Goal: Find specific page/section: Find specific page/section

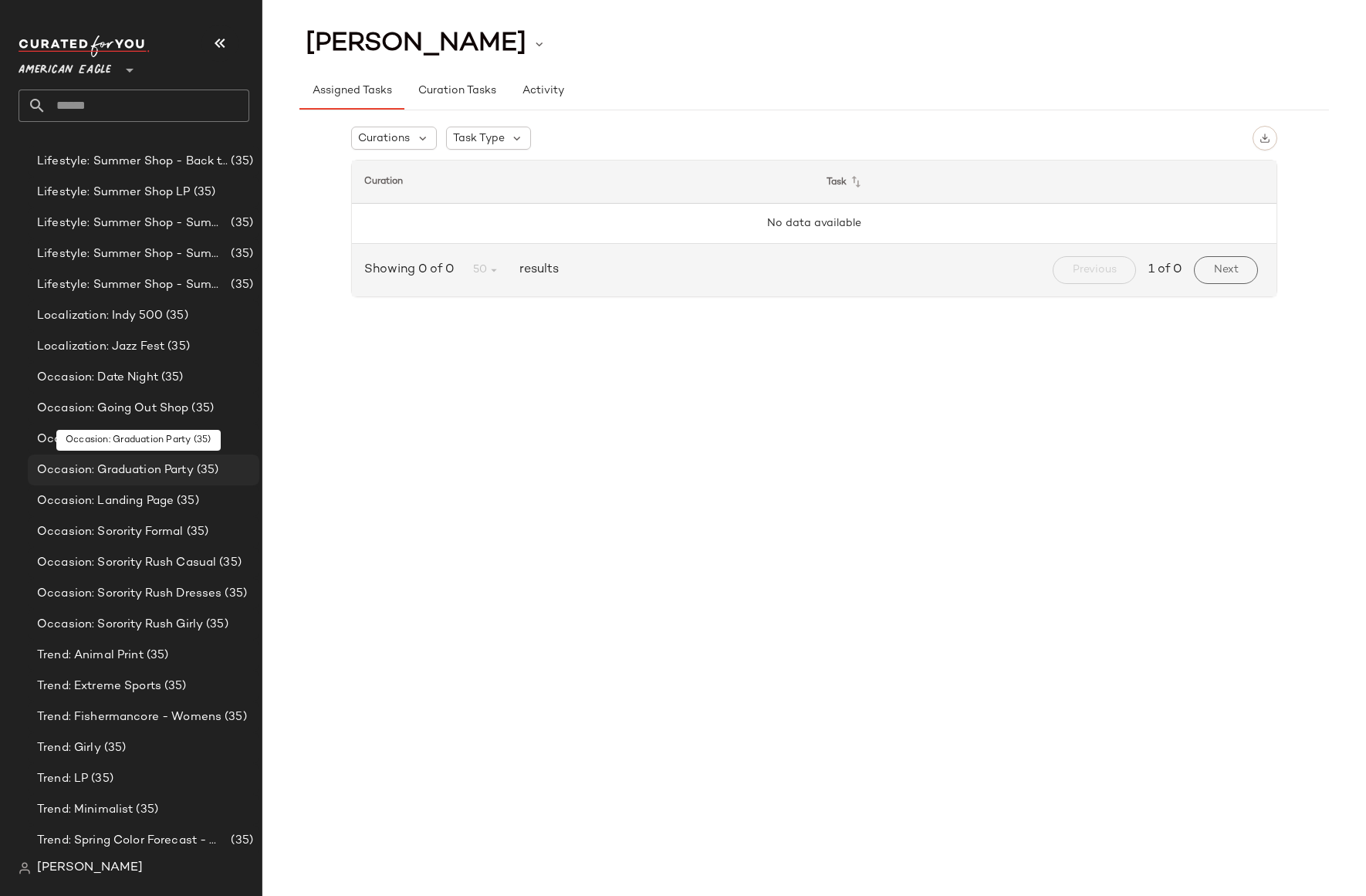
scroll to position [465, 0]
click at [74, 869] on span "[PERSON_NAME]" at bounding box center [89, 868] width 105 height 19
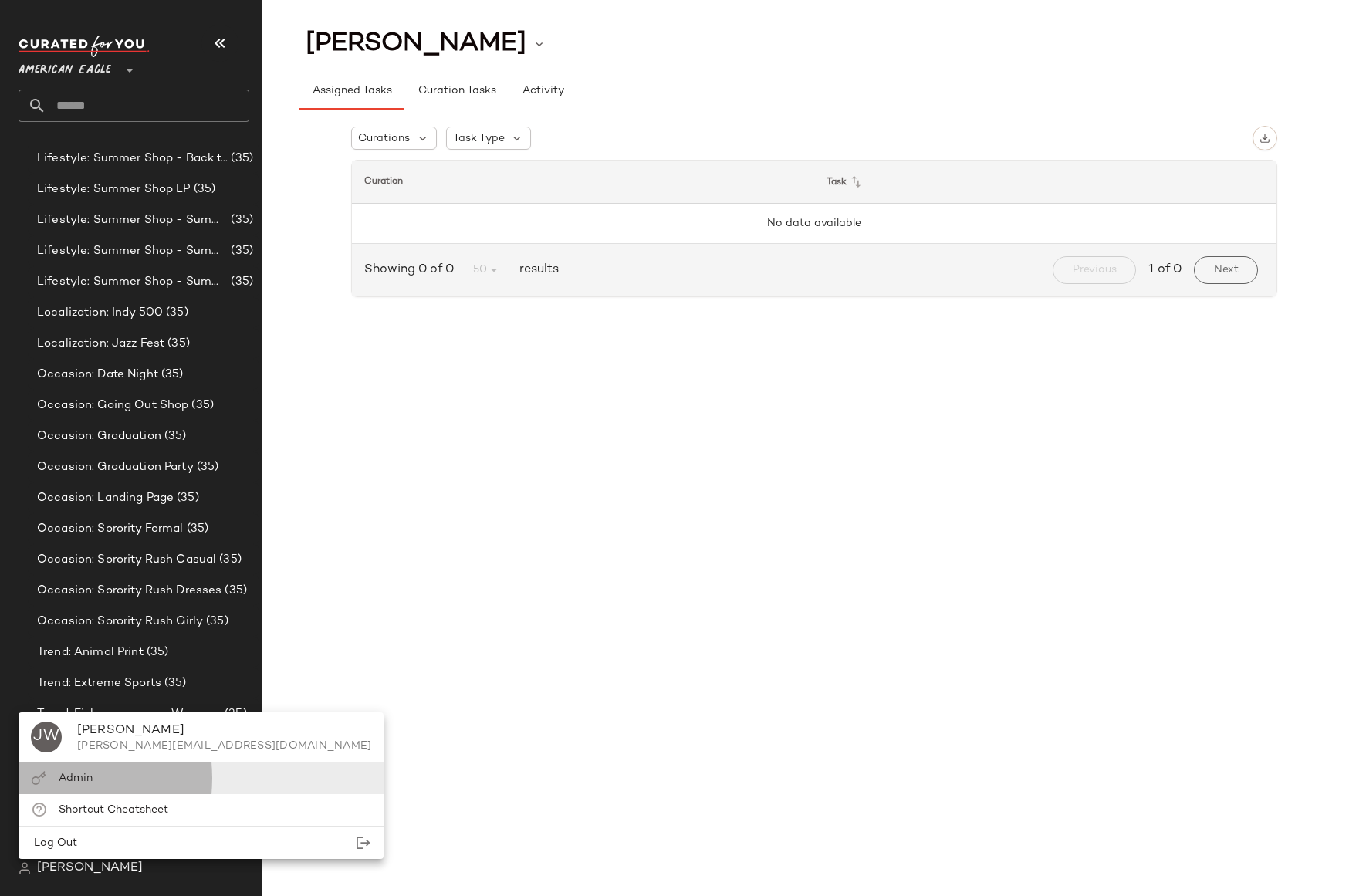
click at [120, 775] on div "Admin" at bounding box center [201, 778] width 365 height 31
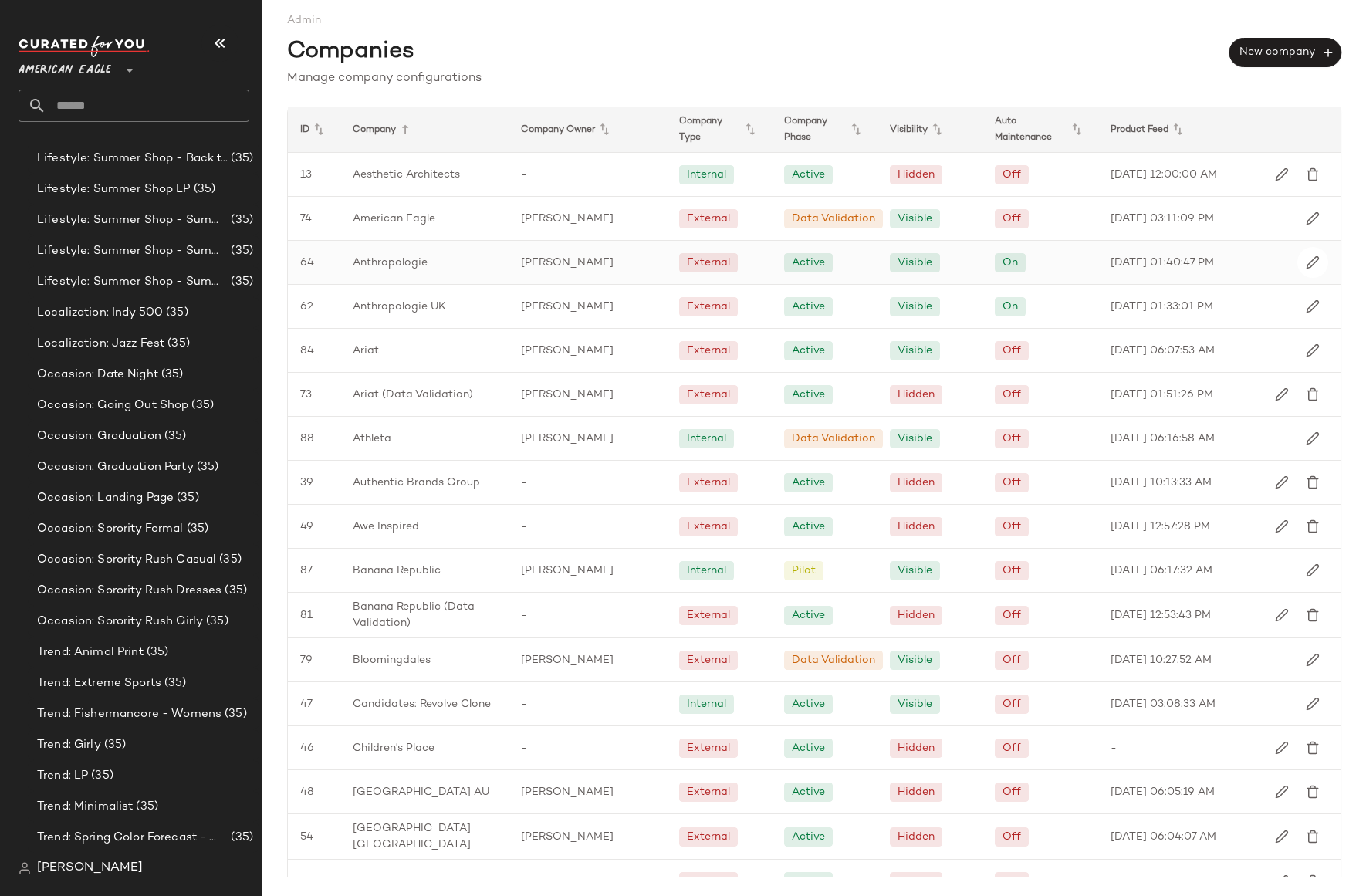
click at [403, 277] on div "Anthropologie" at bounding box center [424, 262] width 168 height 43
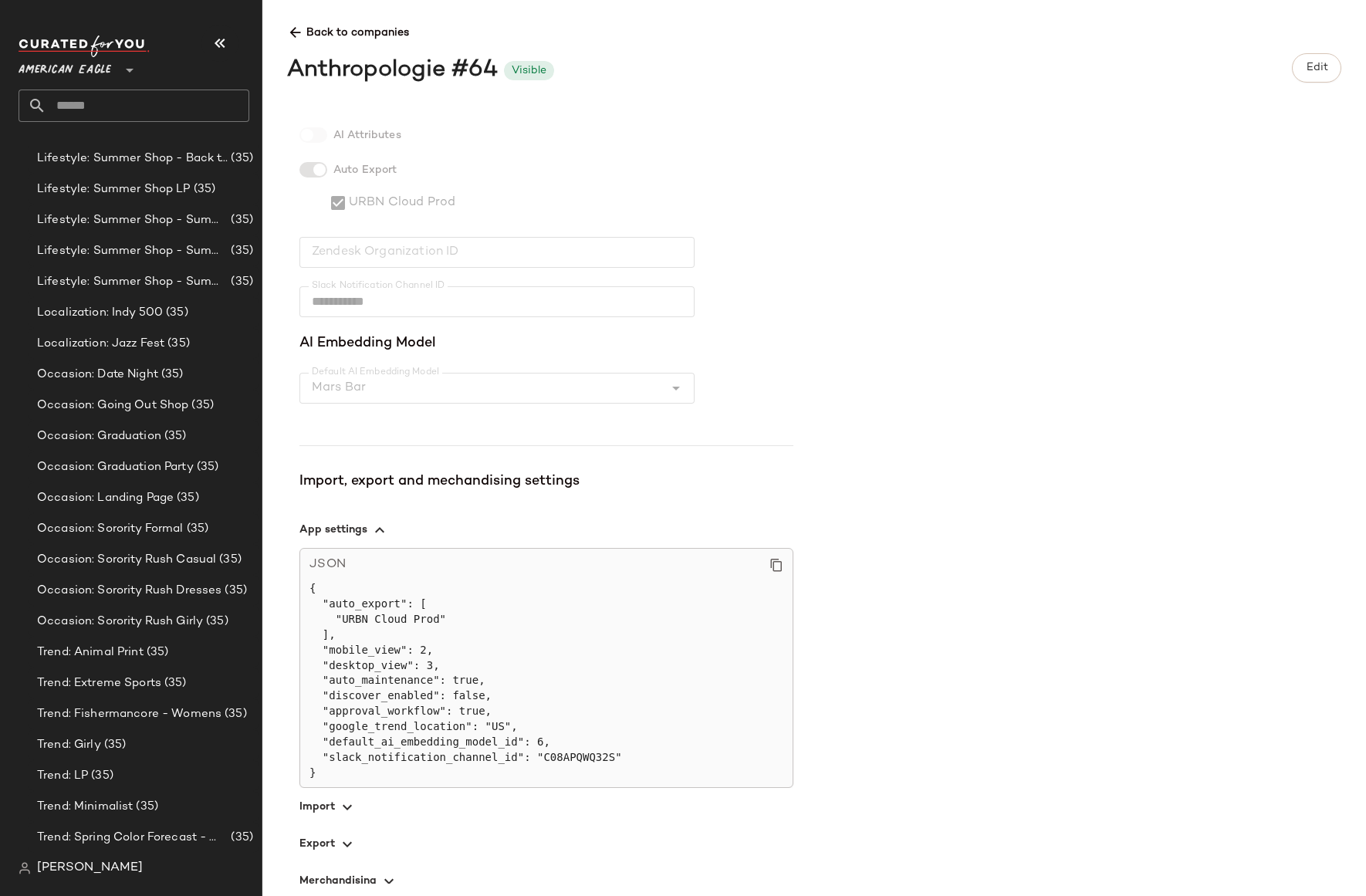
scroll to position [365, 0]
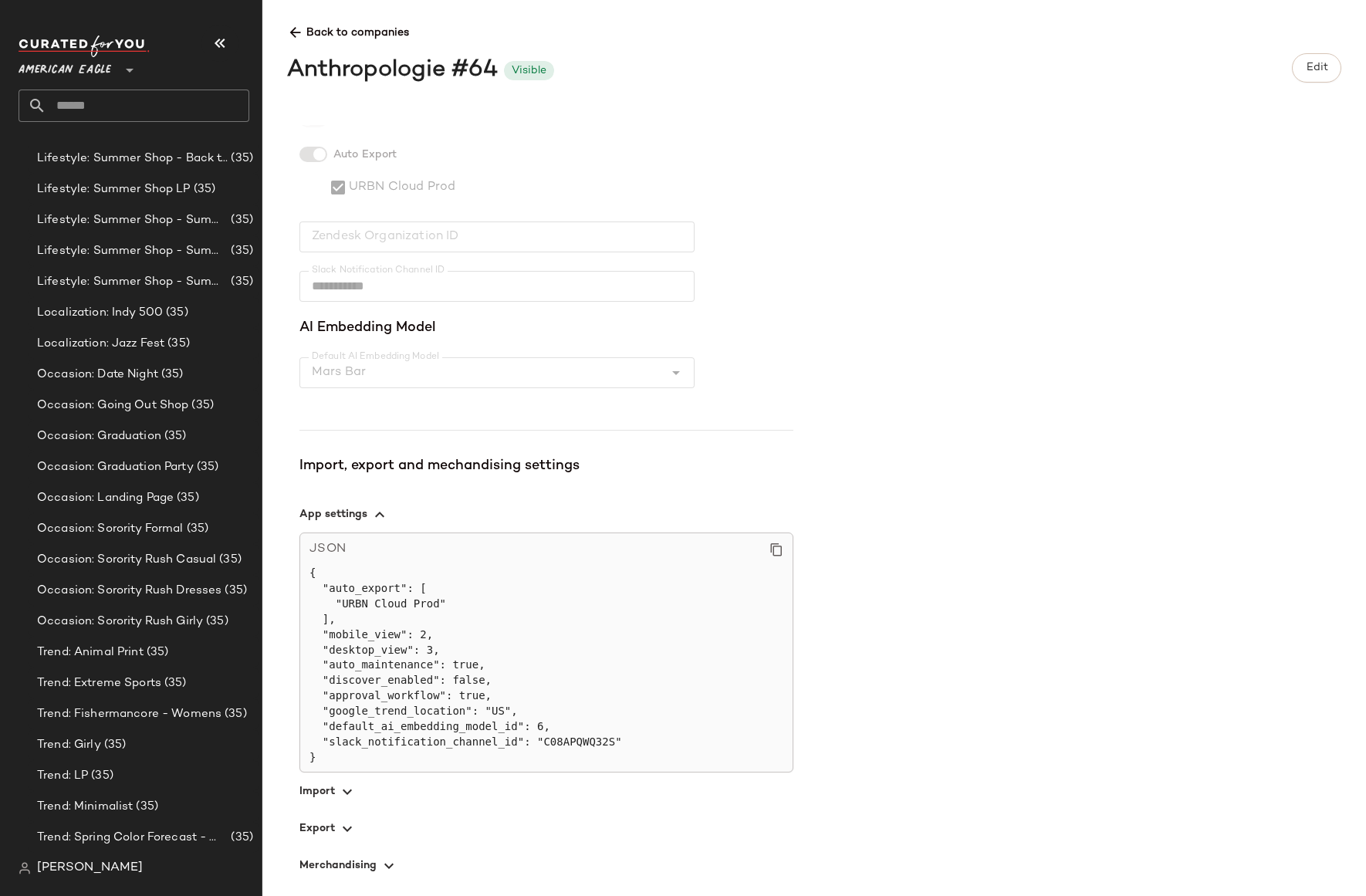
click at [327, 820] on span "button" at bounding box center [547, 828] width 494 height 37
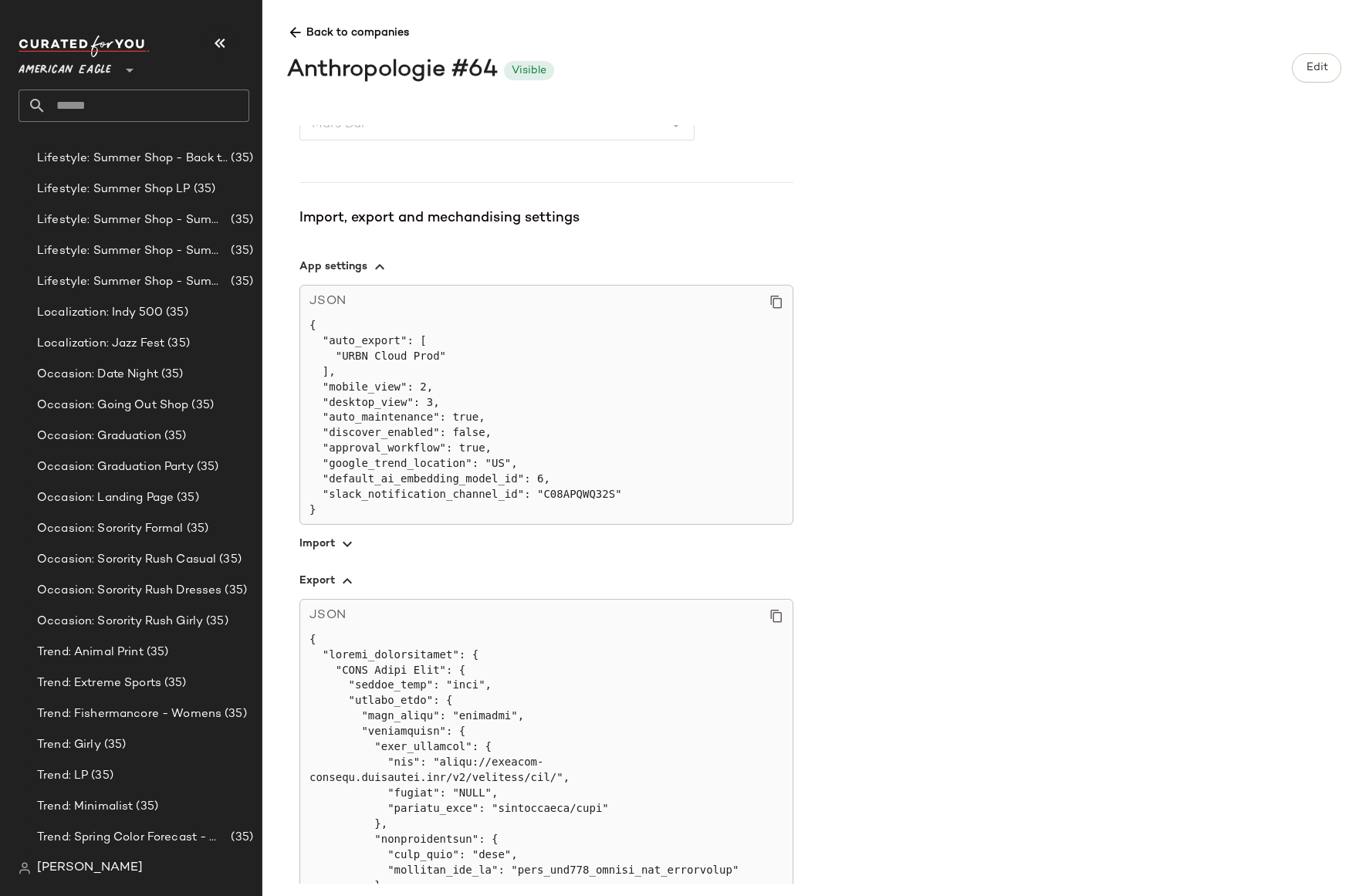
scroll to position [735, 0]
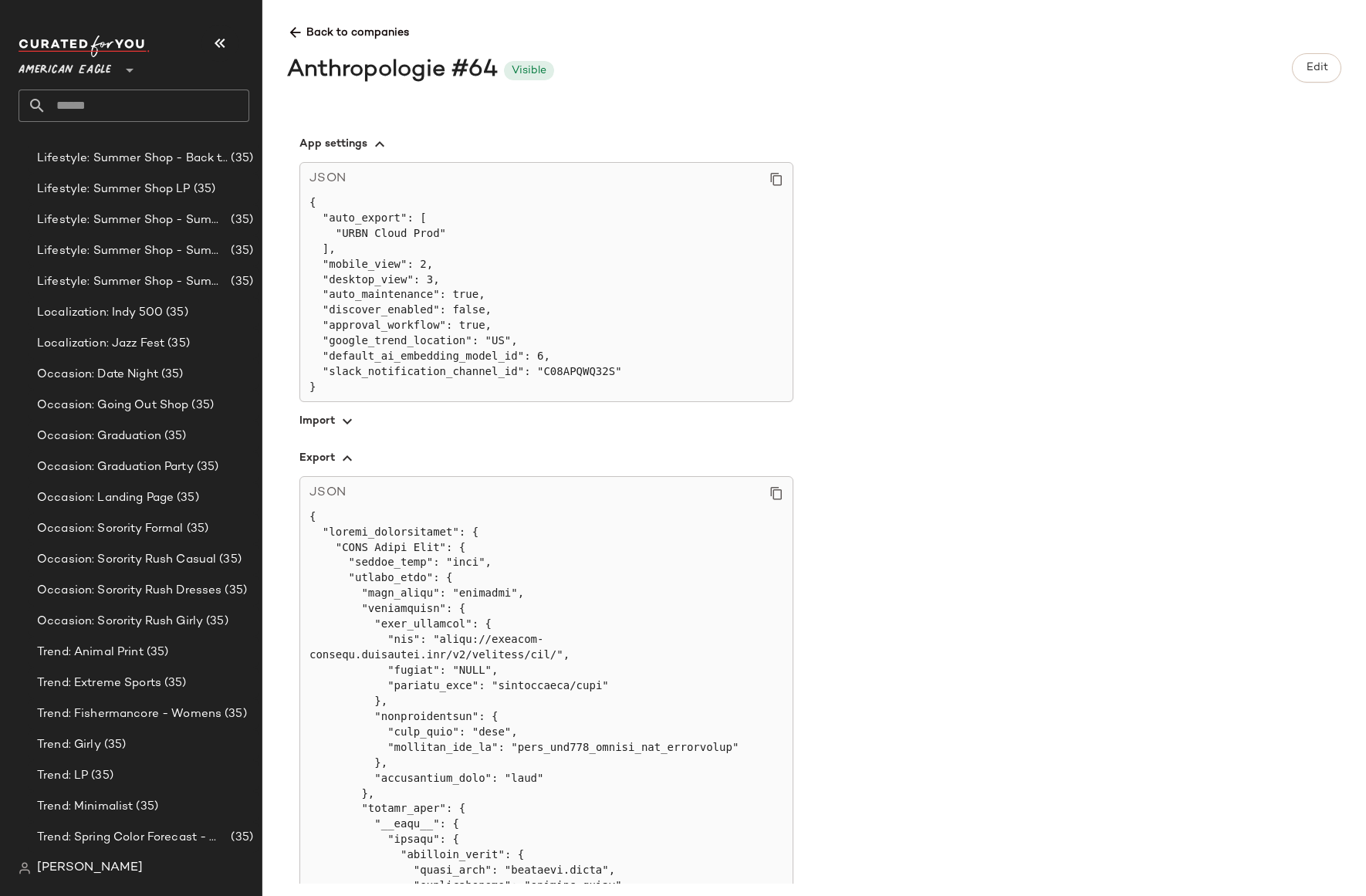
click at [291, 29] on icon at bounding box center [295, 33] width 16 height 16
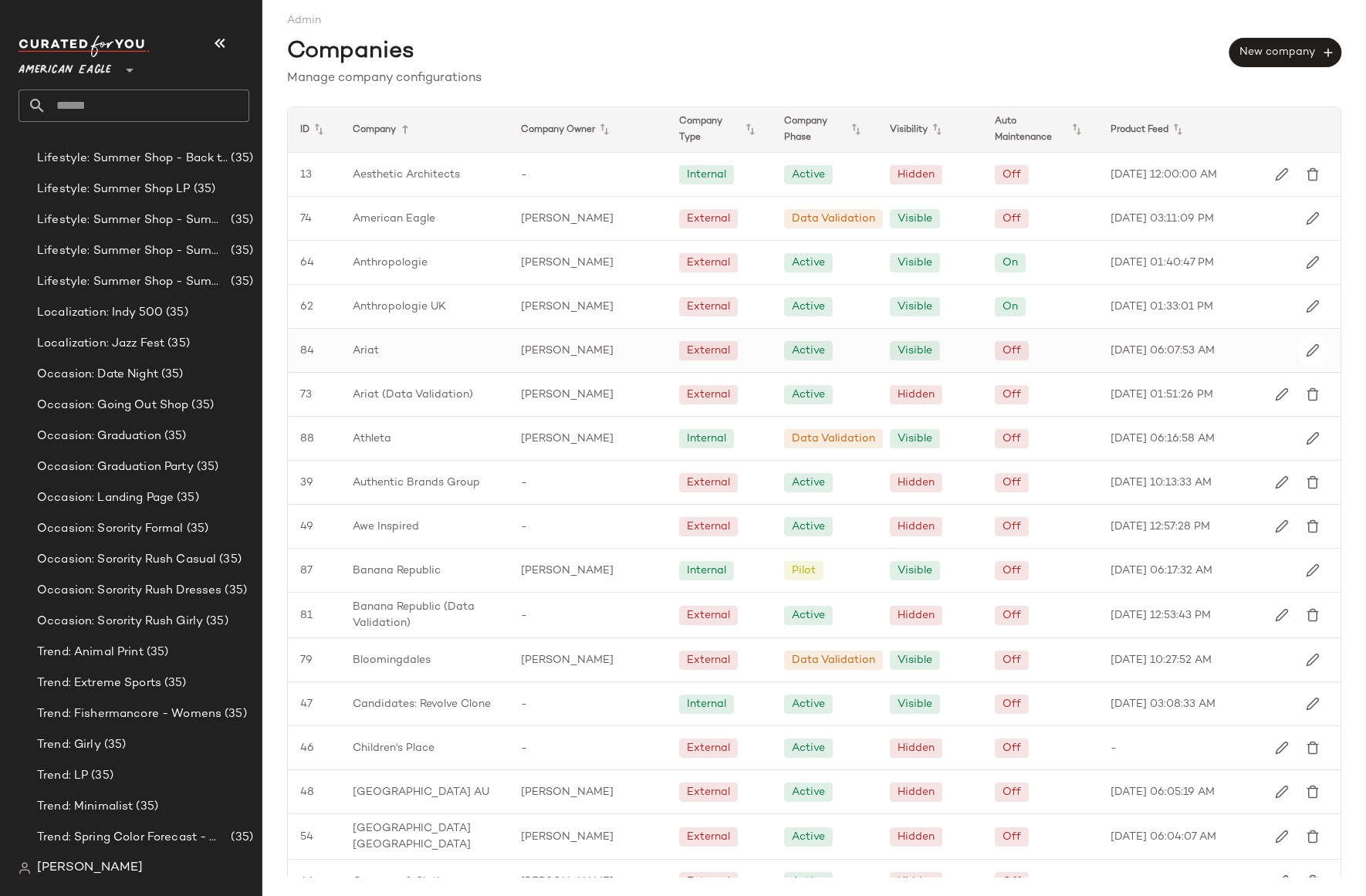
click at [415, 354] on div "Ariat" at bounding box center [424, 350] width 168 height 43
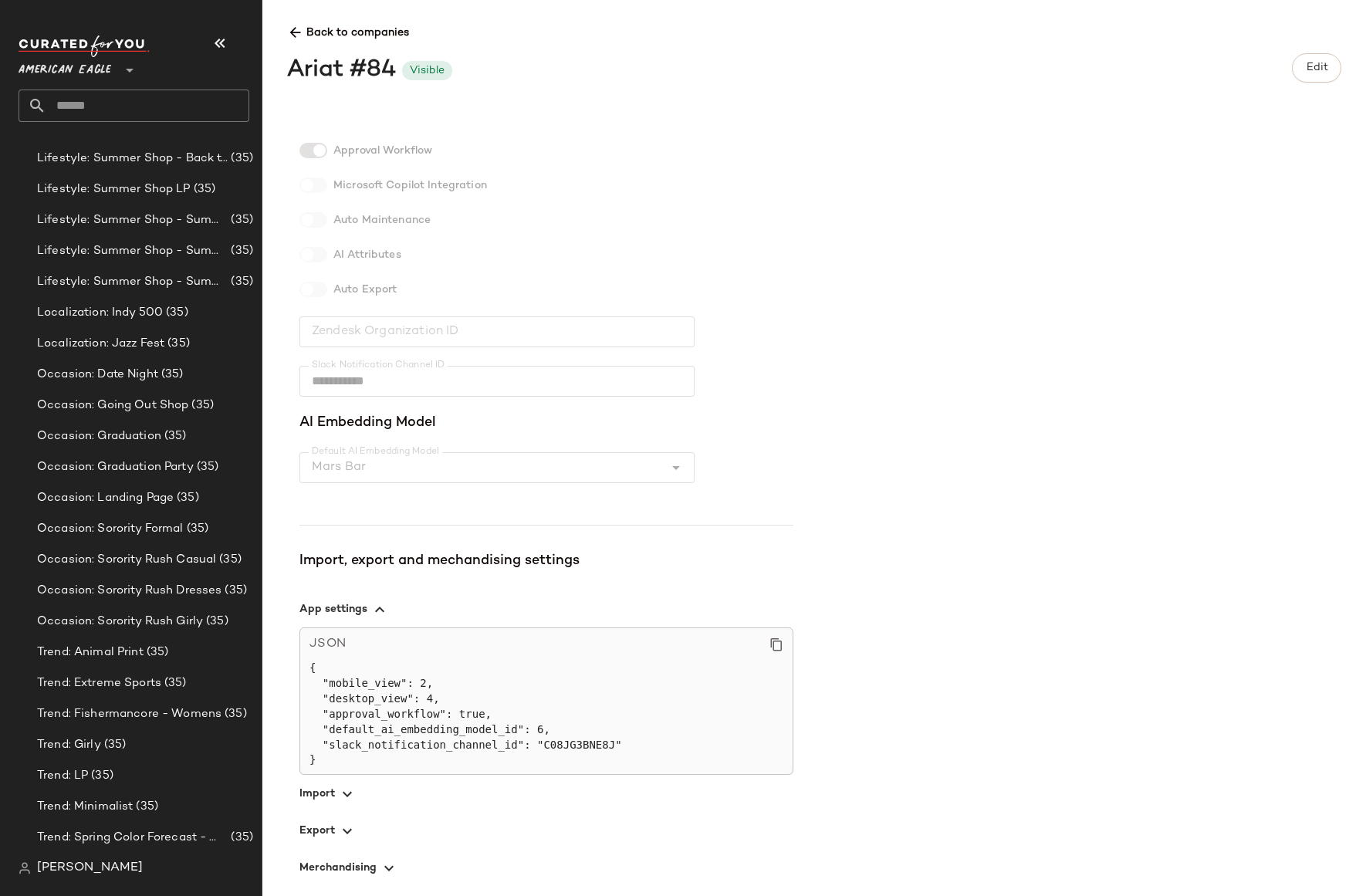
scroll to position [232, 0]
click at [341, 820] on icon "button" at bounding box center [347, 828] width 19 height 19
click at [292, 30] on icon at bounding box center [295, 33] width 16 height 16
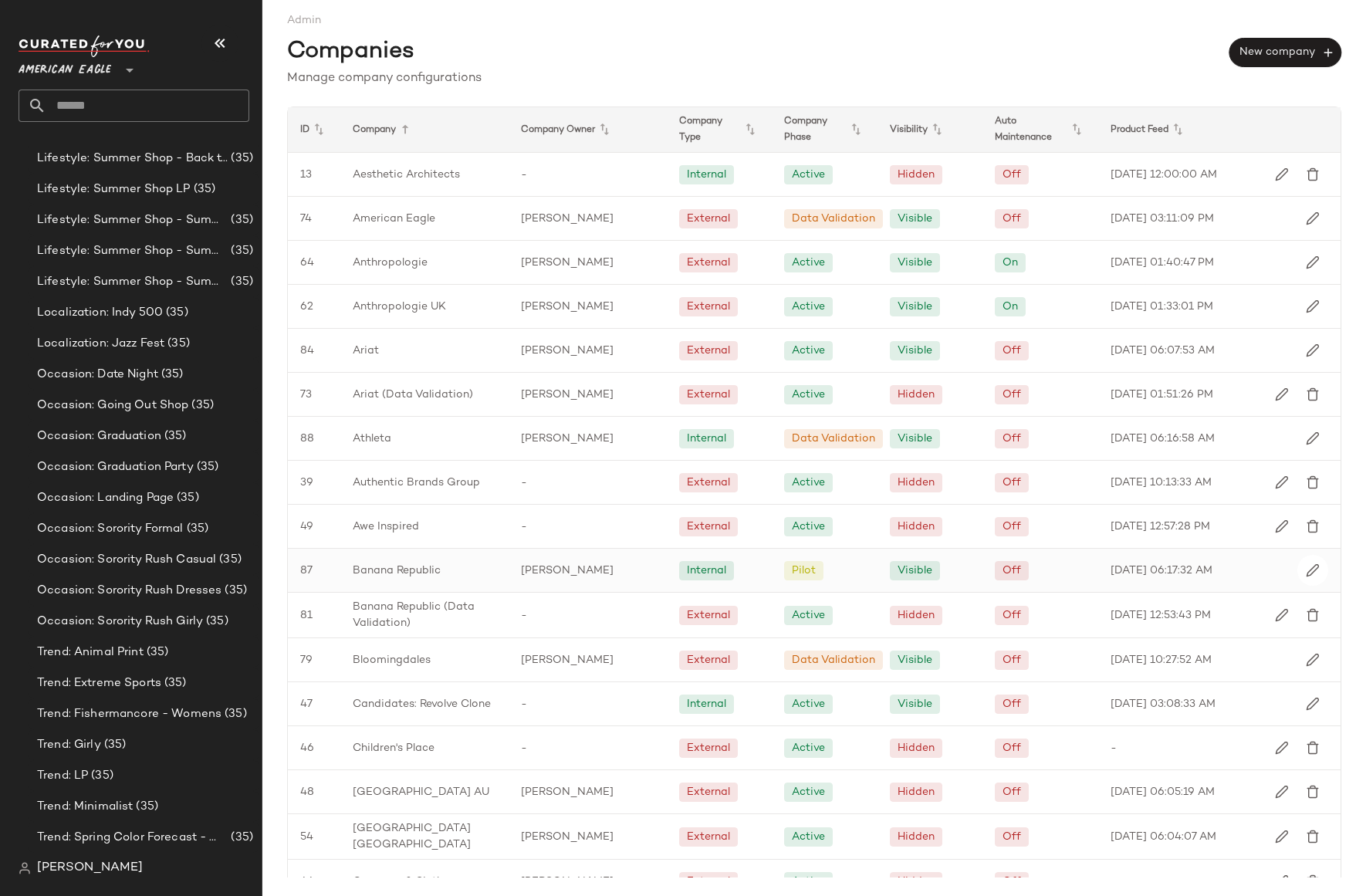
click at [459, 570] on div "Banana Republic" at bounding box center [424, 571] width 168 height 43
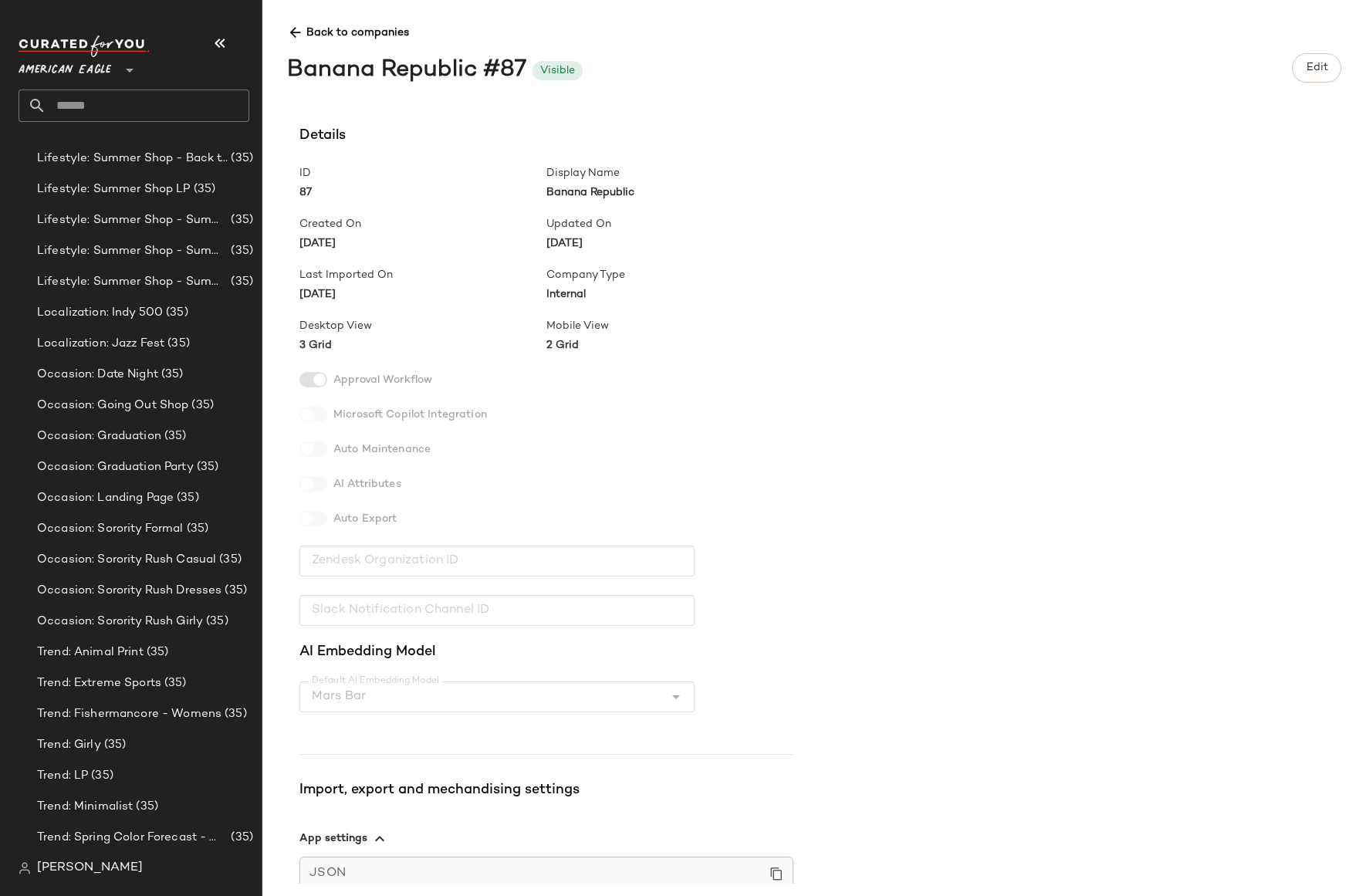
scroll to position [216, 0]
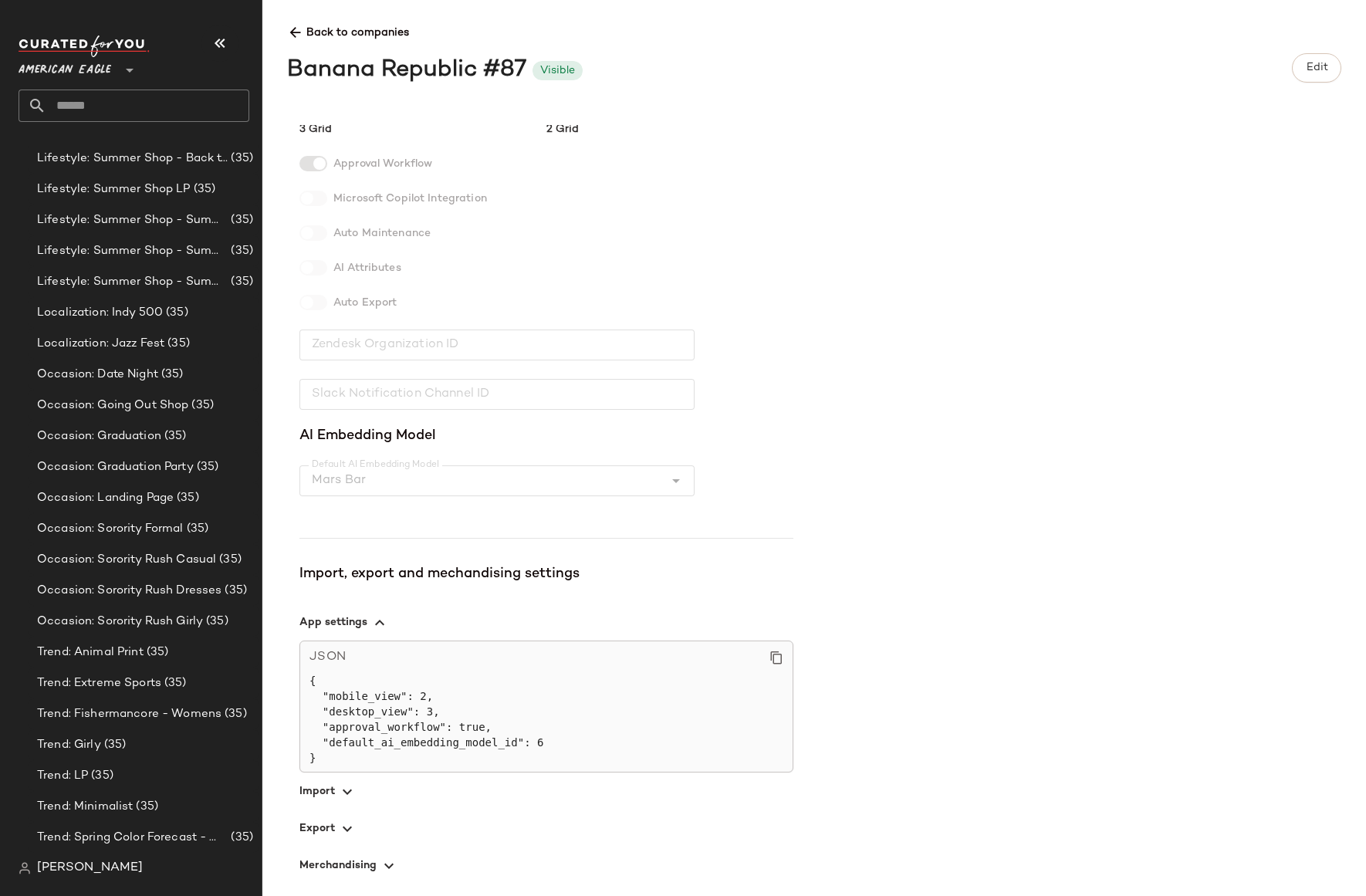
click at [365, 827] on span "button" at bounding box center [547, 828] width 494 height 37
click at [365, 828] on span "button" at bounding box center [547, 828] width 494 height 37
click at [295, 28] on icon at bounding box center [295, 33] width 16 height 16
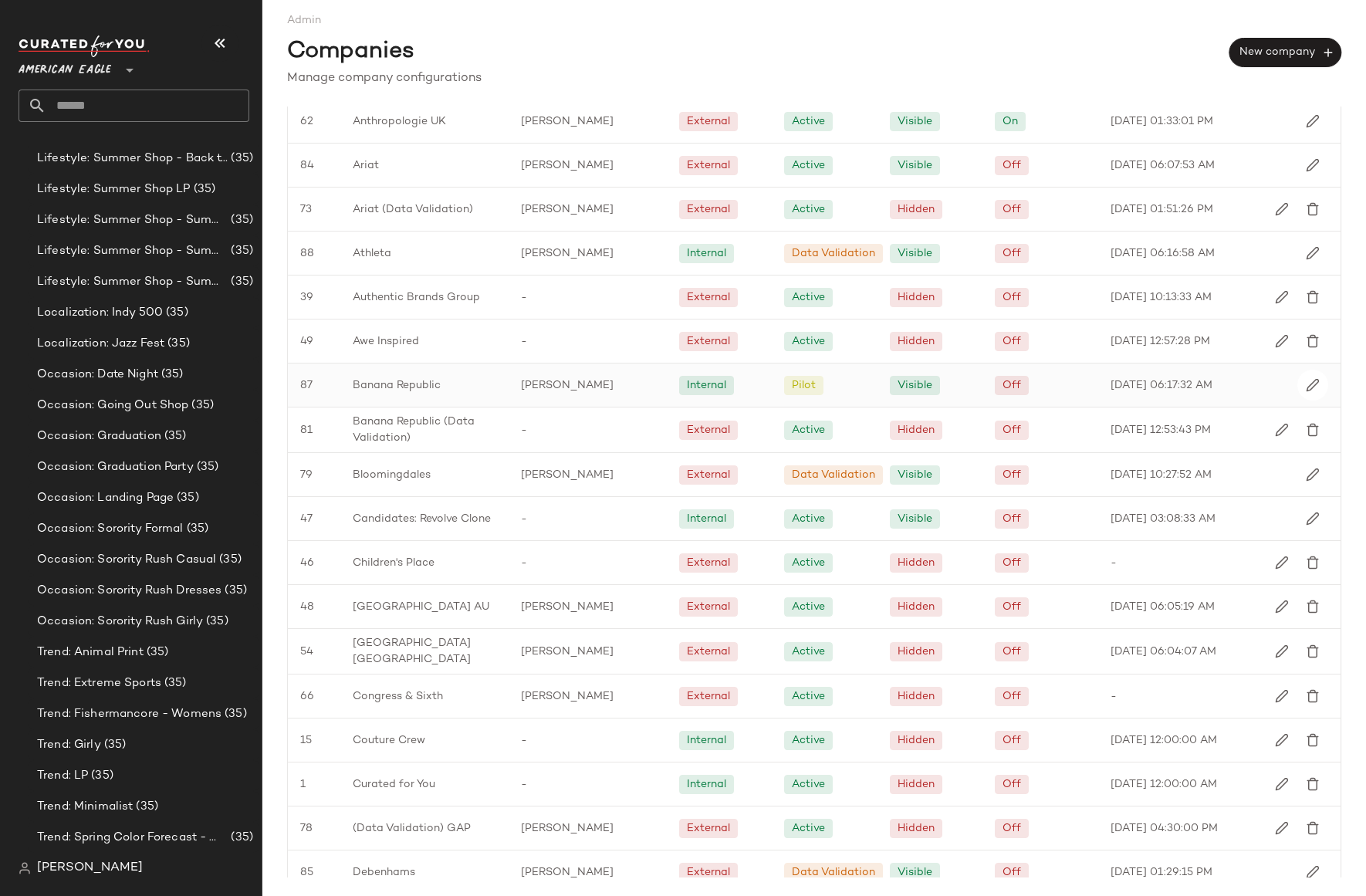
scroll to position [370, 0]
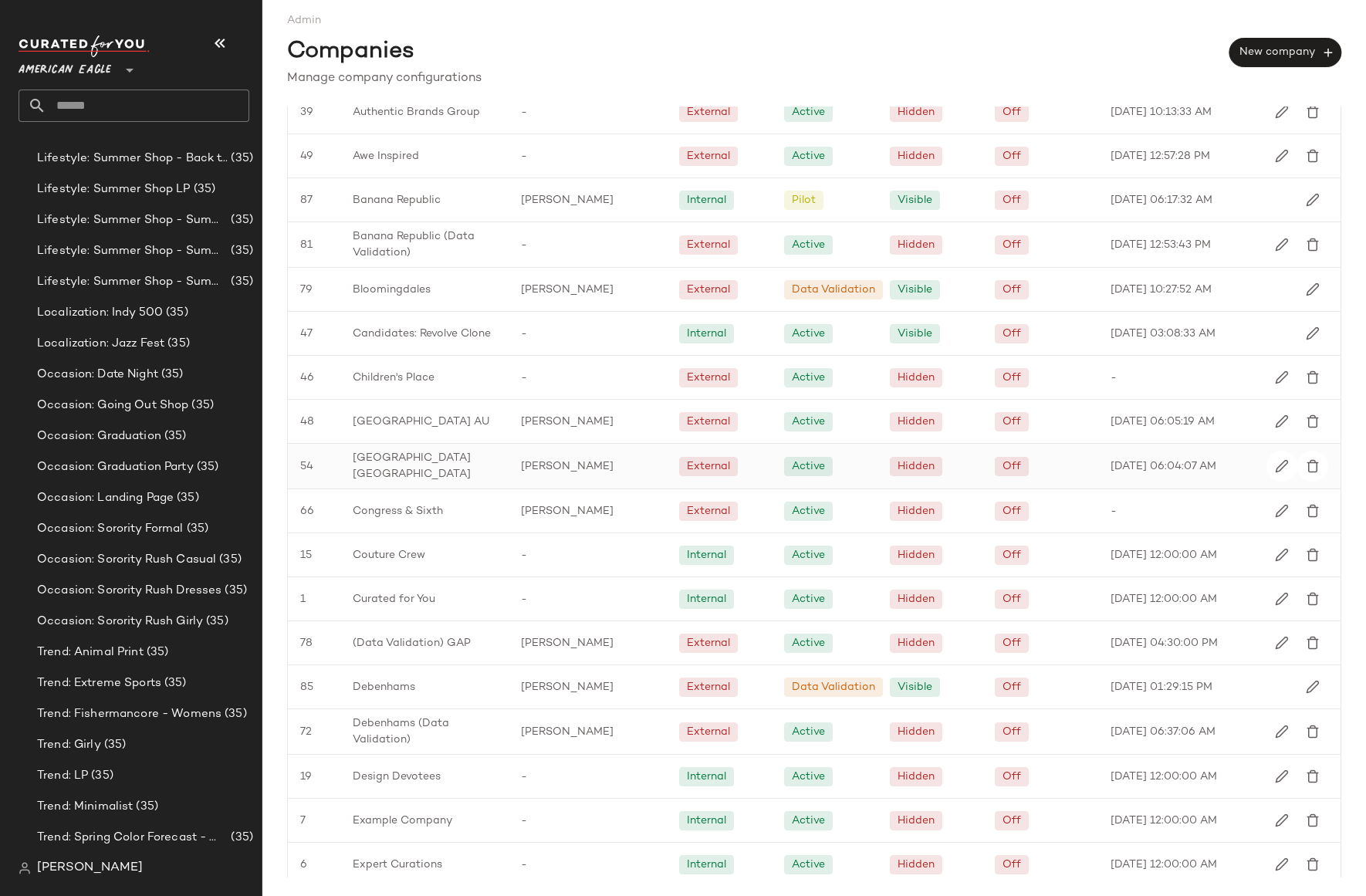
click at [386, 462] on span "[GEOGRAPHIC_DATA] [GEOGRAPHIC_DATA]" at bounding box center [424, 466] width 143 height 32
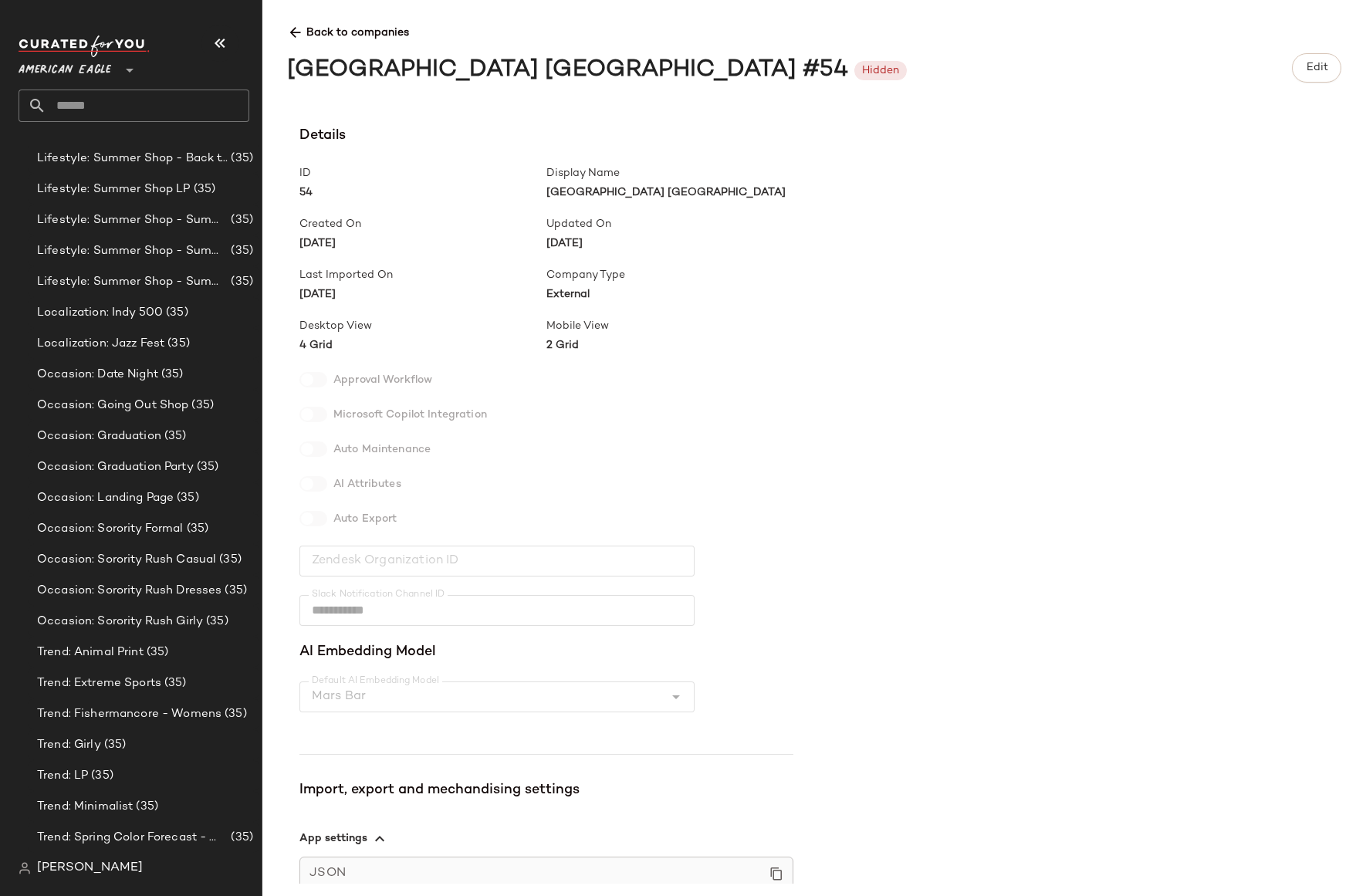
scroll to position [232, 0]
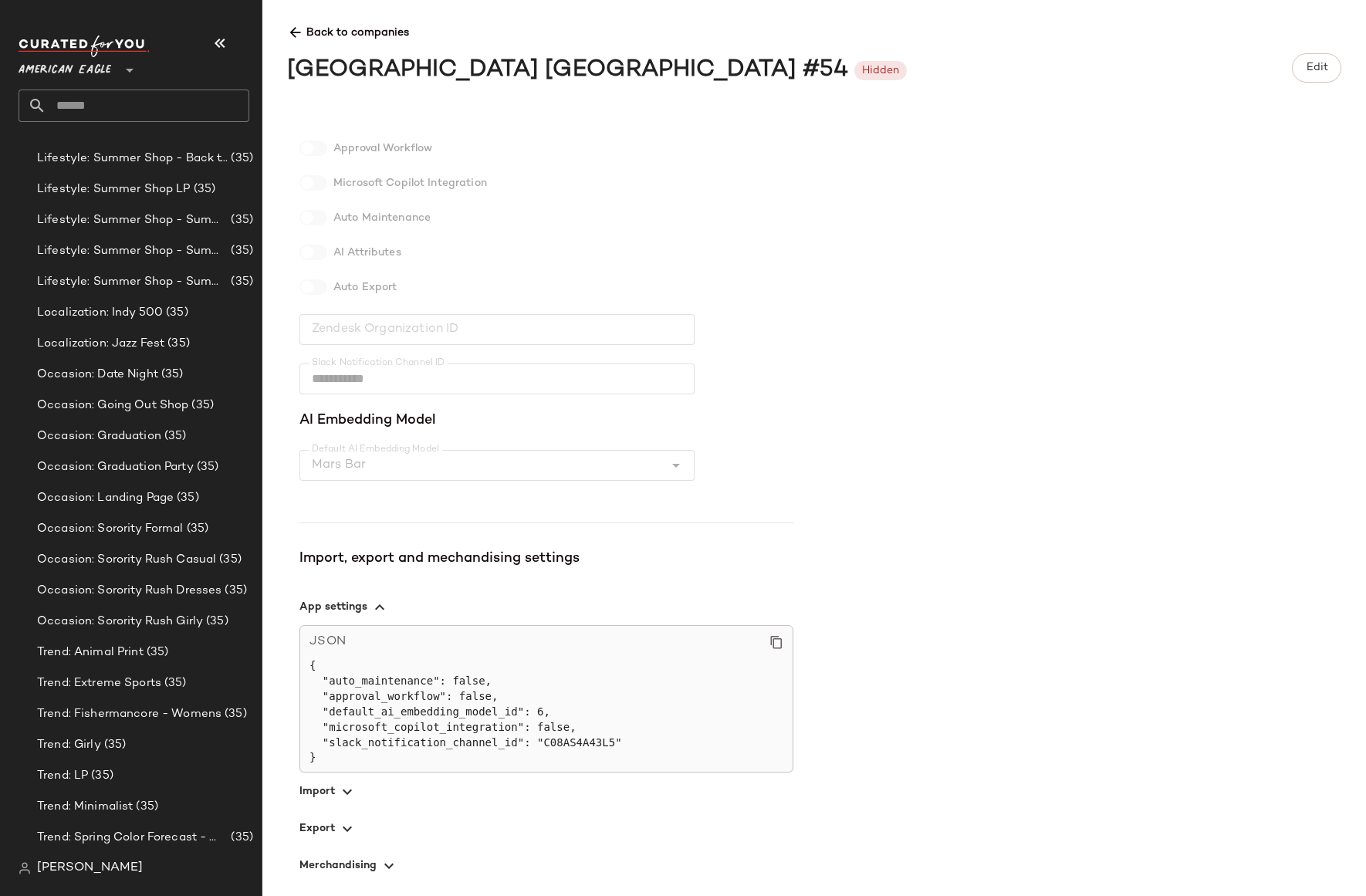
click at [340, 826] on icon "button" at bounding box center [347, 828] width 19 height 19
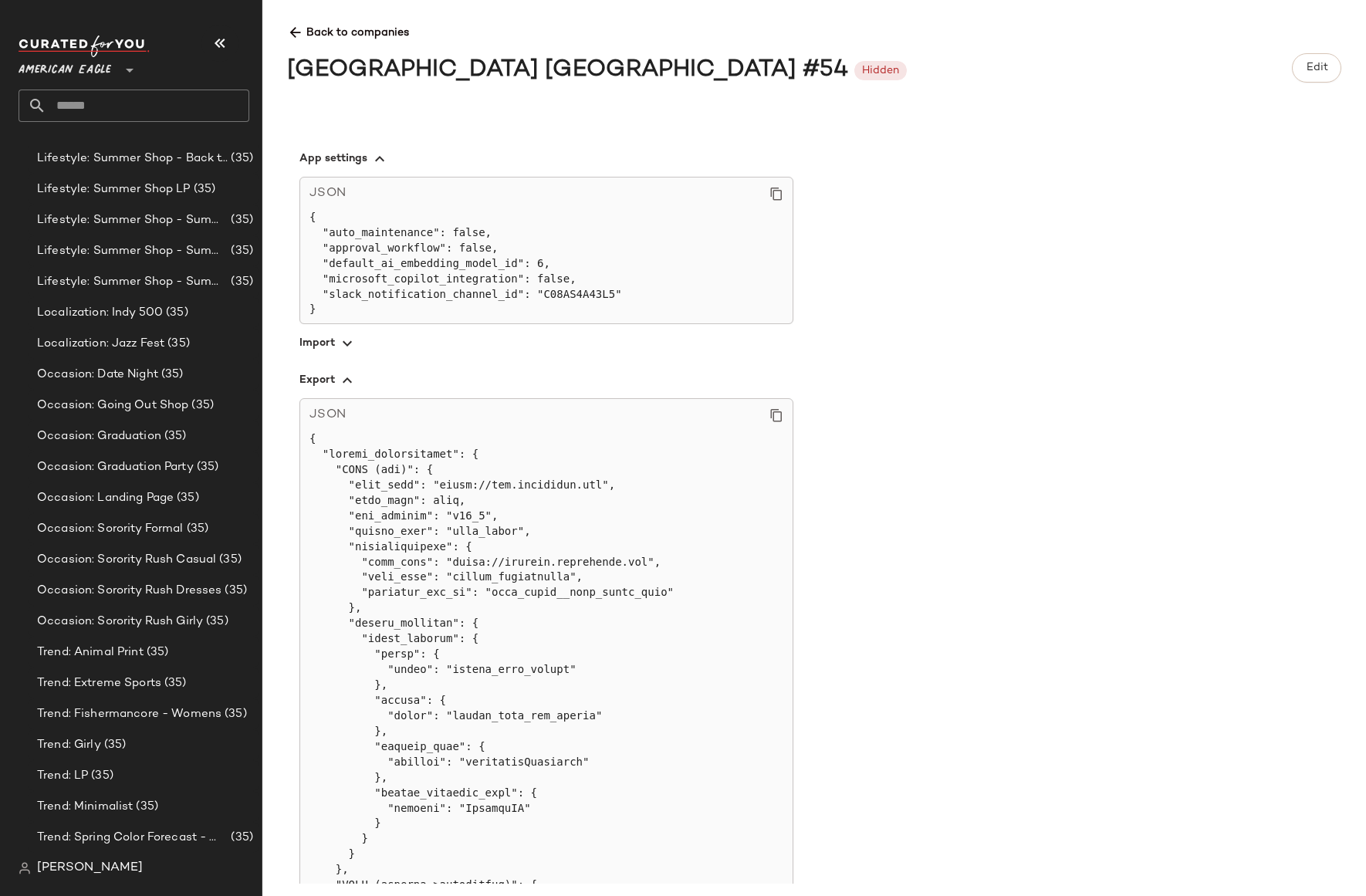
click at [300, 37] on icon at bounding box center [295, 33] width 16 height 16
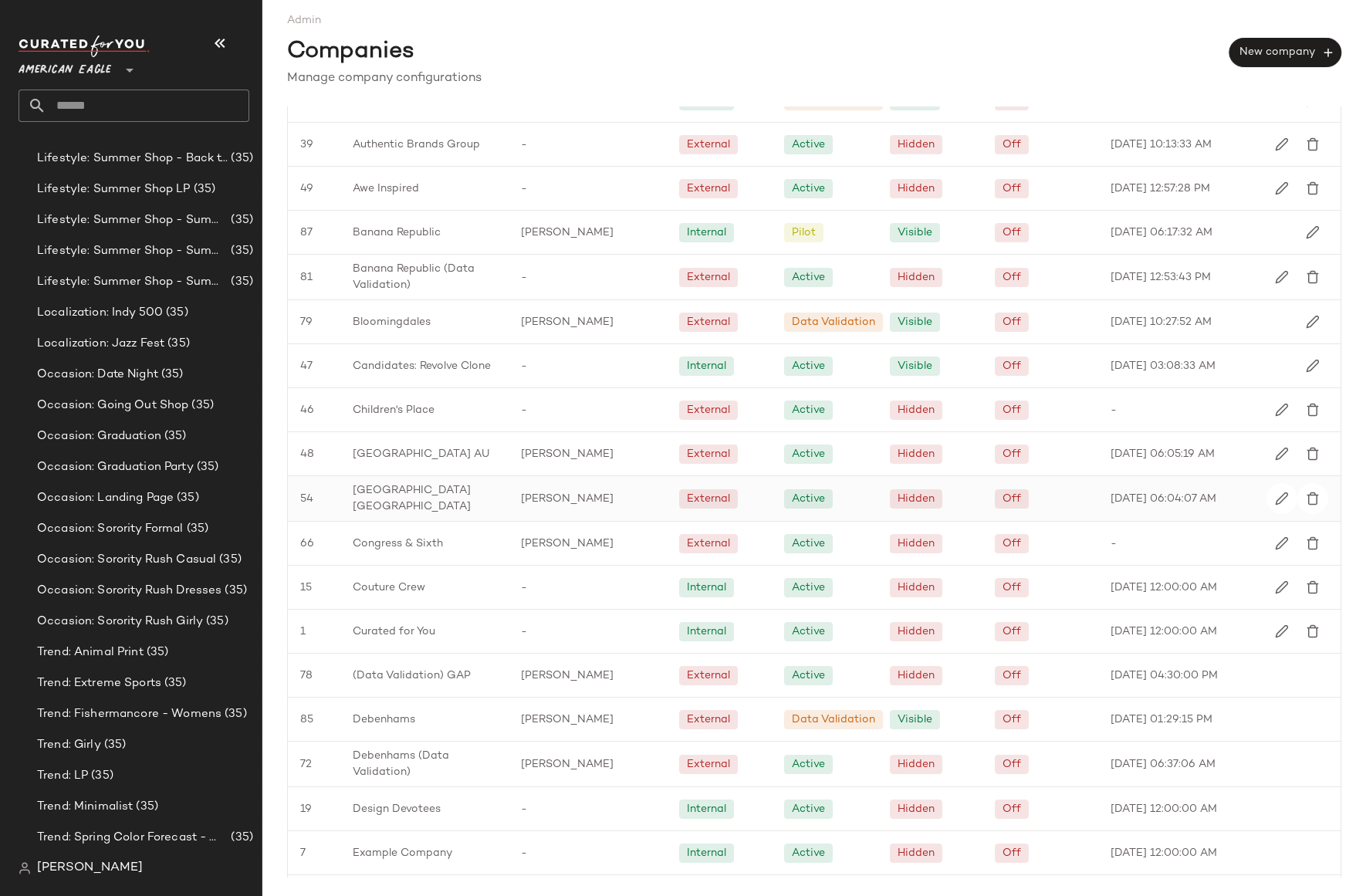
scroll to position [437, 0]
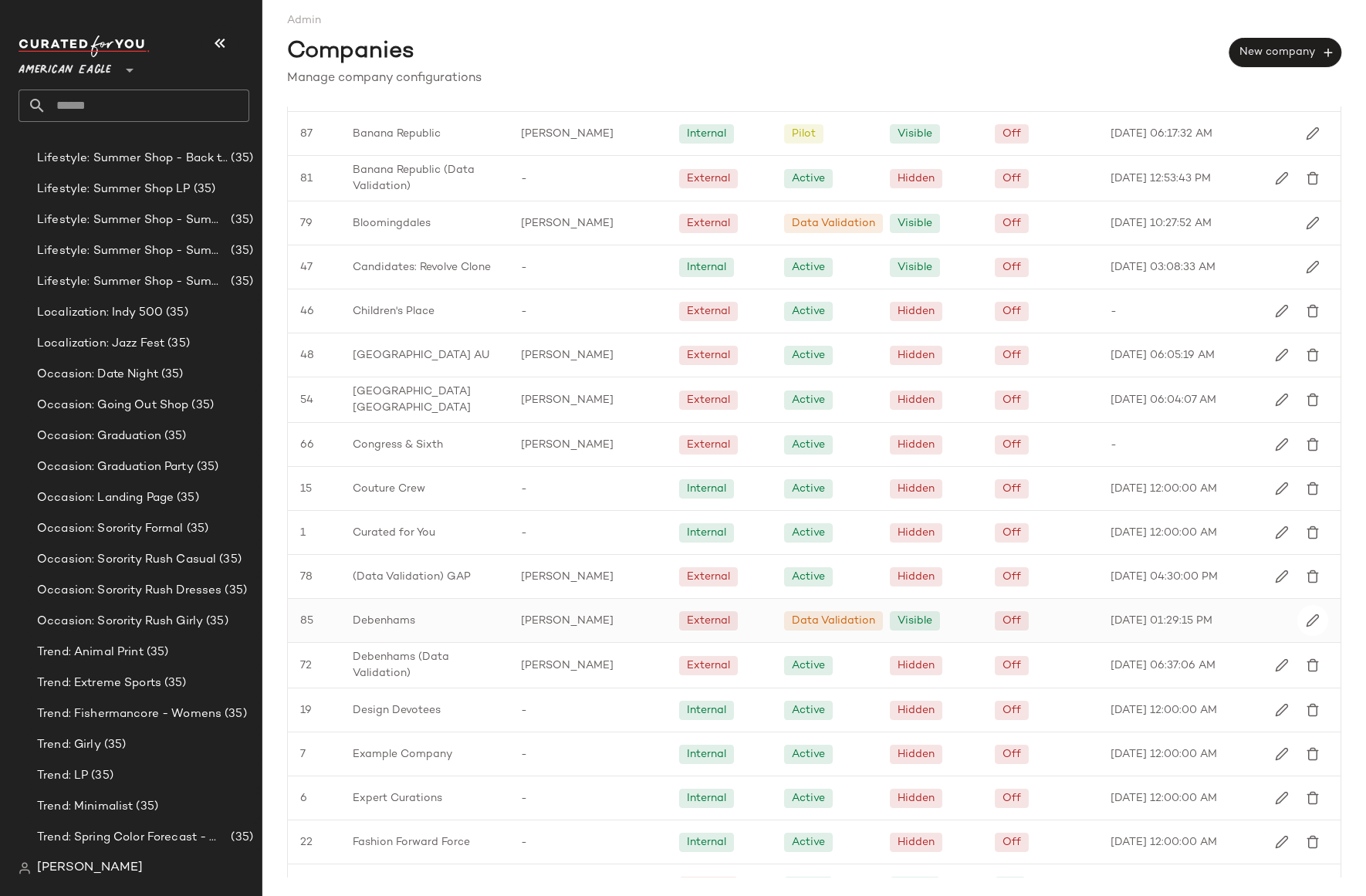
click at [439, 621] on div "Debenhams" at bounding box center [424, 621] width 168 height 43
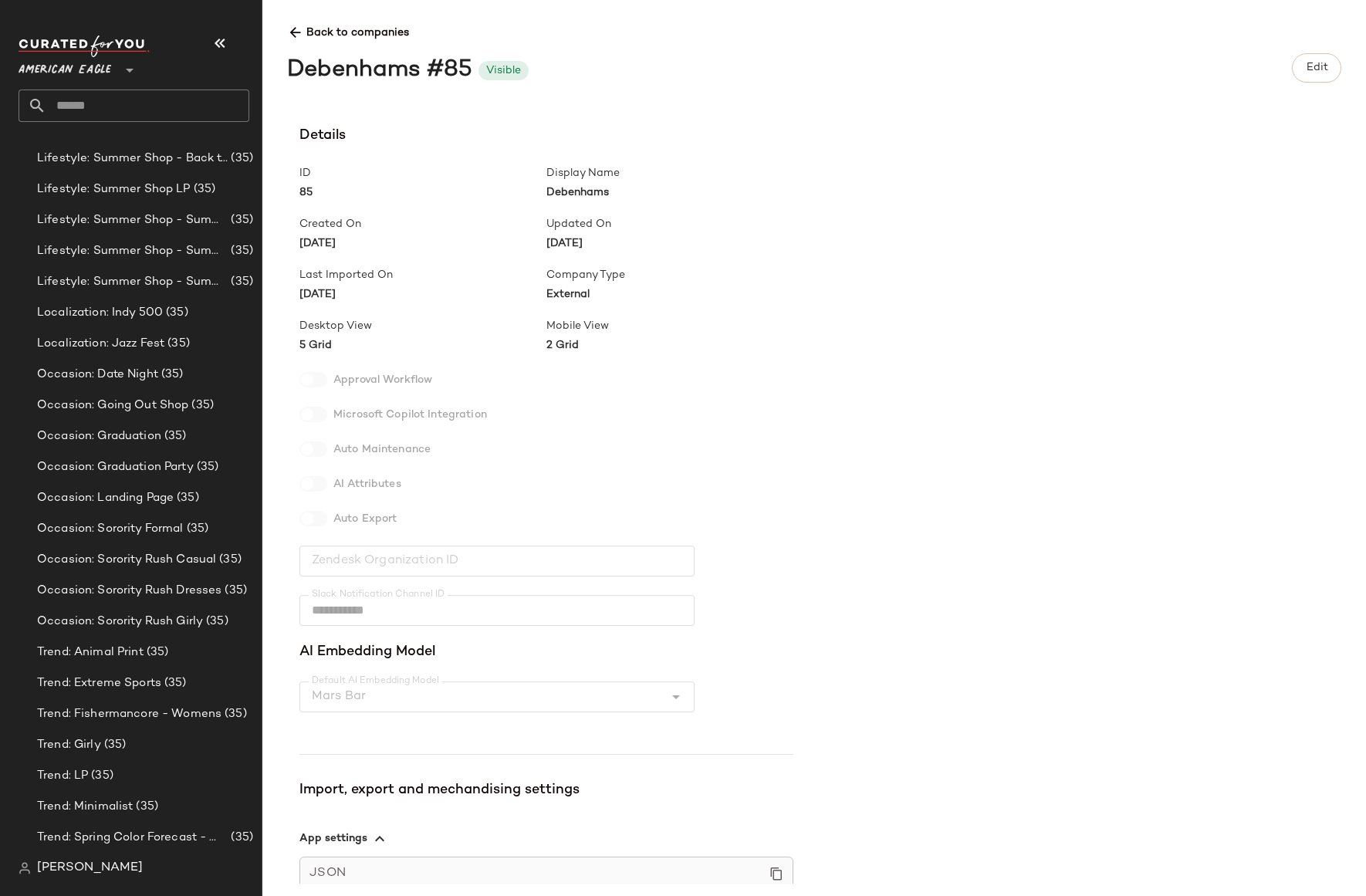
scroll to position [216, 0]
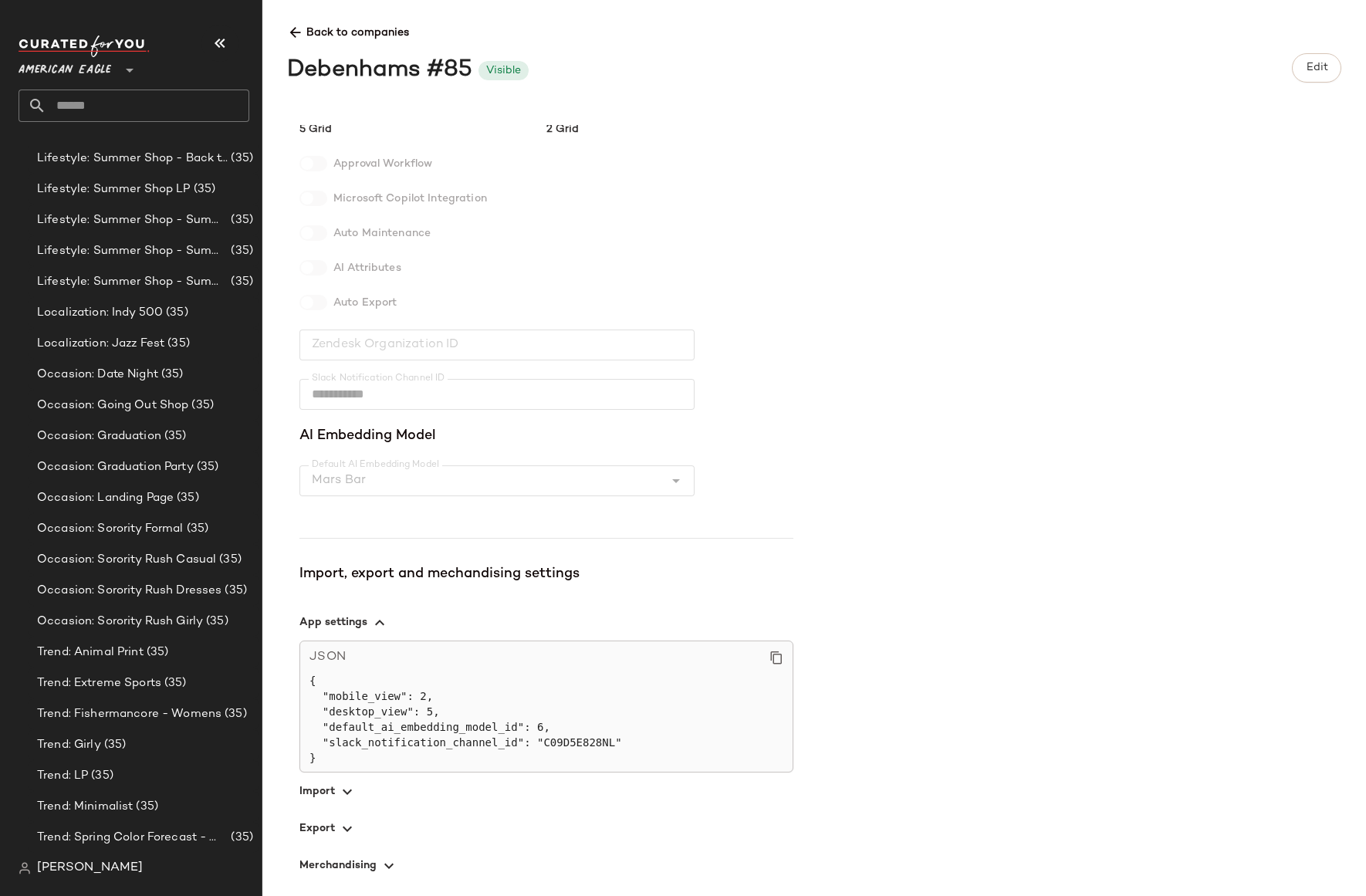
click at [339, 835] on icon "button" at bounding box center [347, 828] width 19 height 19
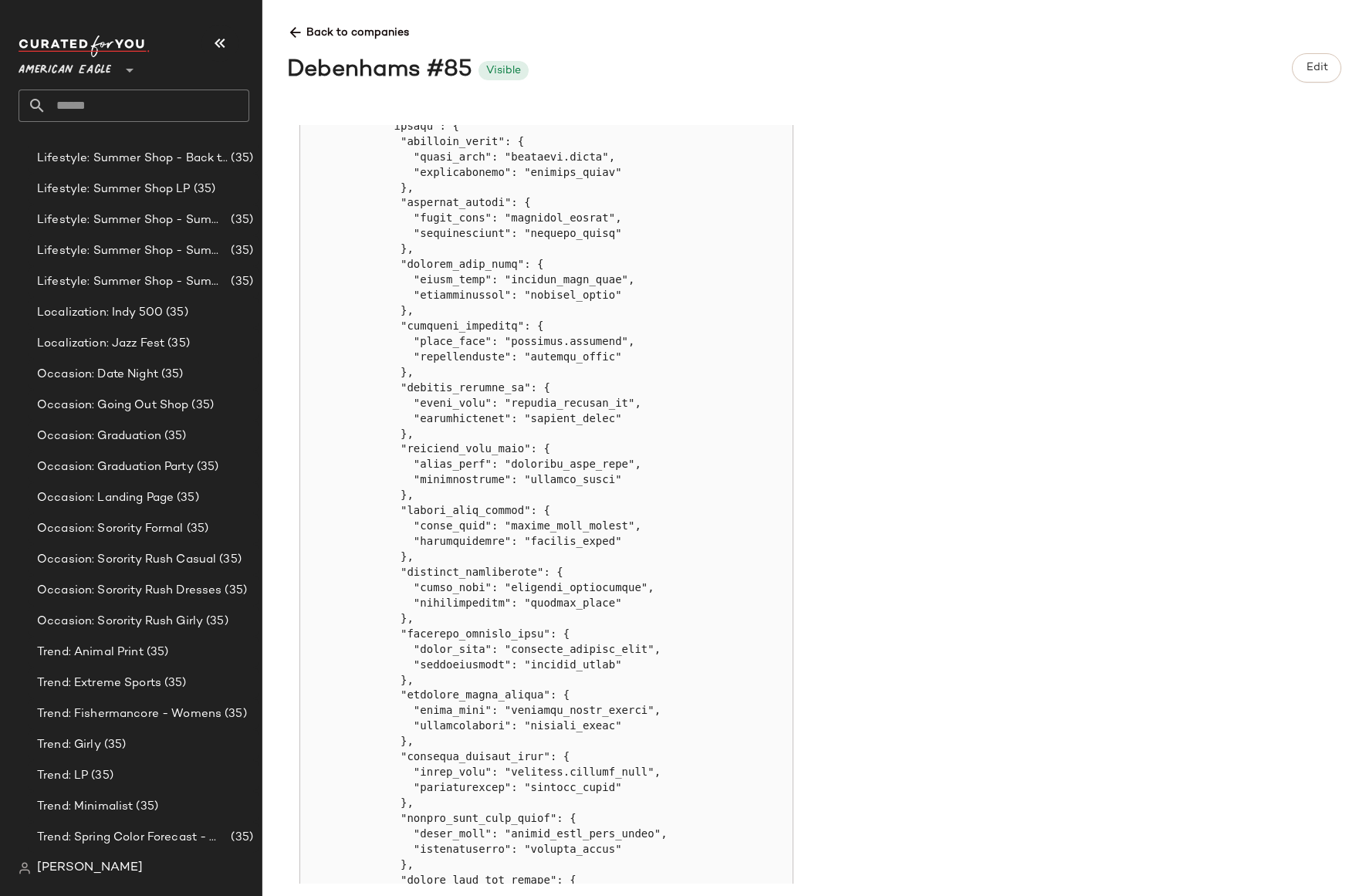
scroll to position [930, 0]
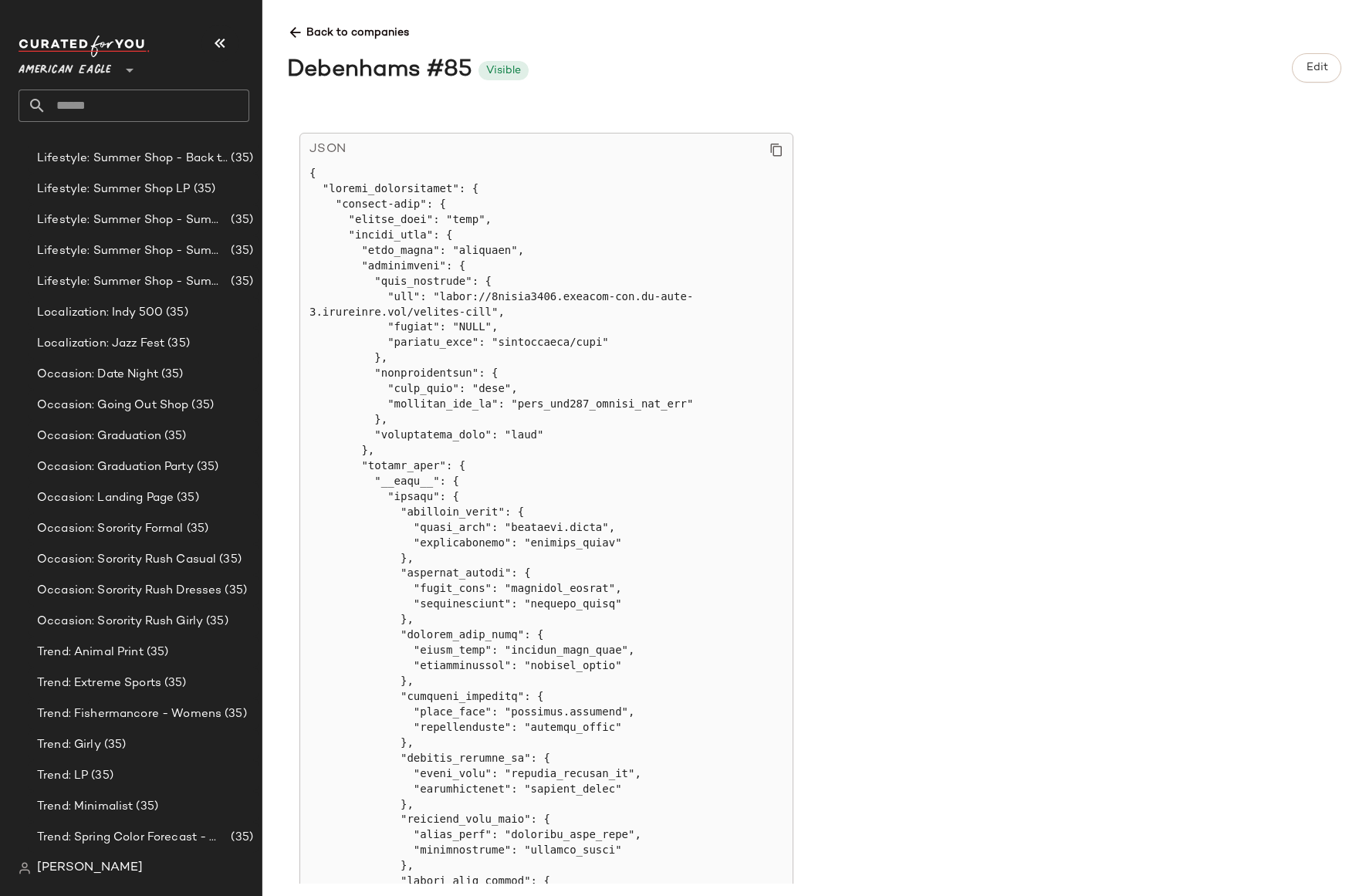
click at [478, 315] on pre at bounding box center [546, 897] width 474 height 1462
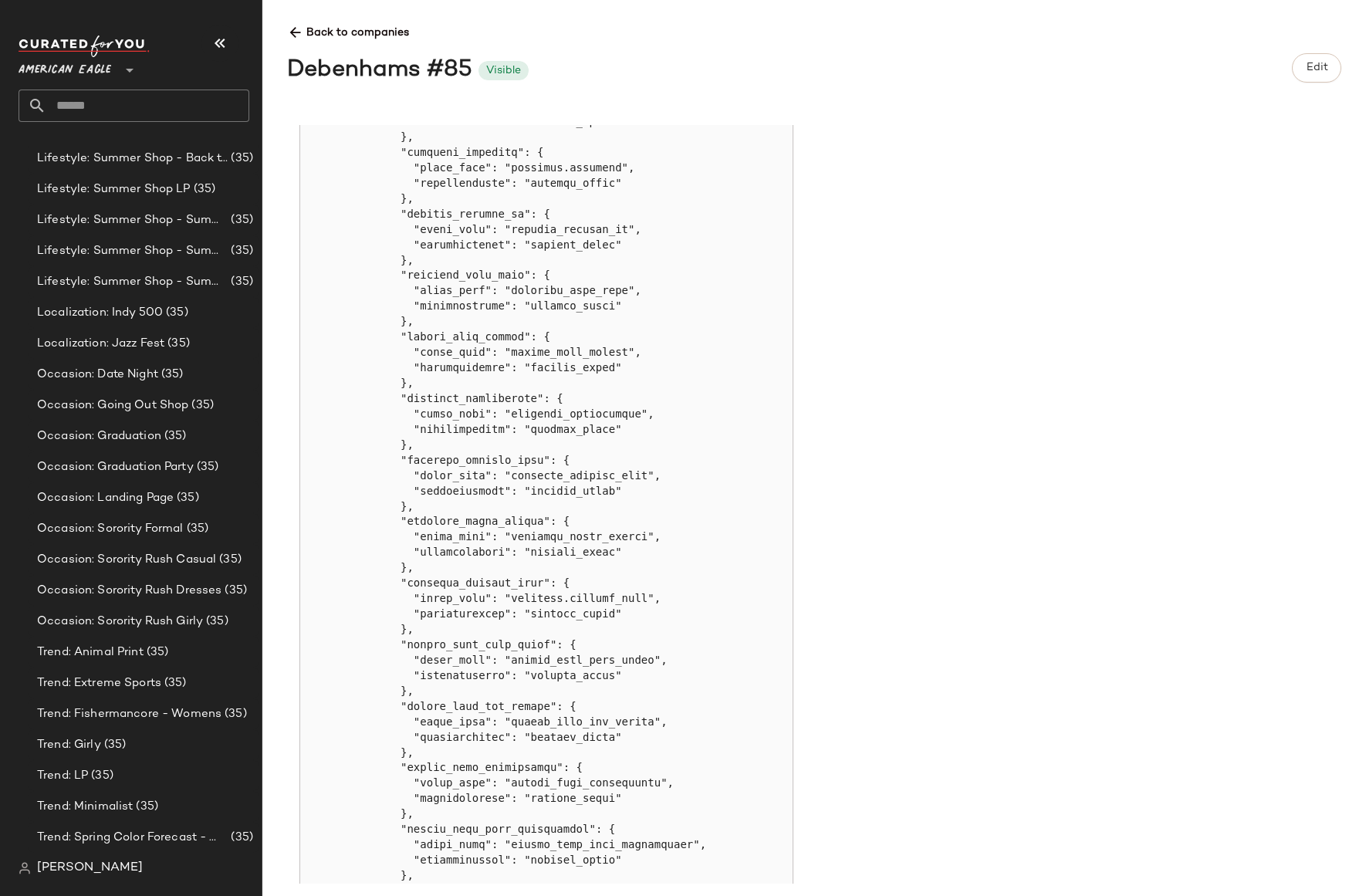
scroll to position [1718, 0]
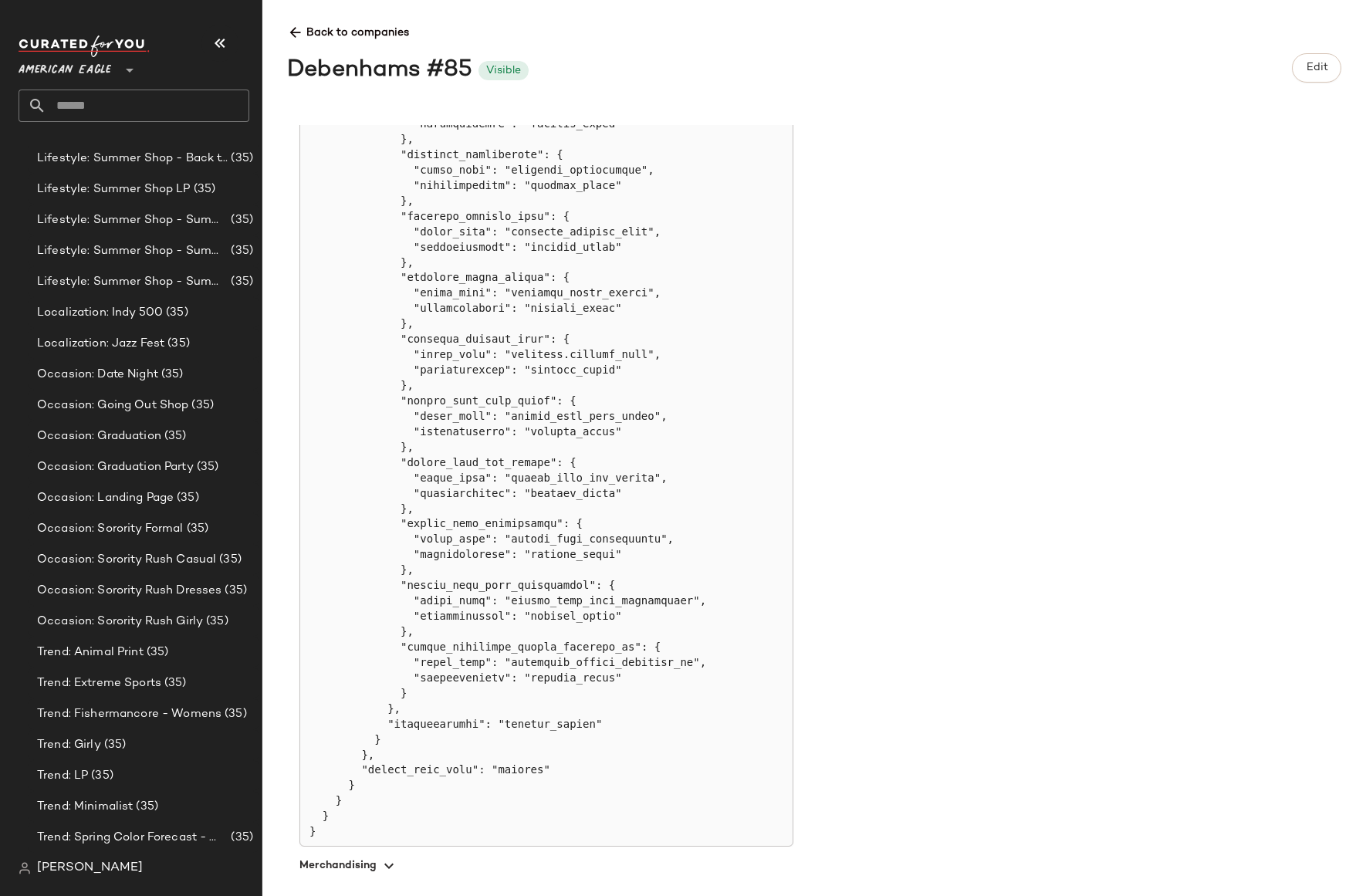
click at [295, 28] on icon at bounding box center [295, 33] width 16 height 16
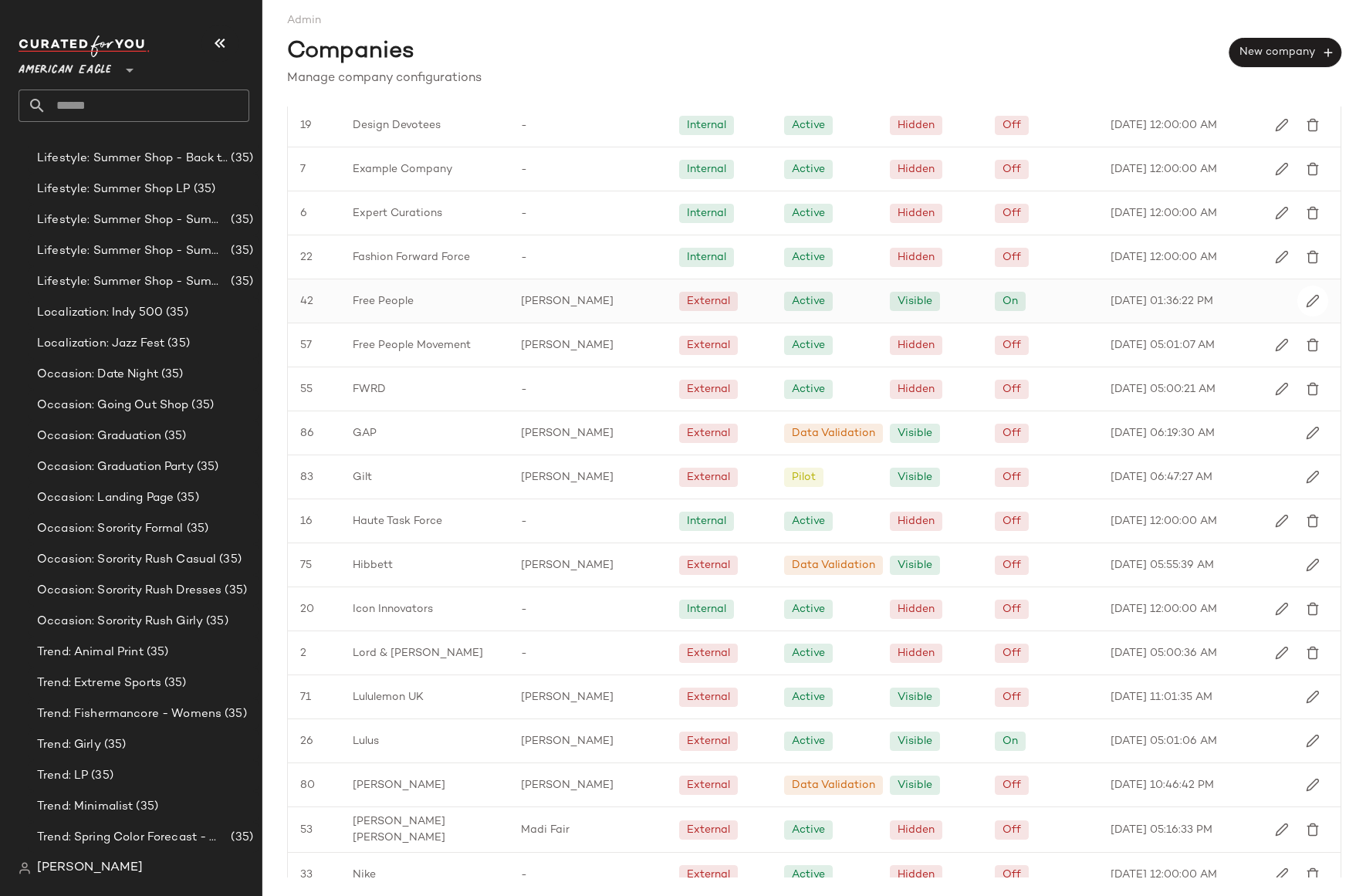
scroll to position [1049, 0]
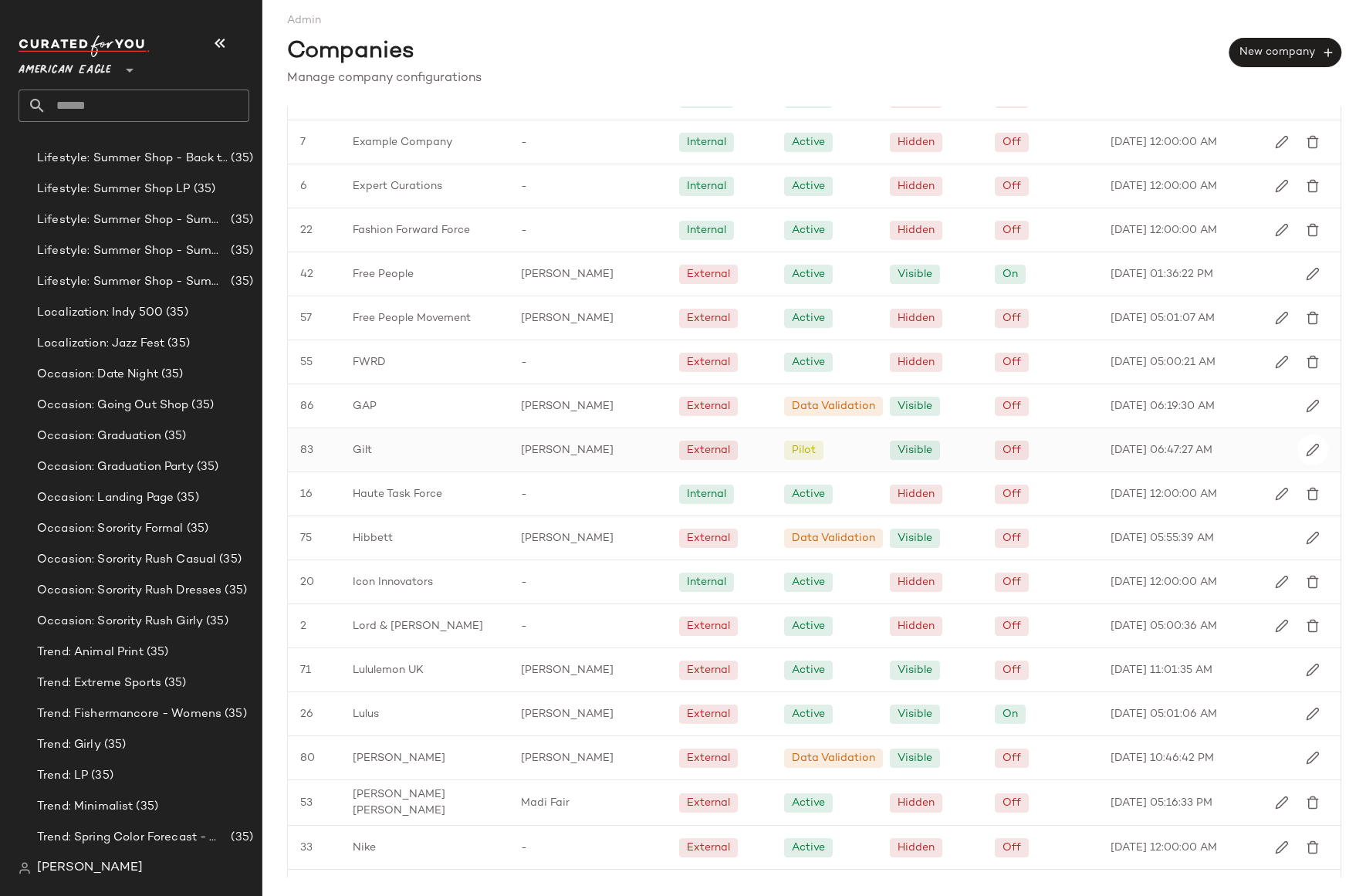
click at [406, 446] on div "Gilt" at bounding box center [424, 450] width 168 height 43
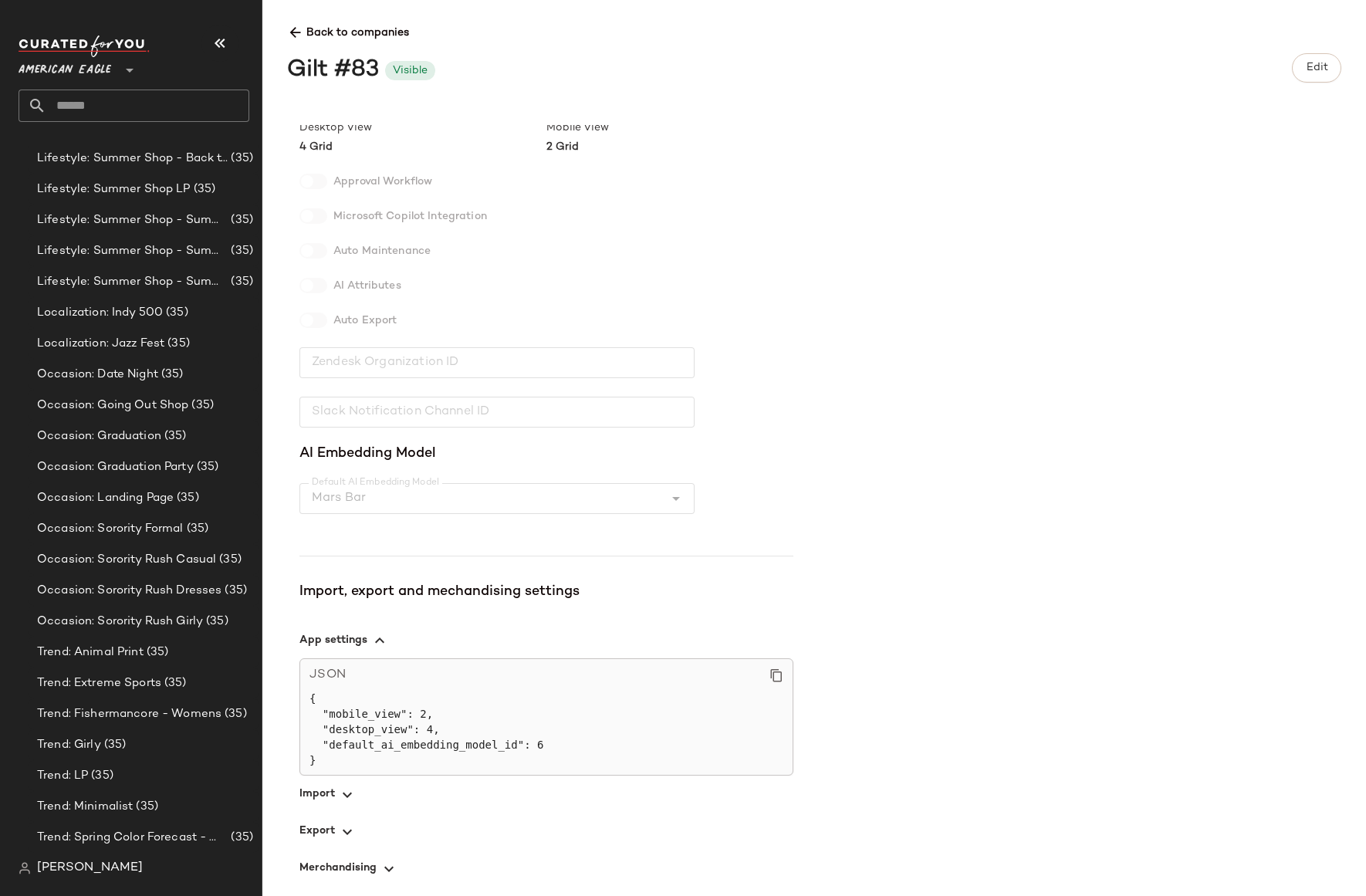
scroll to position [200, 0]
click at [330, 827] on span "button" at bounding box center [547, 829] width 494 height 37
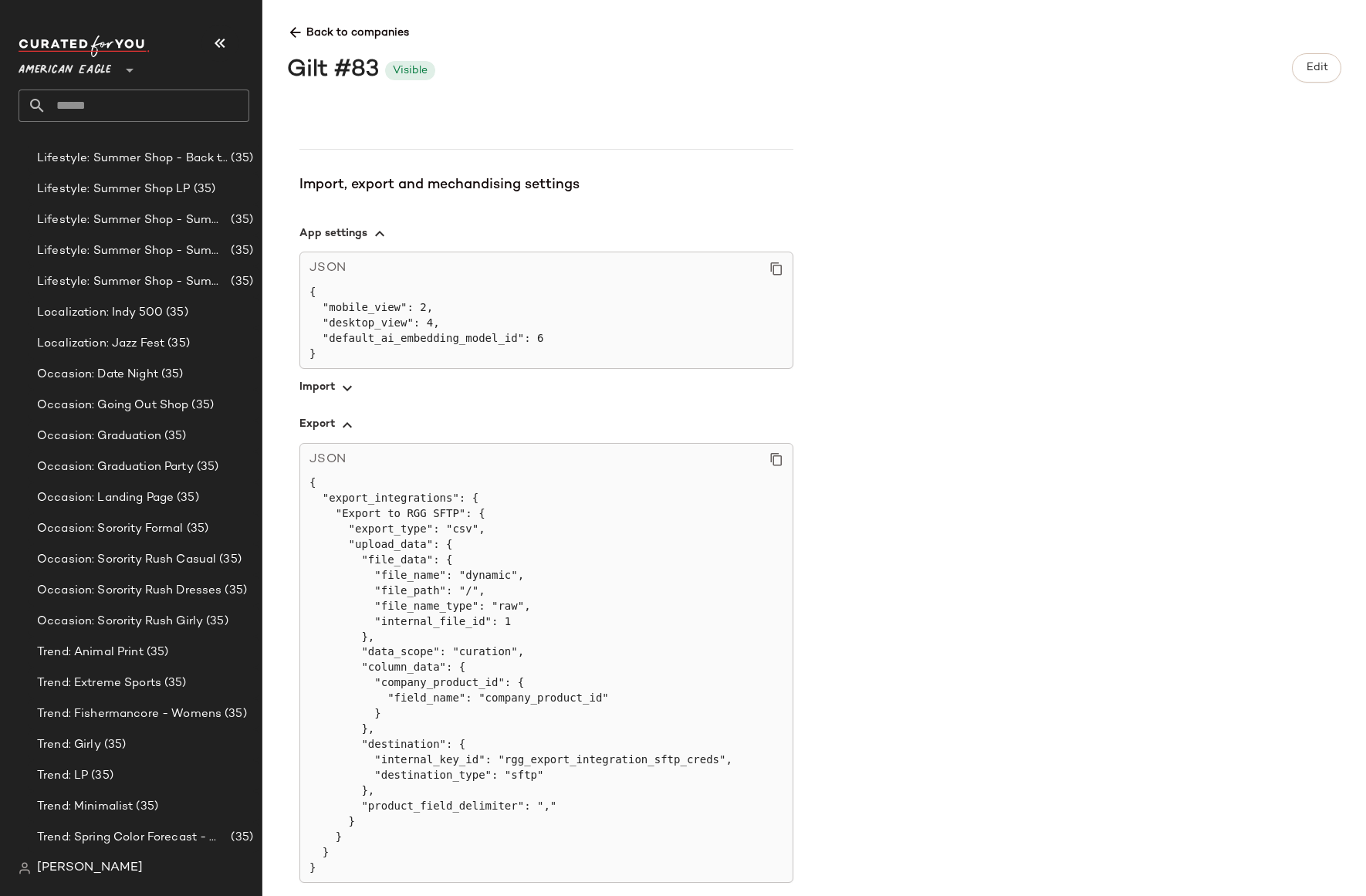
scroll to position [641, 0]
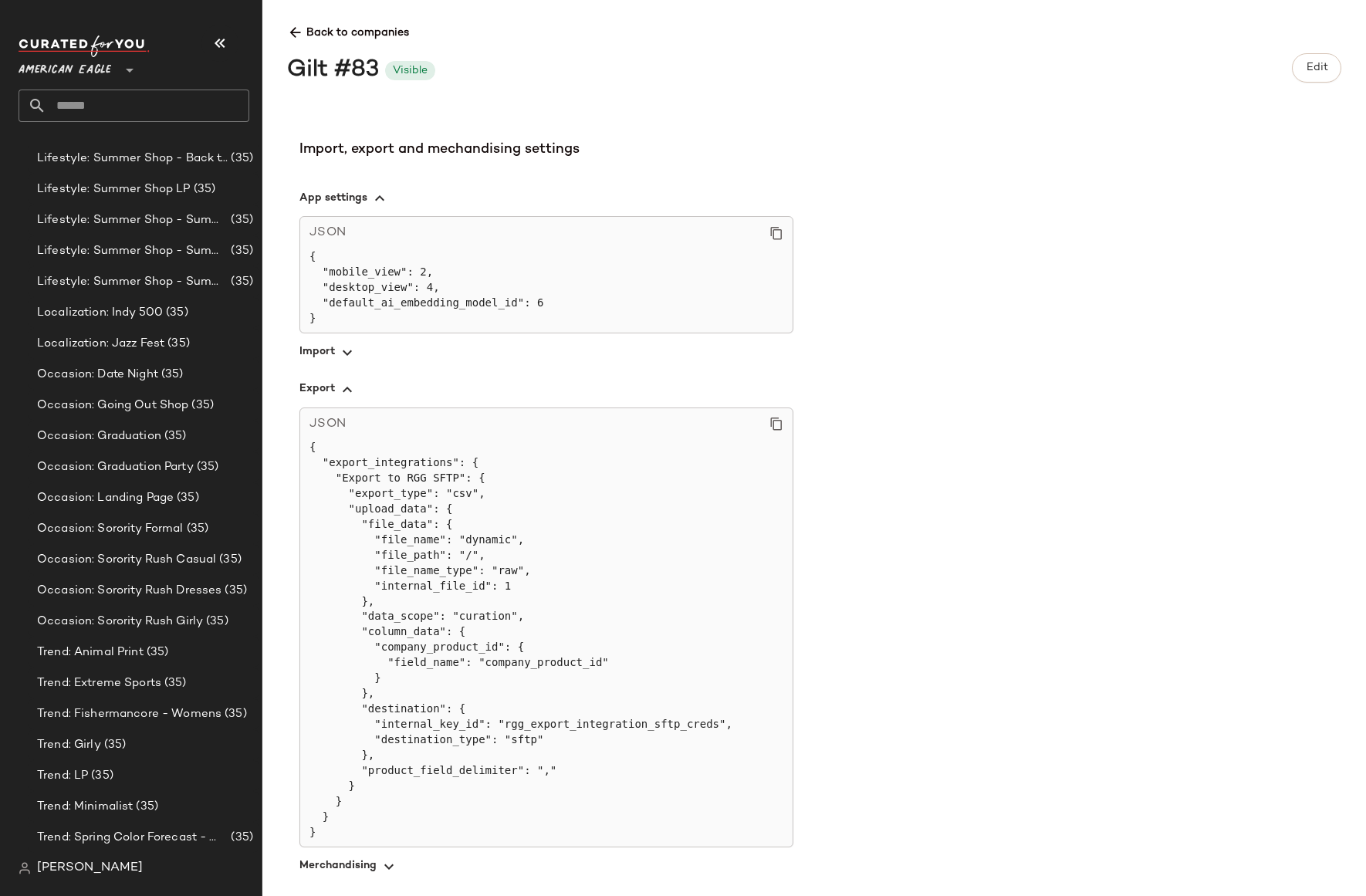
click at [295, 31] on icon at bounding box center [295, 33] width 16 height 16
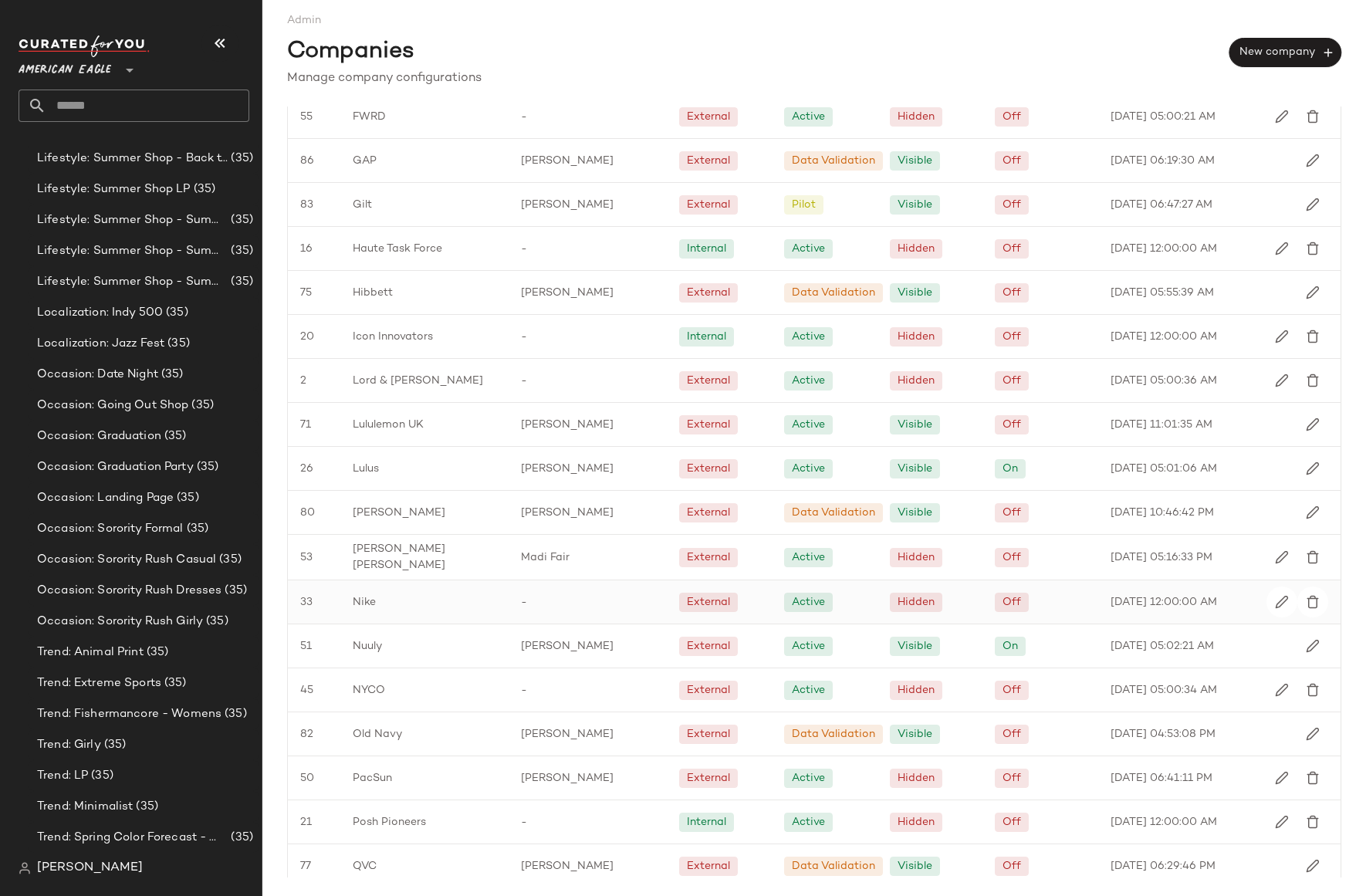
scroll to position [1160, 0]
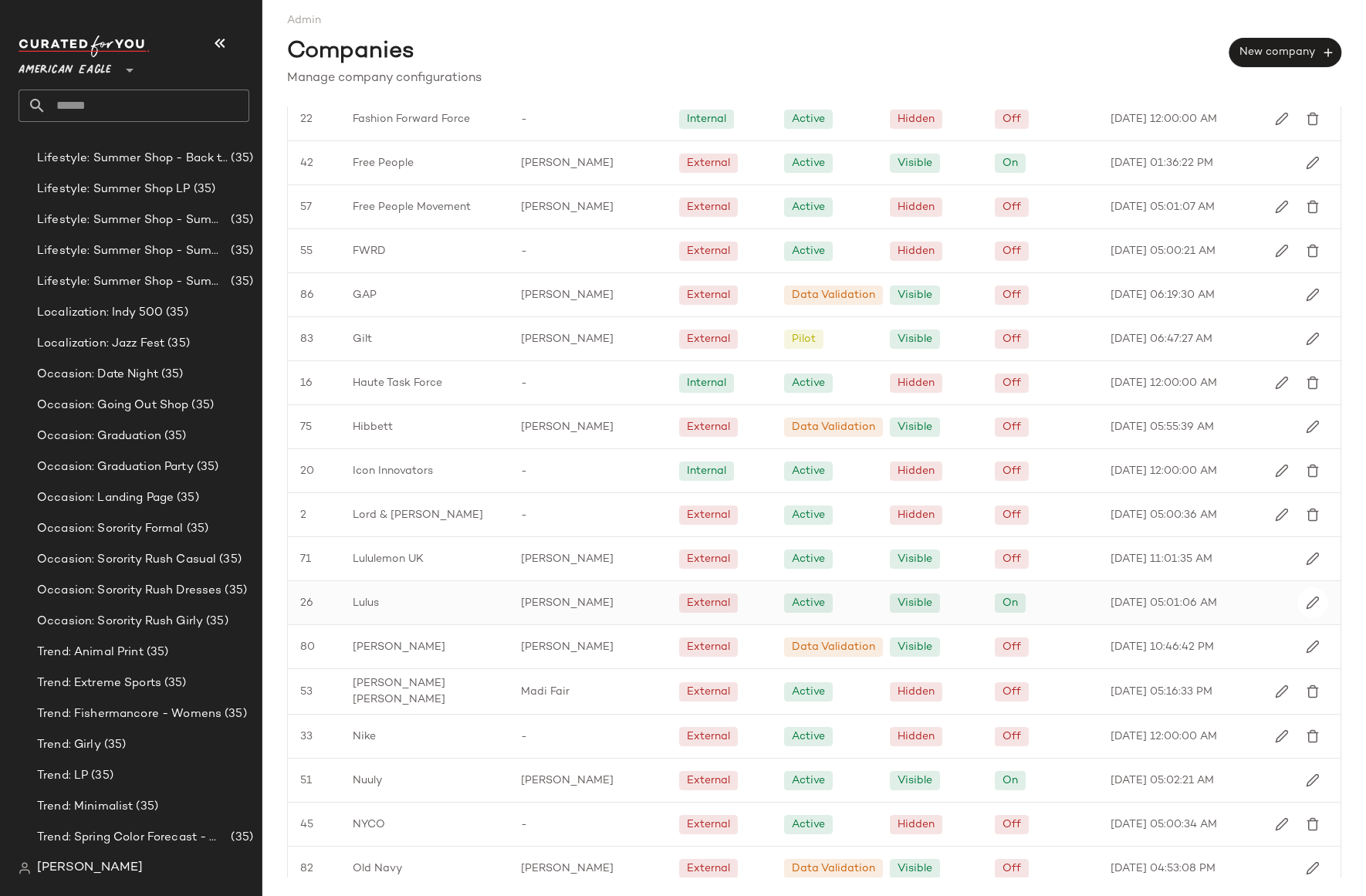
click at [431, 601] on div "Lulus" at bounding box center [424, 603] width 168 height 43
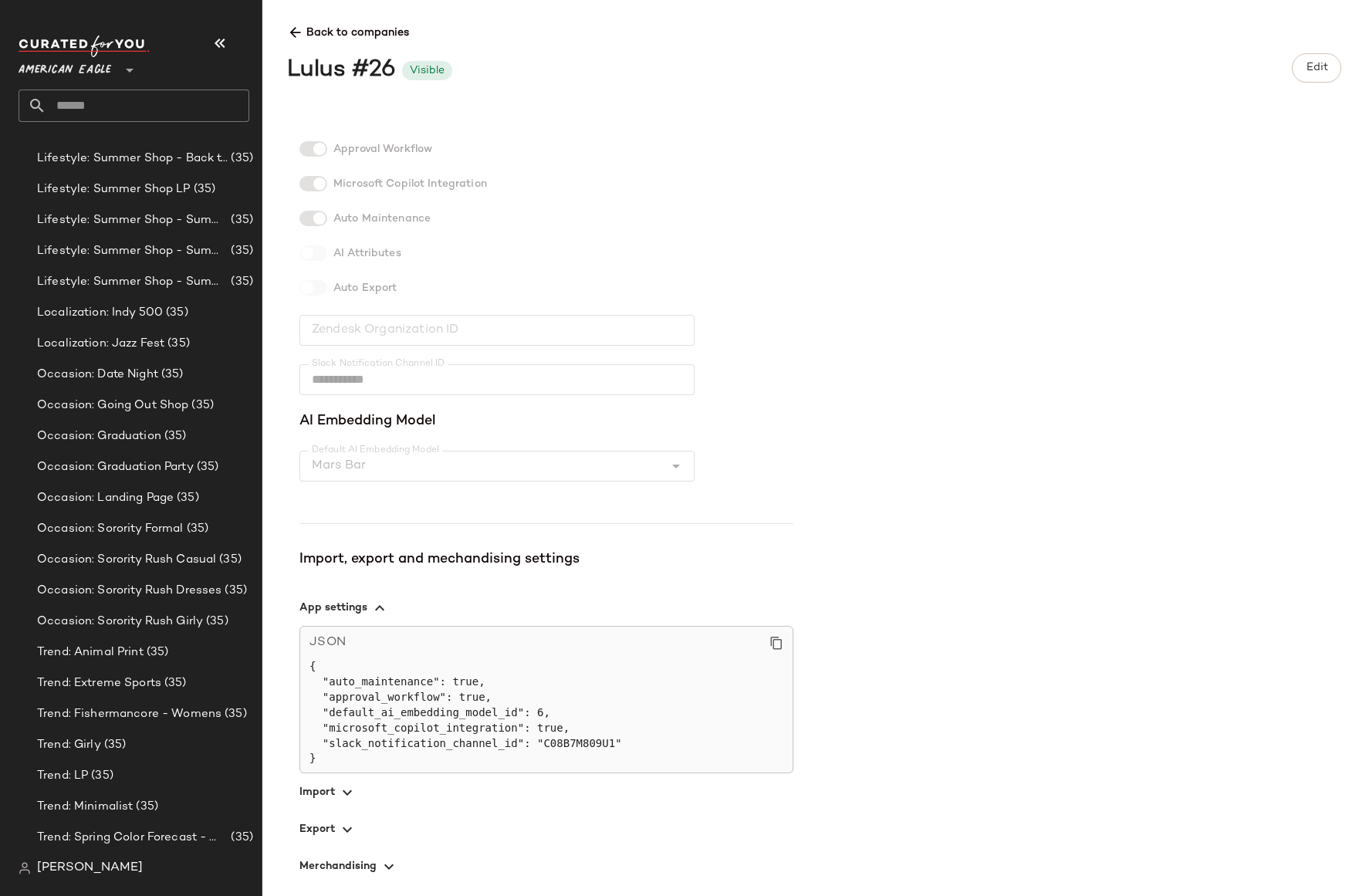
scroll to position [232, 0]
click at [332, 828] on span "button" at bounding box center [547, 828] width 494 height 37
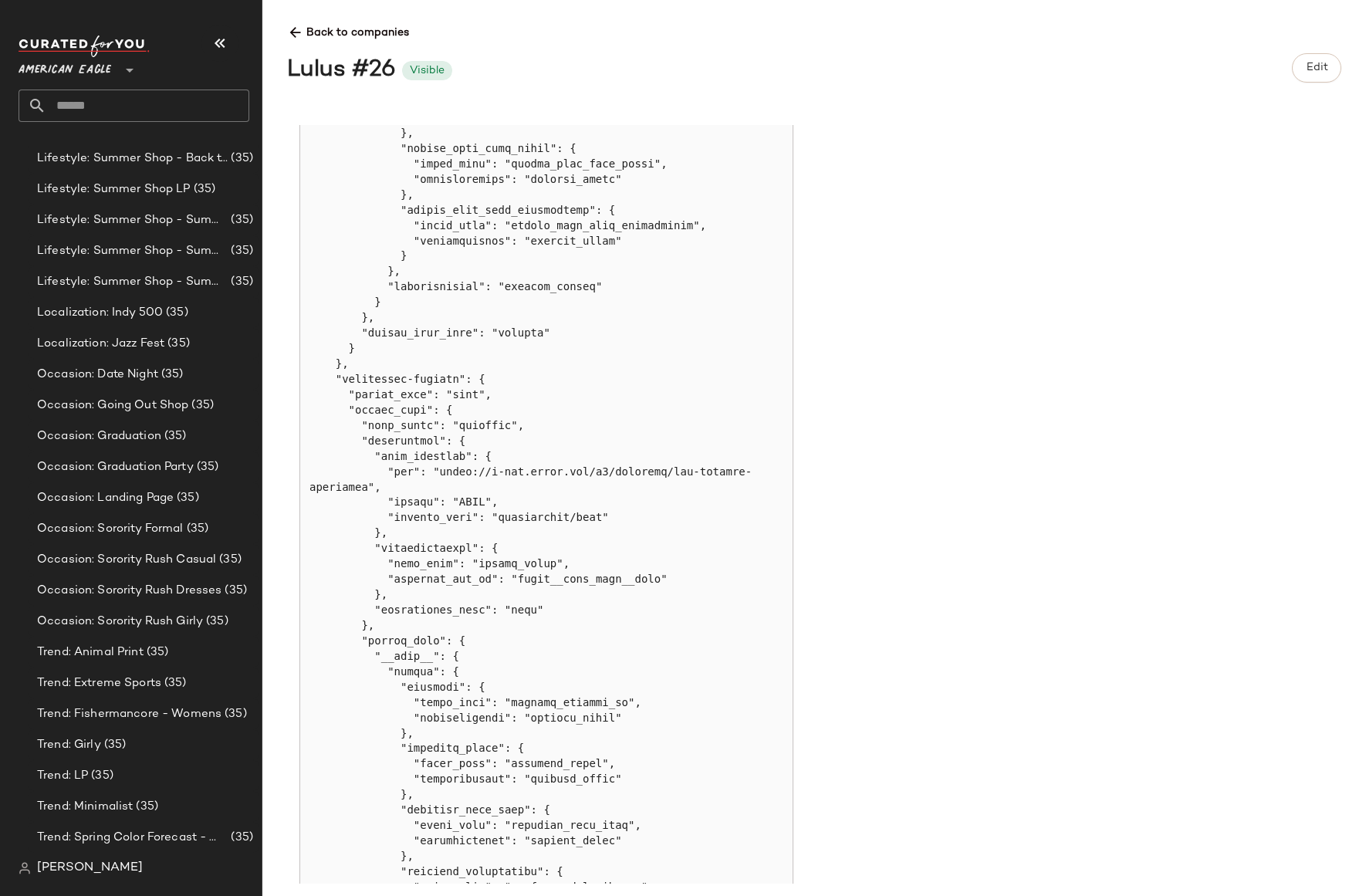
scroll to position [1769, 0]
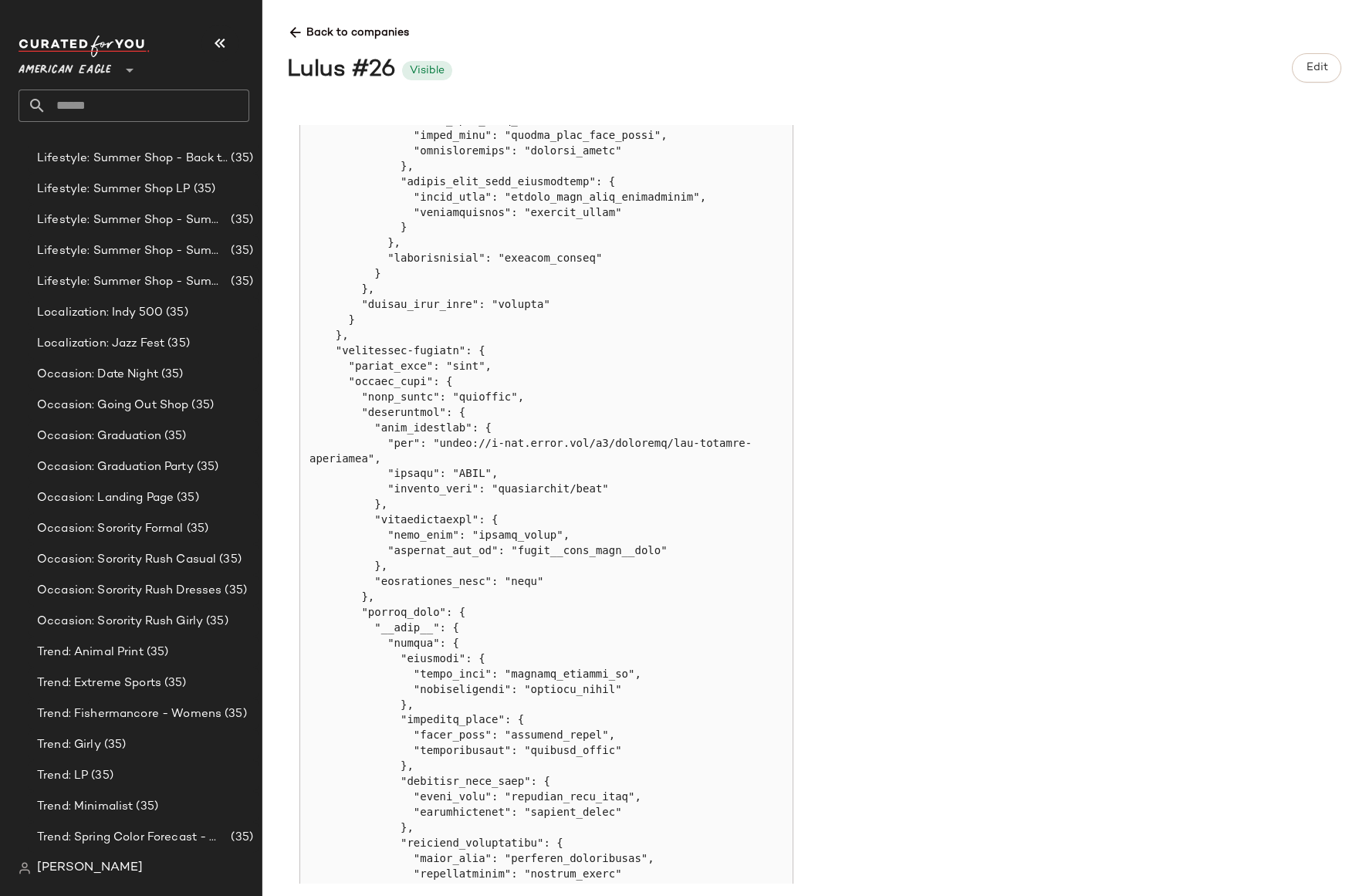
click at [291, 30] on icon at bounding box center [295, 33] width 16 height 16
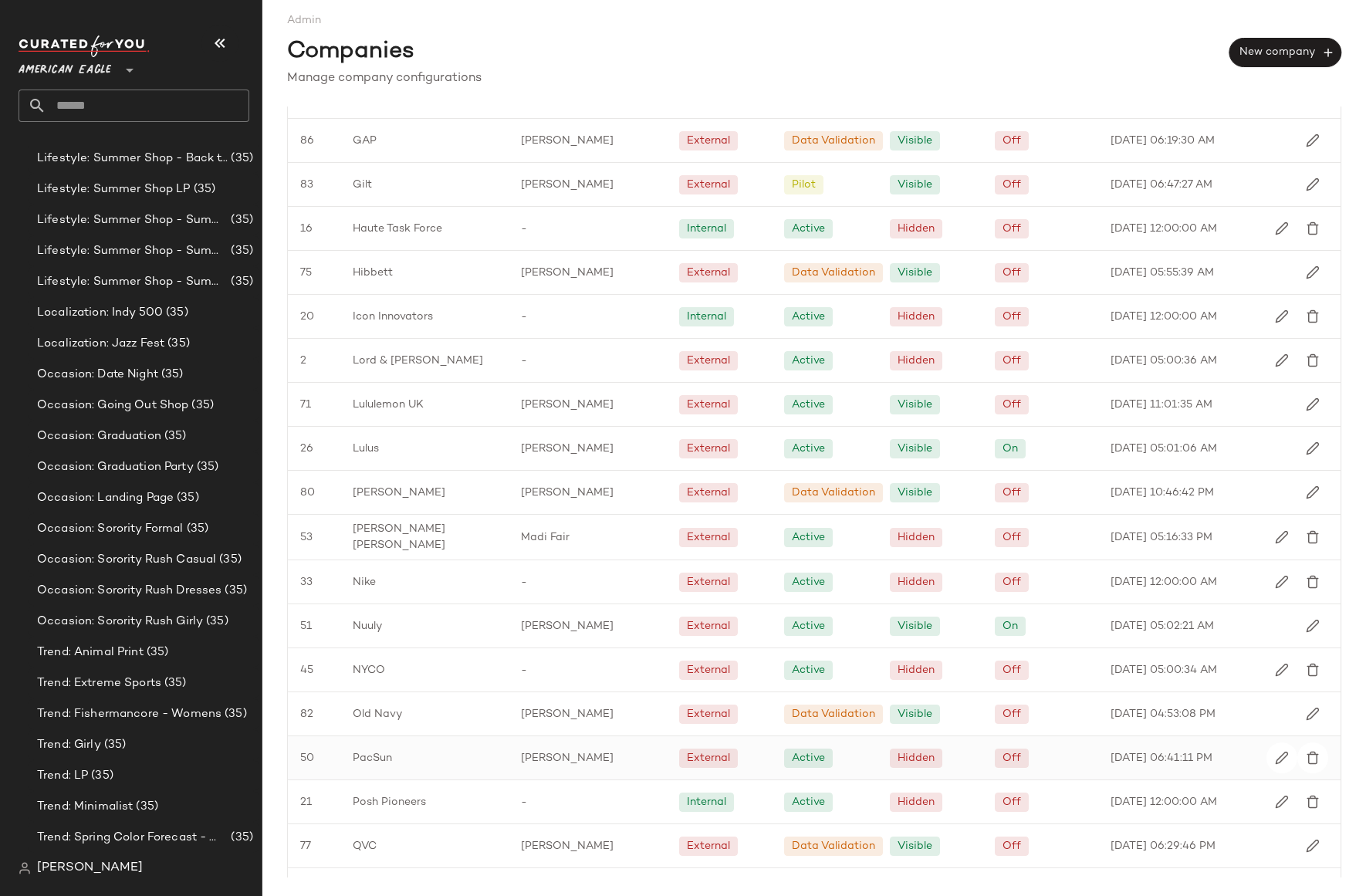
scroll to position [1500, 0]
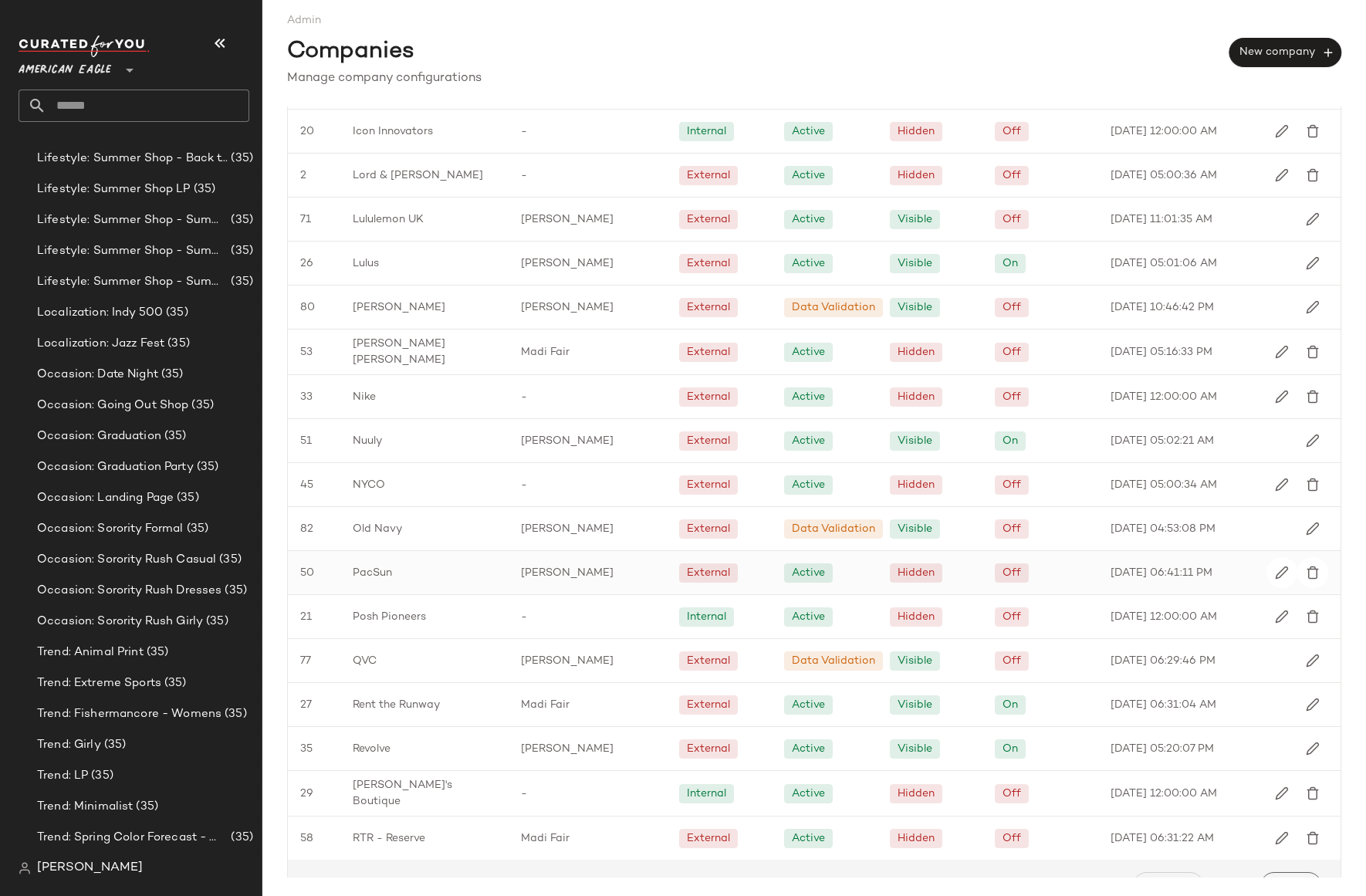
click at [419, 567] on div "PacSun" at bounding box center [424, 573] width 168 height 43
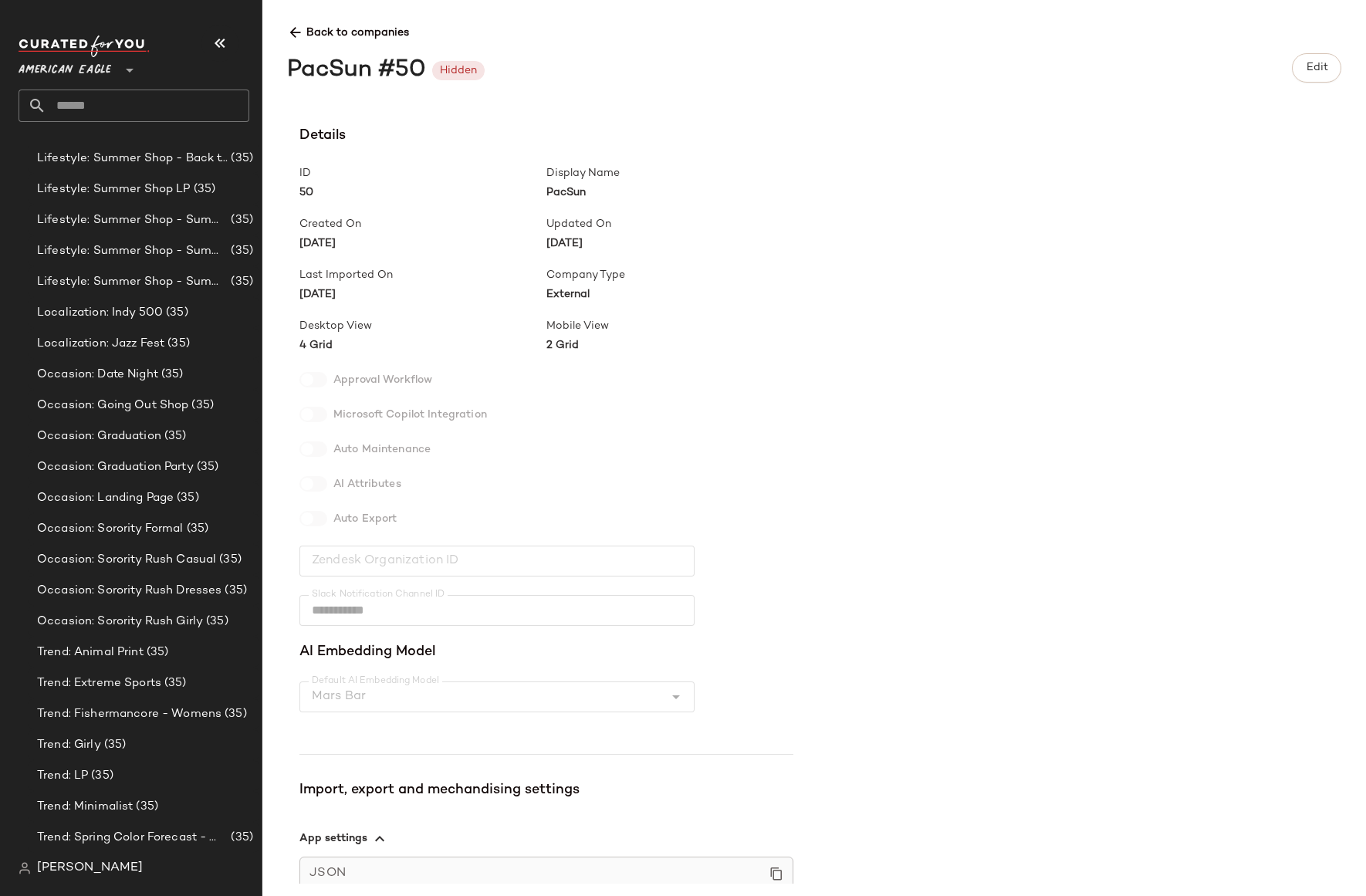
scroll to position [232, 0]
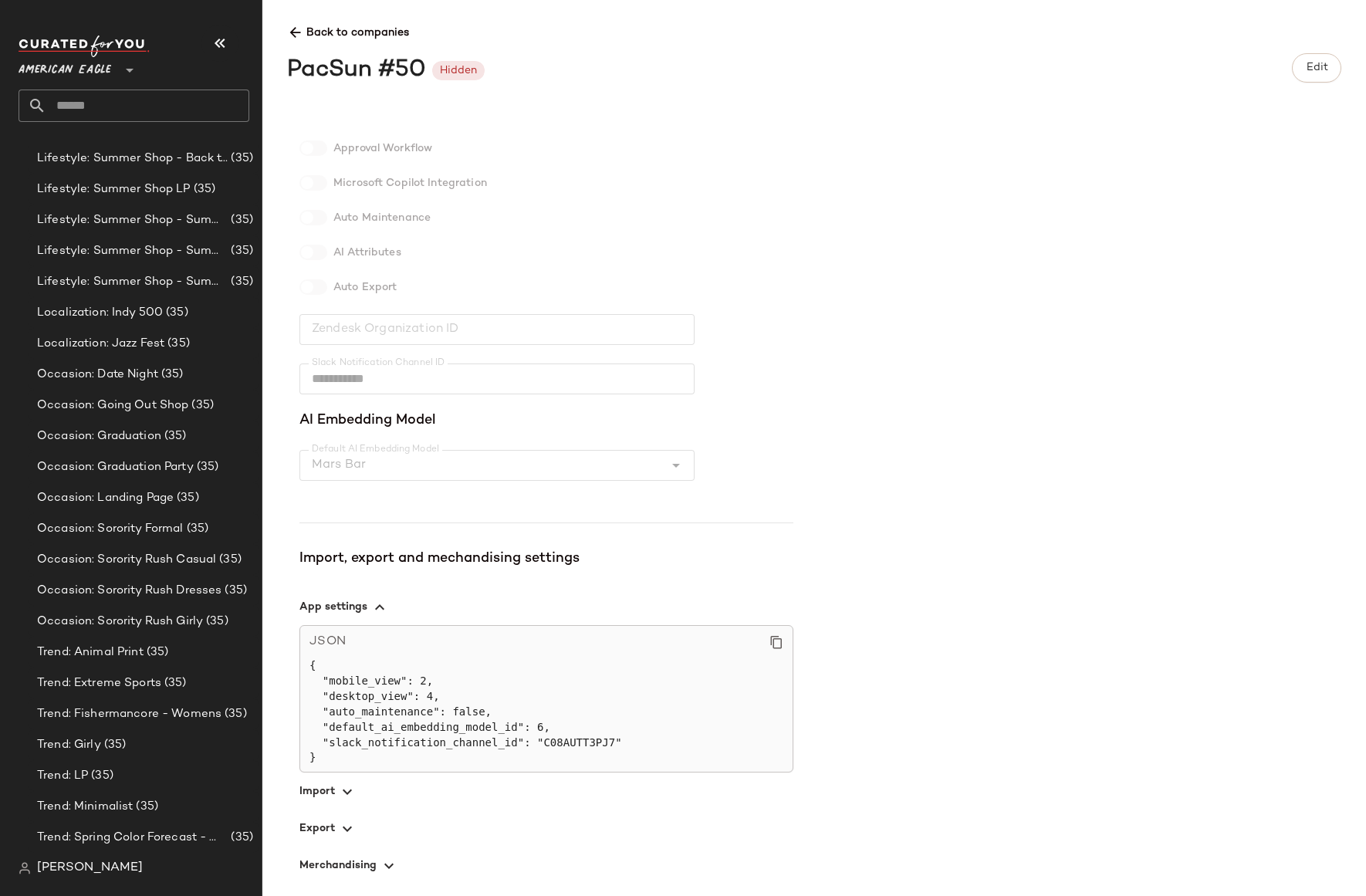
click at [338, 830] on icon "button" at bounding box center [347, 828] width 19 height 19
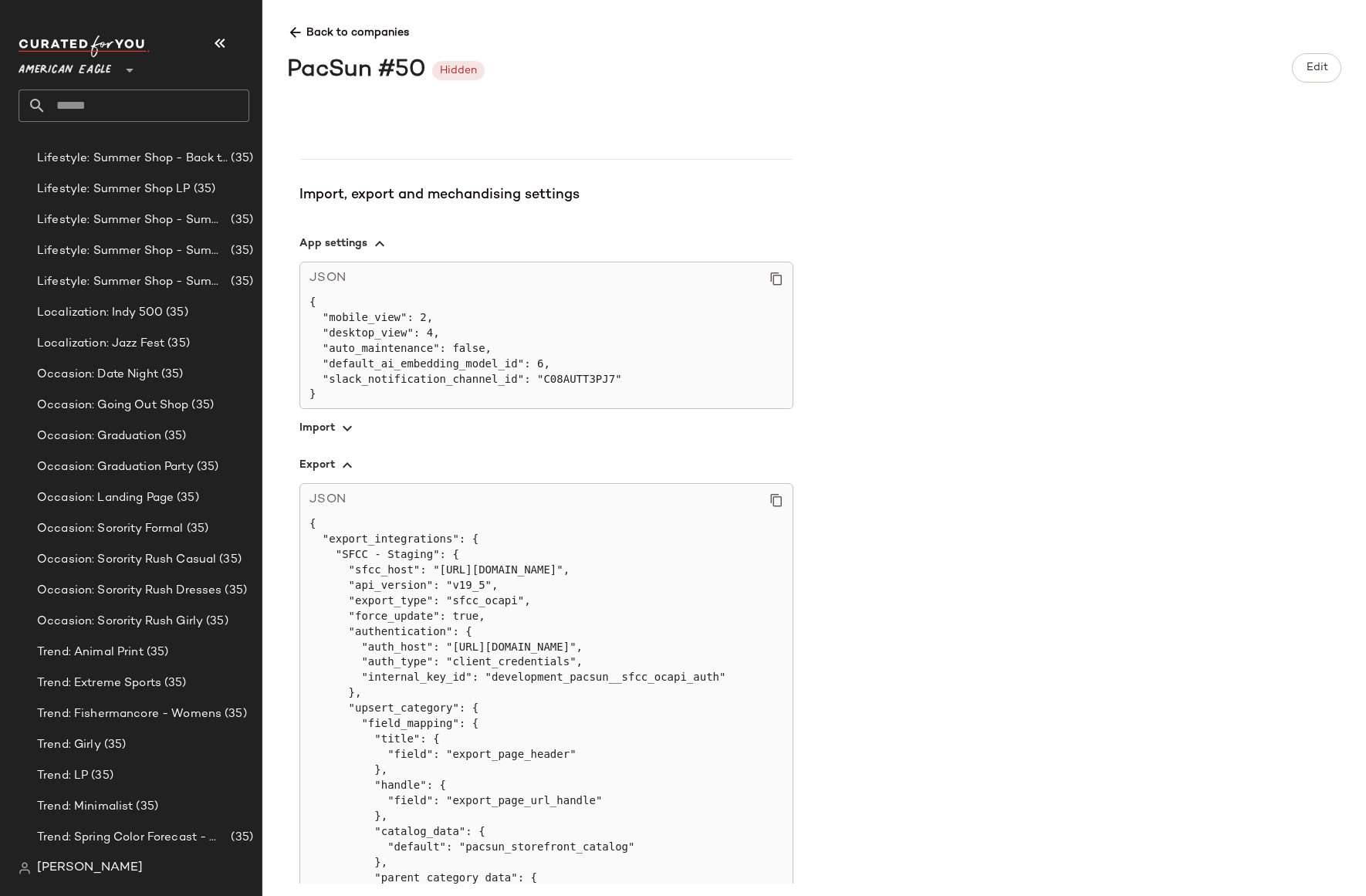
scroll to position [764, 0]
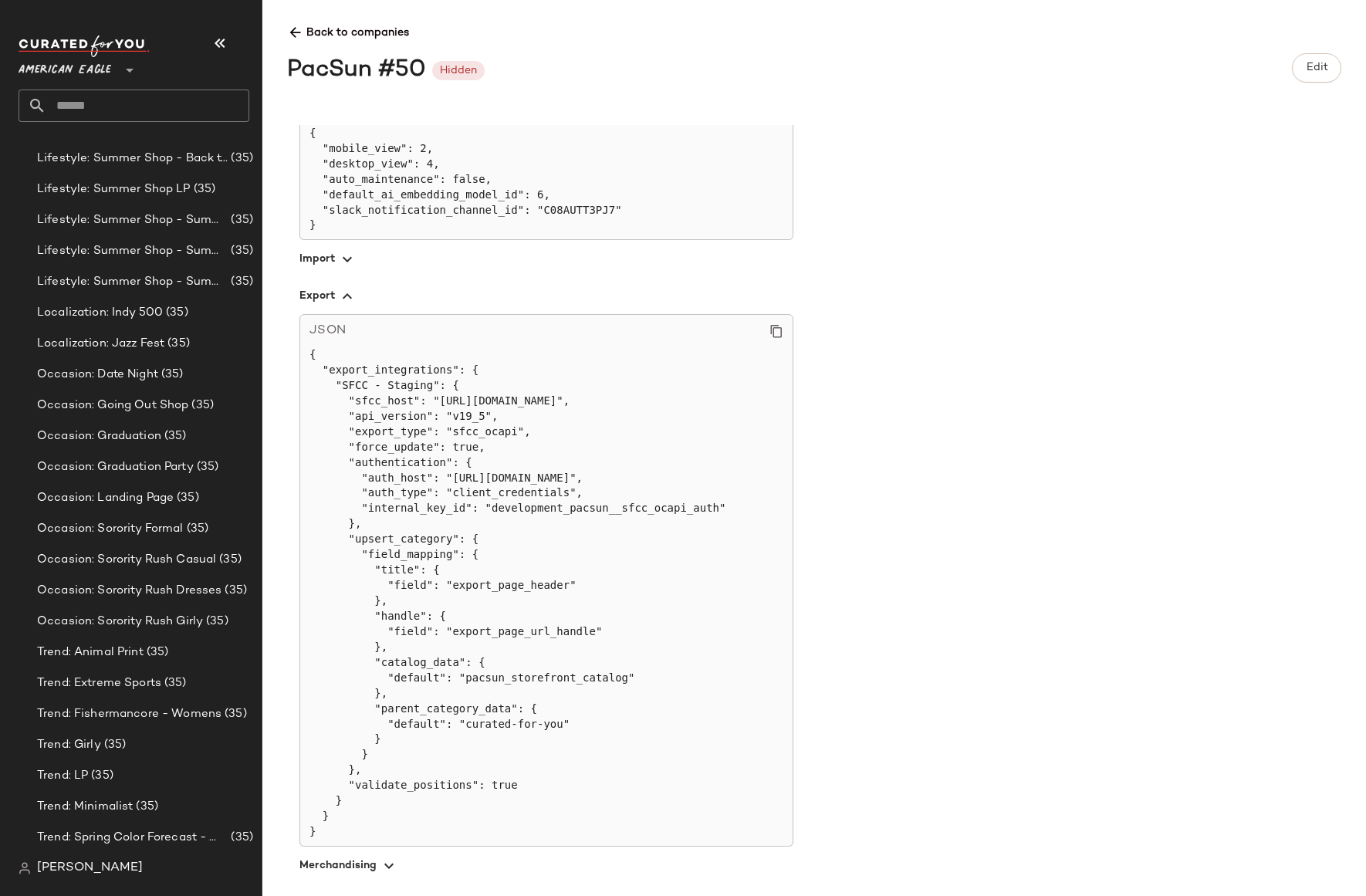
click at [493, 424] on pre "{ "export_integrations": { "SFCC - Staging": { "sfcc_host": "[URL][DOMAIN_NAME]…" at bounding box center [546, 593] width 474 height 493
click at [295, 33] on icon at bounding box center [295, 33] width 16 height 16
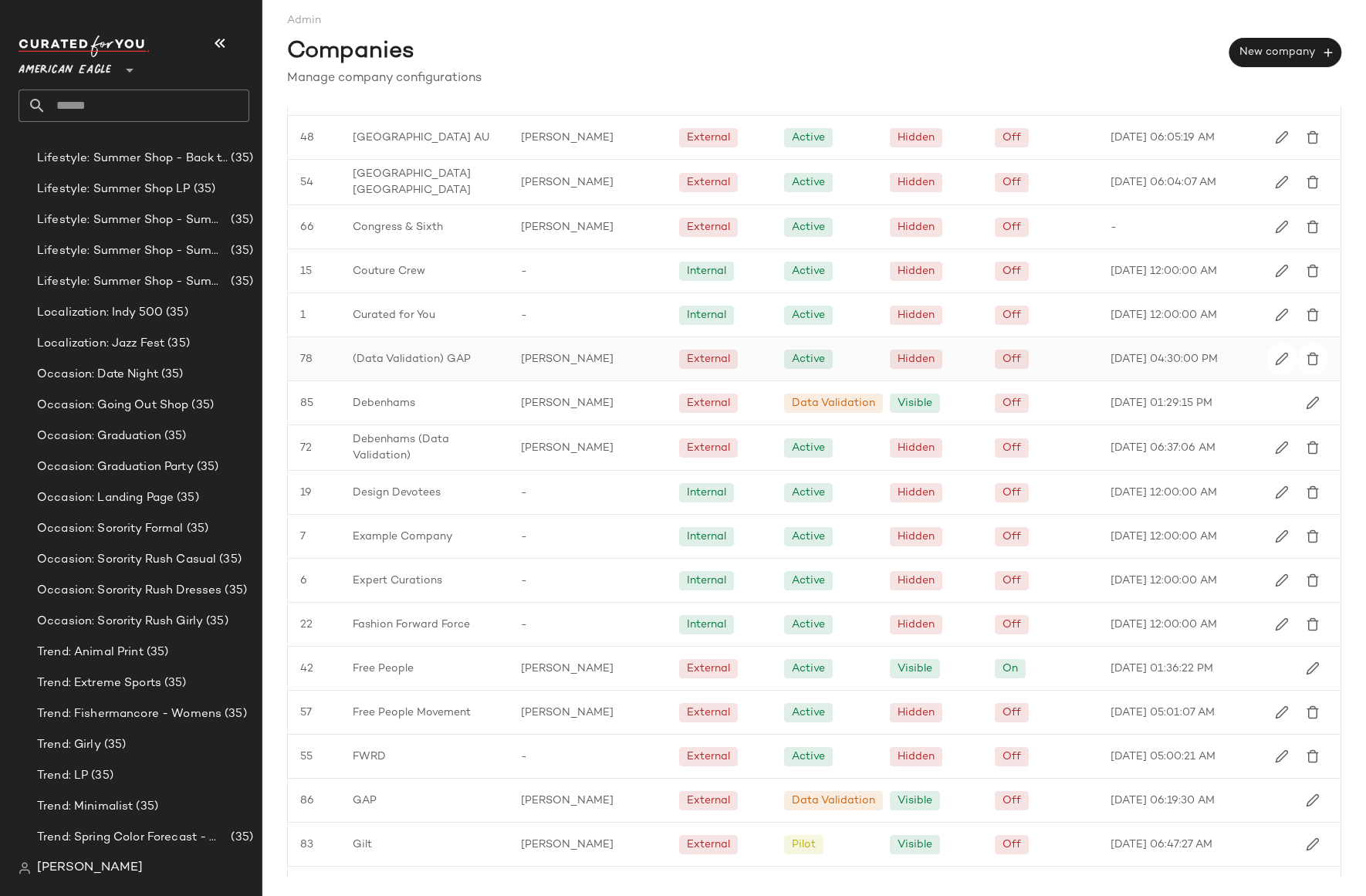
scroll to position [284, 0]
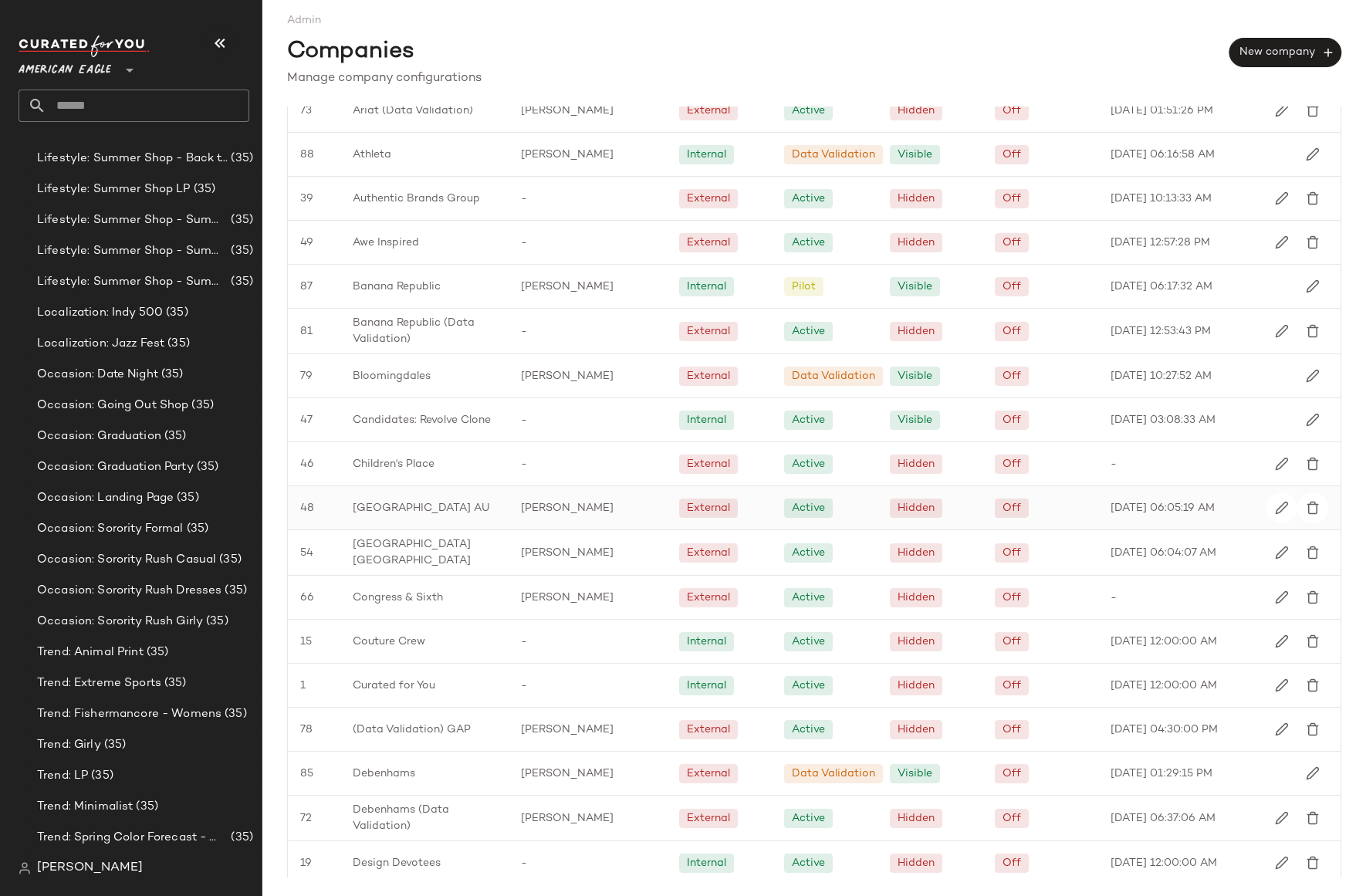
click at [372, 513] on span "[GEOGRAPHIC_DATA] AU" at bounding box center [421, 508] width 137 height 16
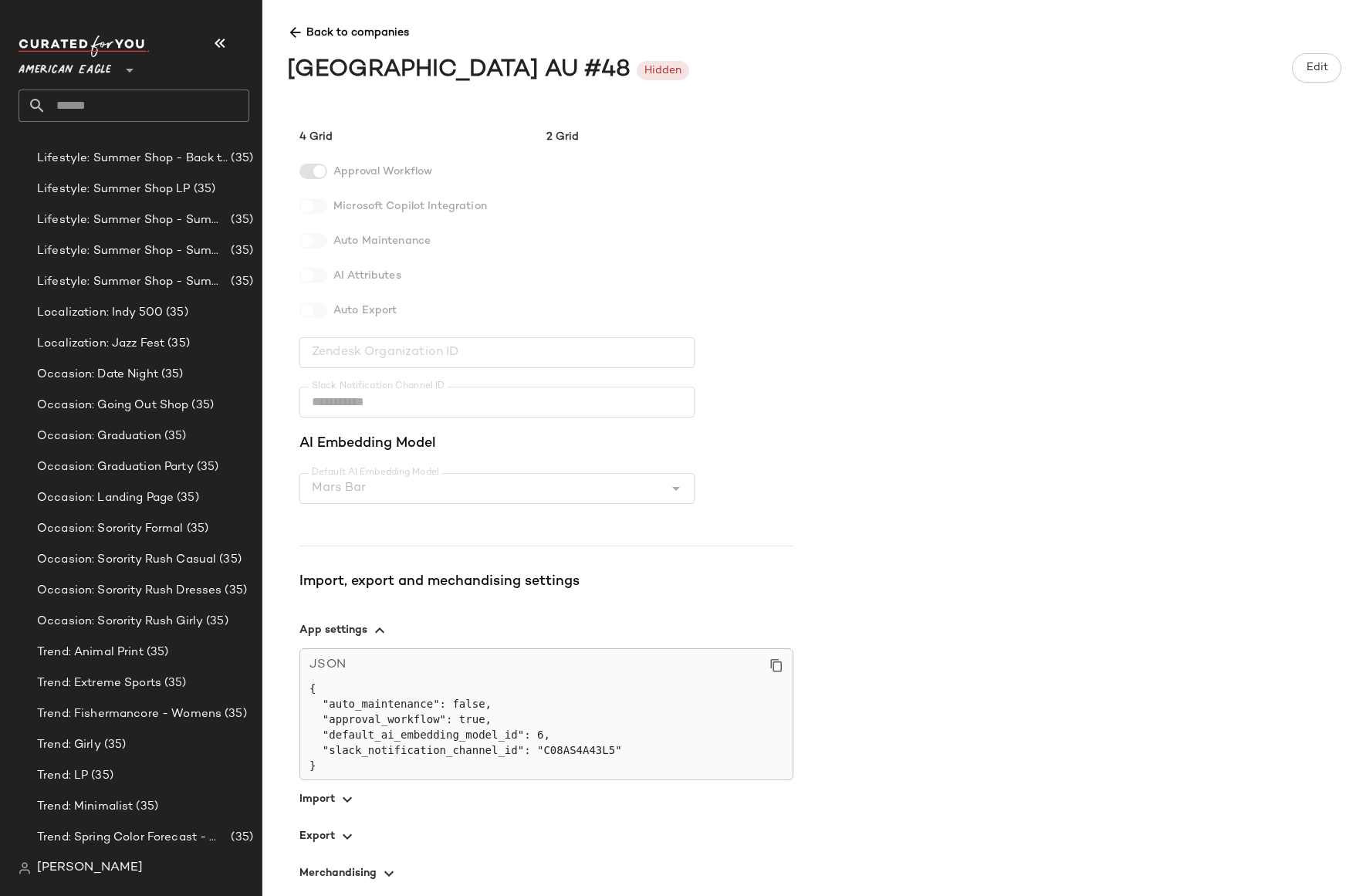
scroll to position [216, 0]
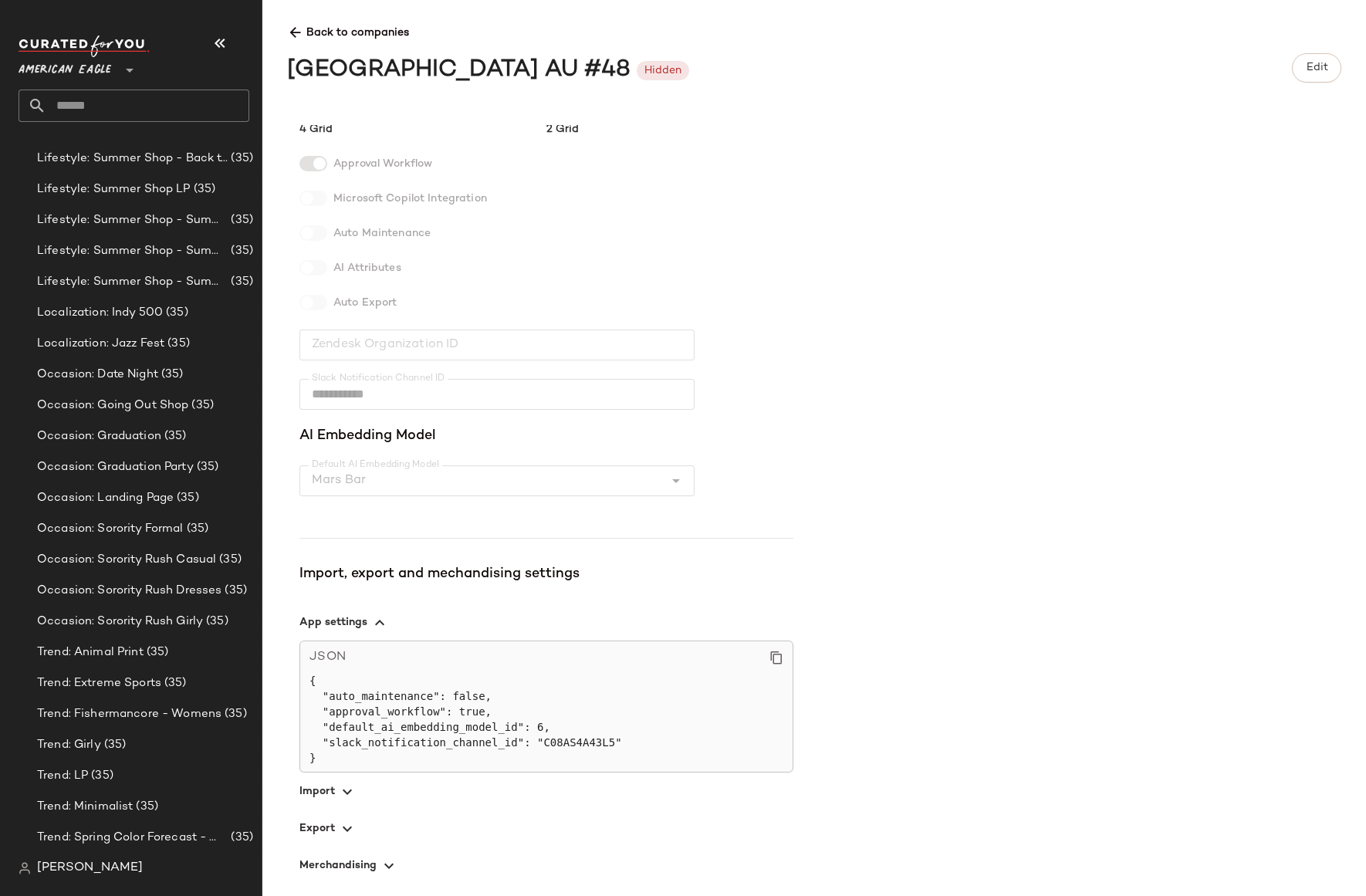
click at [338, 823] on icon "button" at bounding box center [347, 828] width 19 height 19
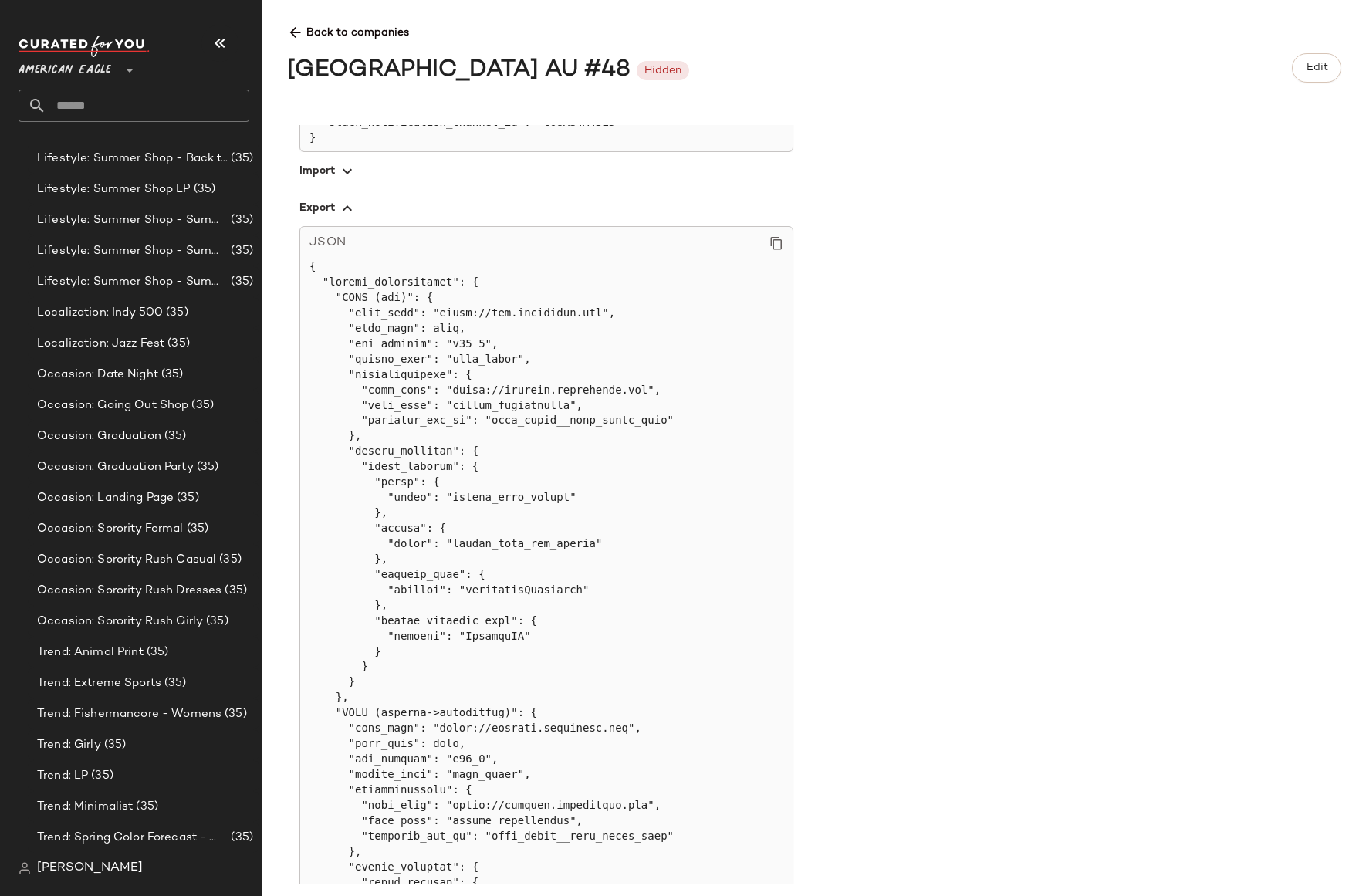
scroll to position [840, 0]
click at [299, 27] on icon at bounding box center [295, 33] width 16 height 16
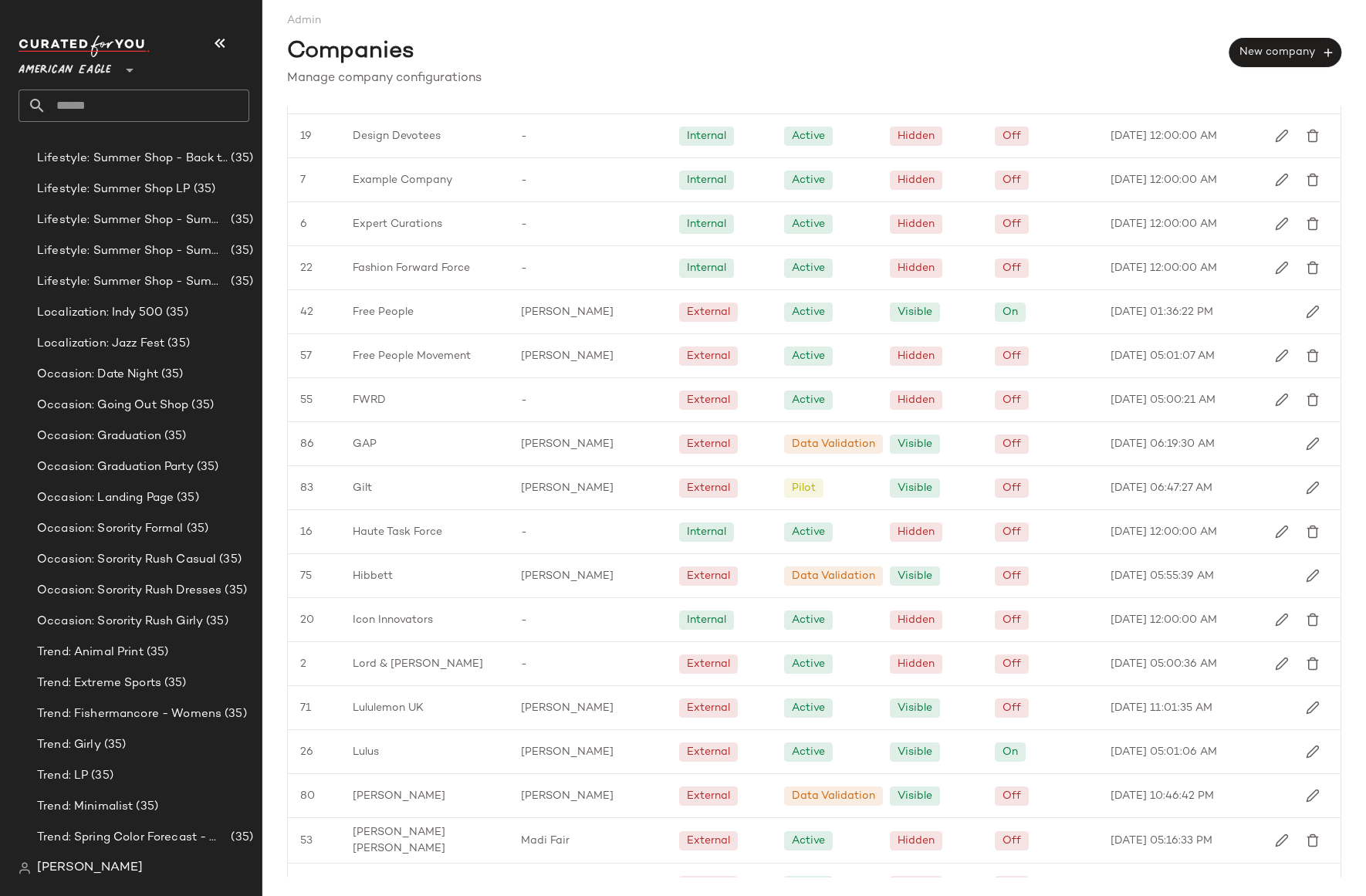
scroll to position [1196, 0]
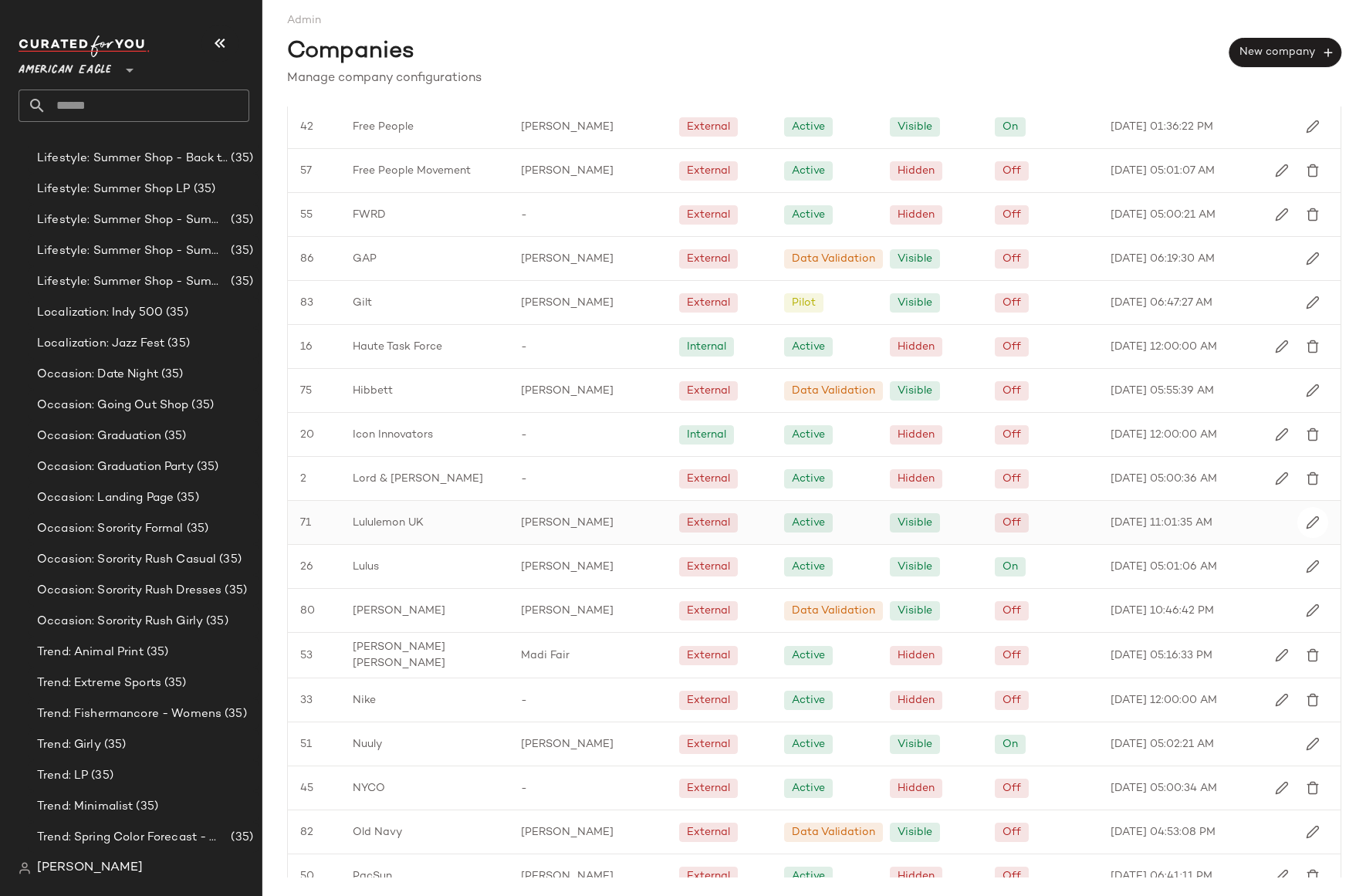
click at [385, 524] on span "Lululemon UK" at bounding box center [388, 523] width 71 height 16
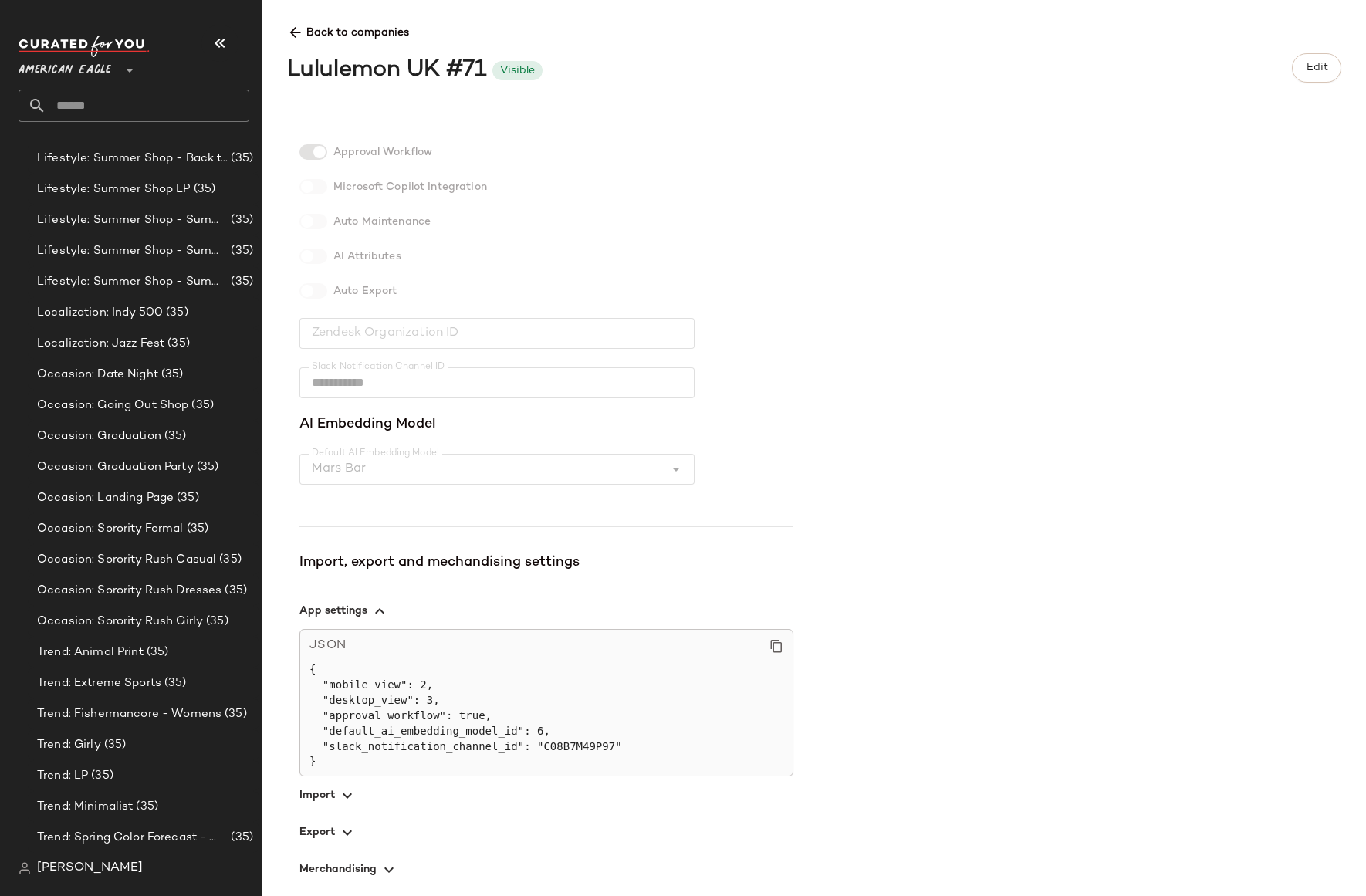
scroll to position [232, 0]
click at [343, 832] on icon "button" at bounding box center [347, 828] width 19 height 19
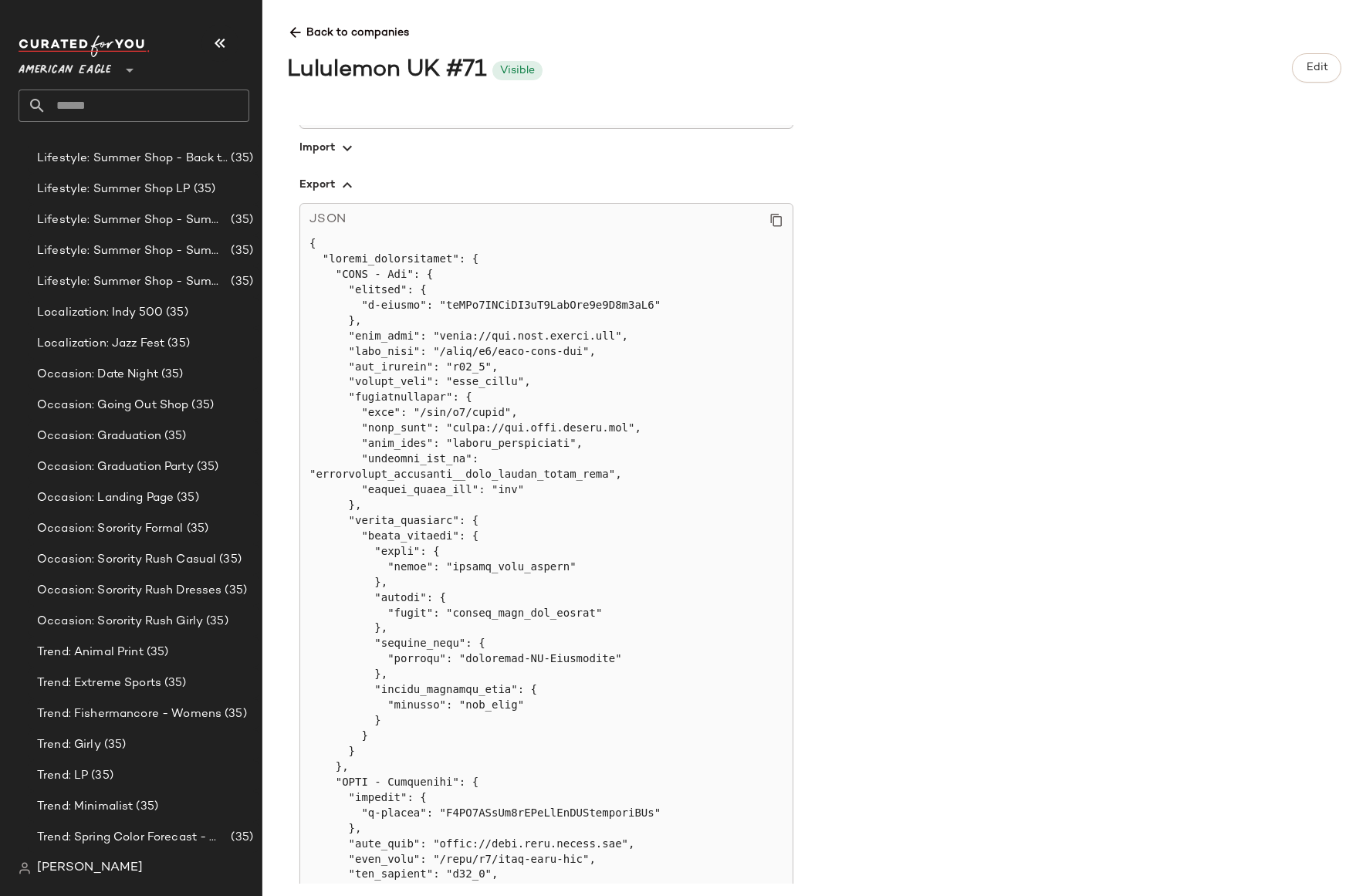
click at [297, 28] on icon at bounding box center [295, 33] width 16 height 16
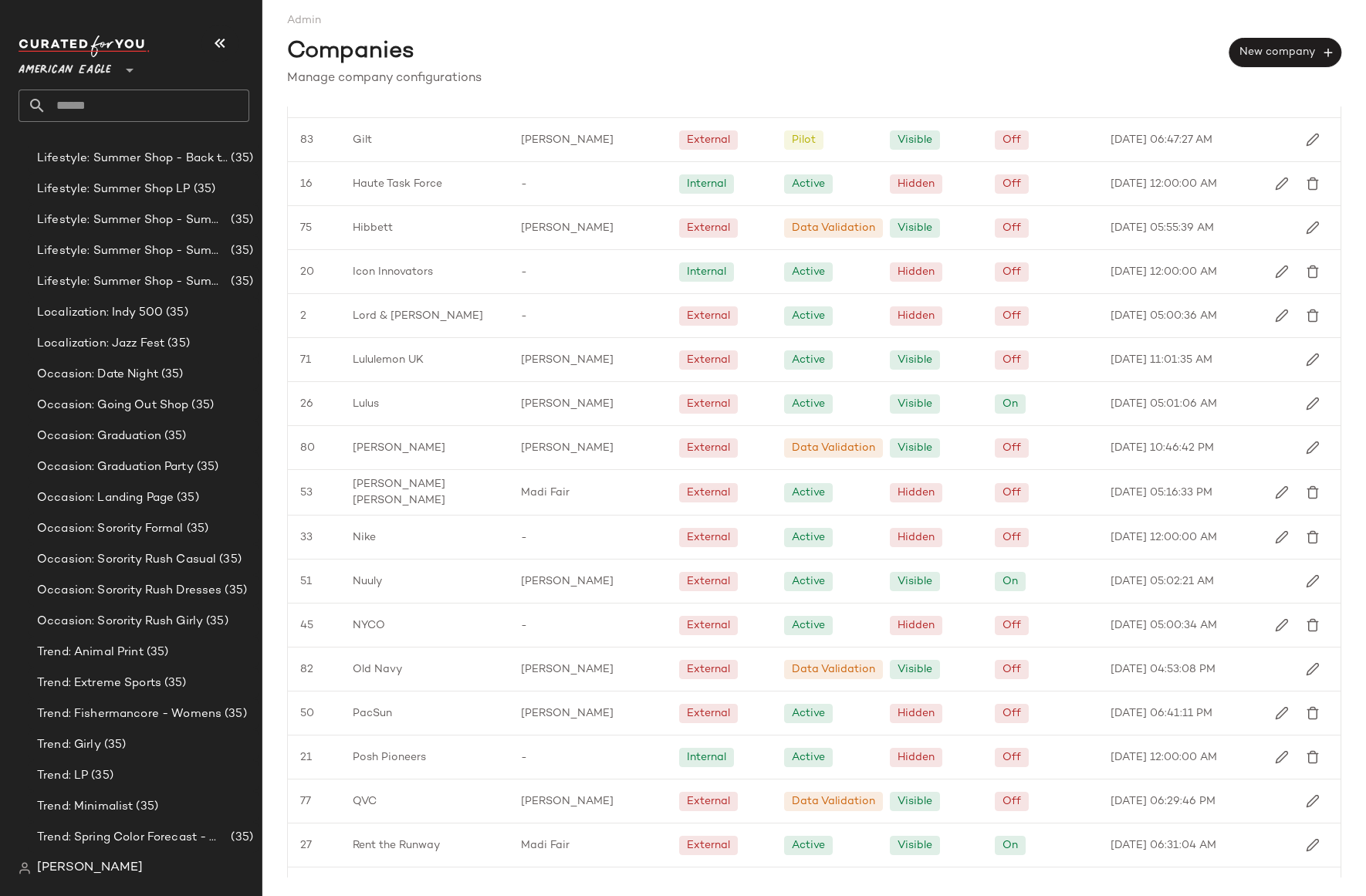
scroll to position [1530, 0]
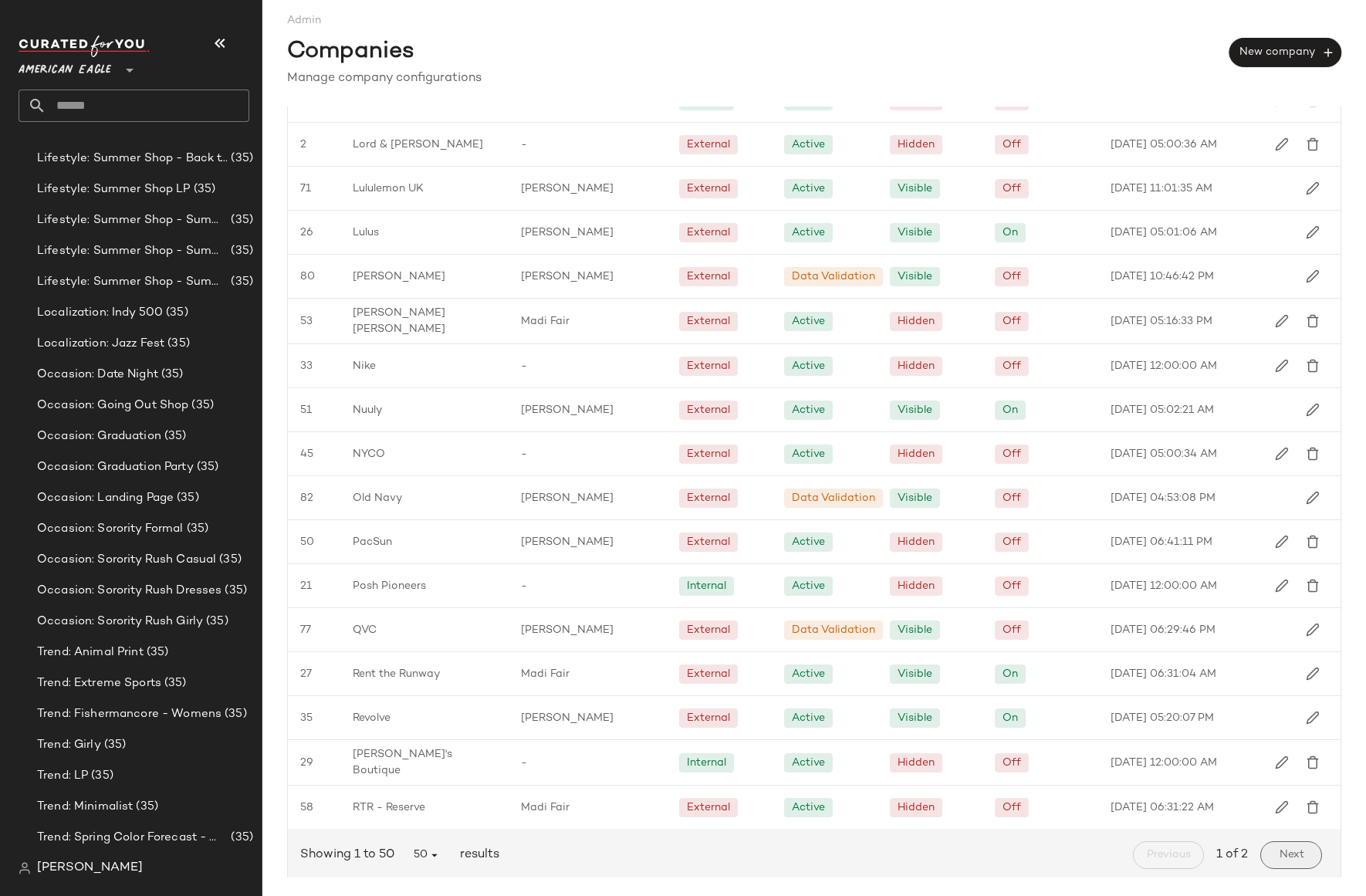
click at [1280, 853] on span "Next" at bounding box center [1291, 855] width 26 height 12
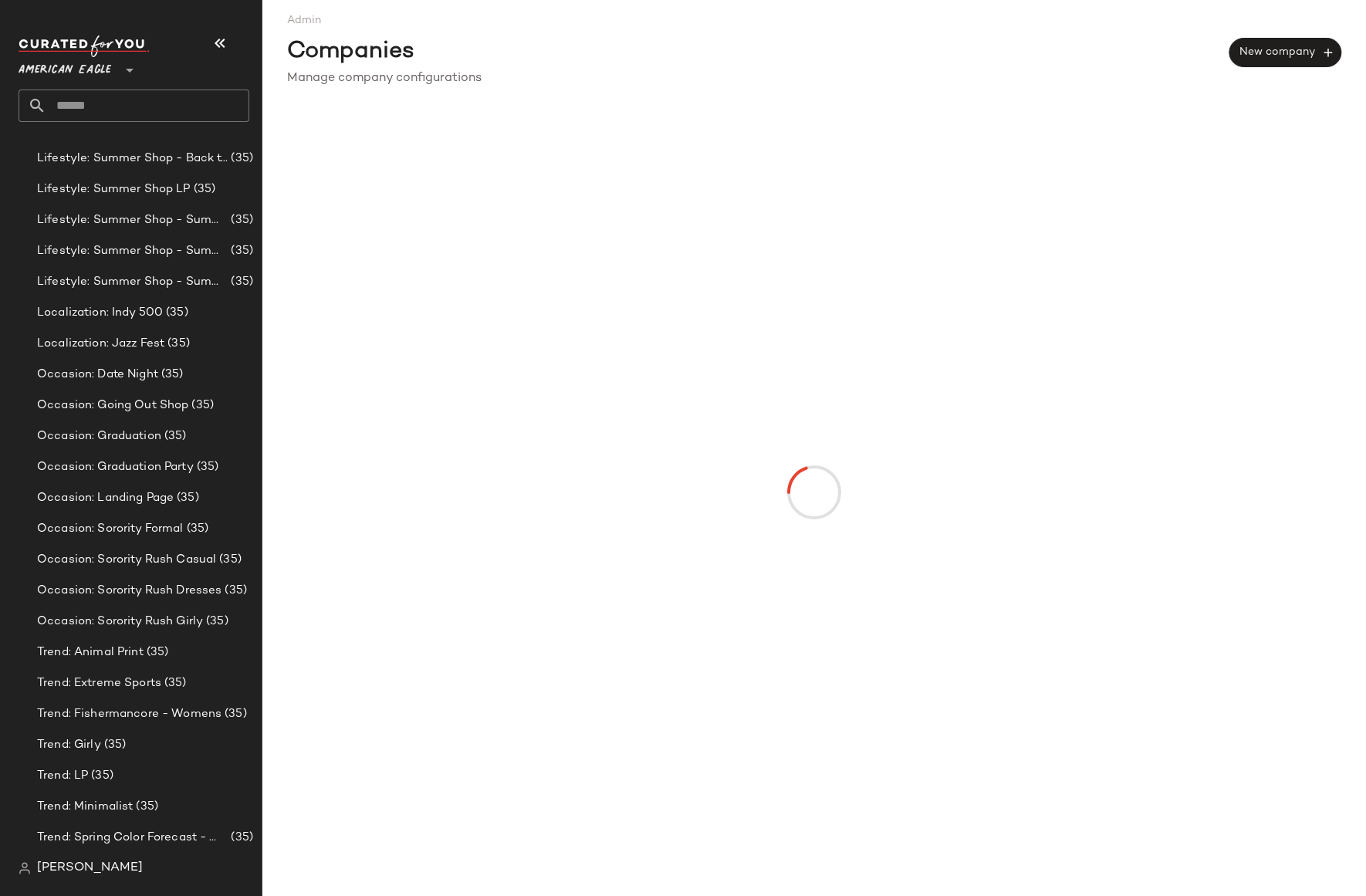
scroll to position [0, 0]
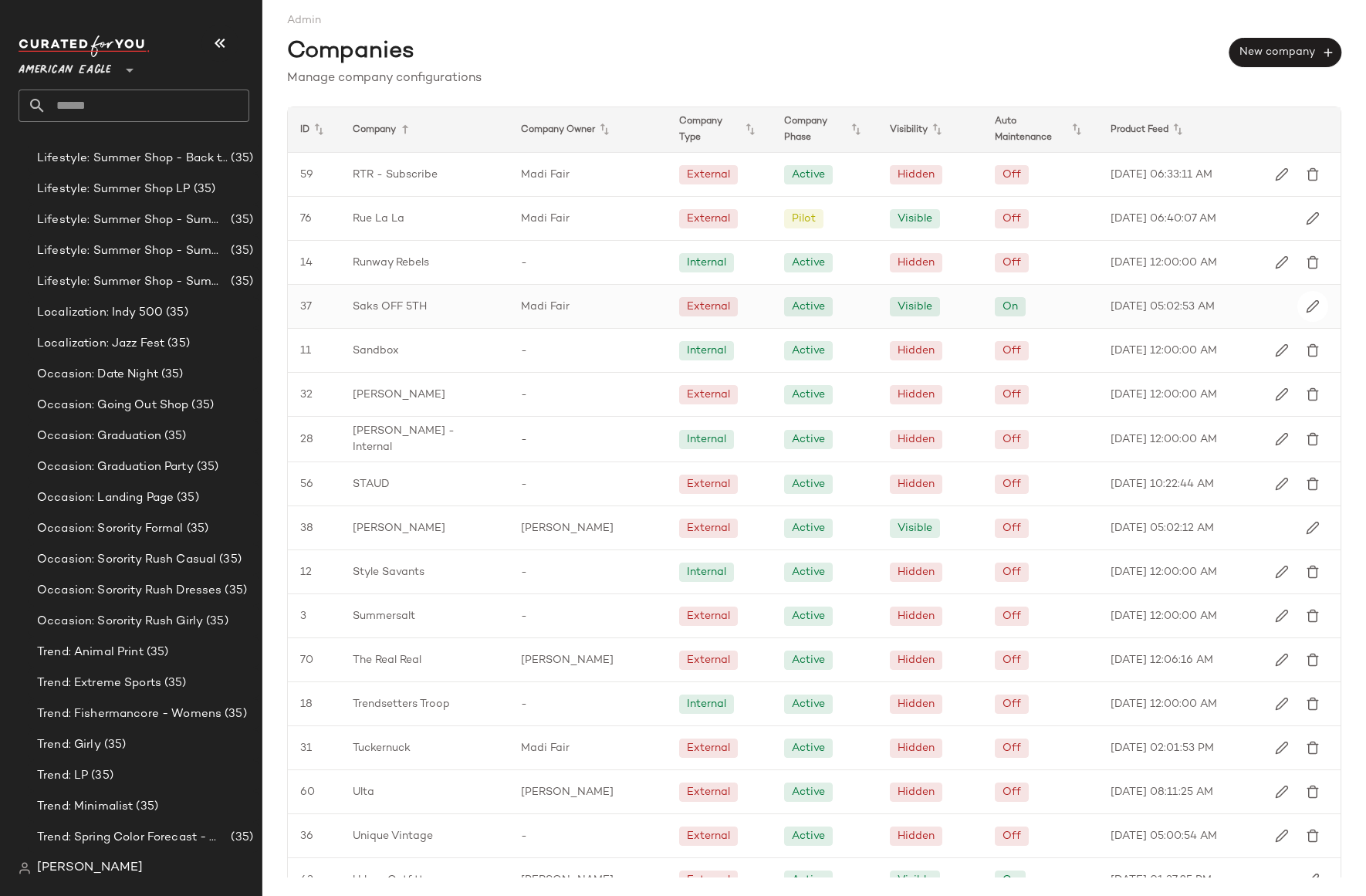
click at [411, 310] on span "Saks OFF 5TH" at bounding box center [390, 307] width 74 height 16
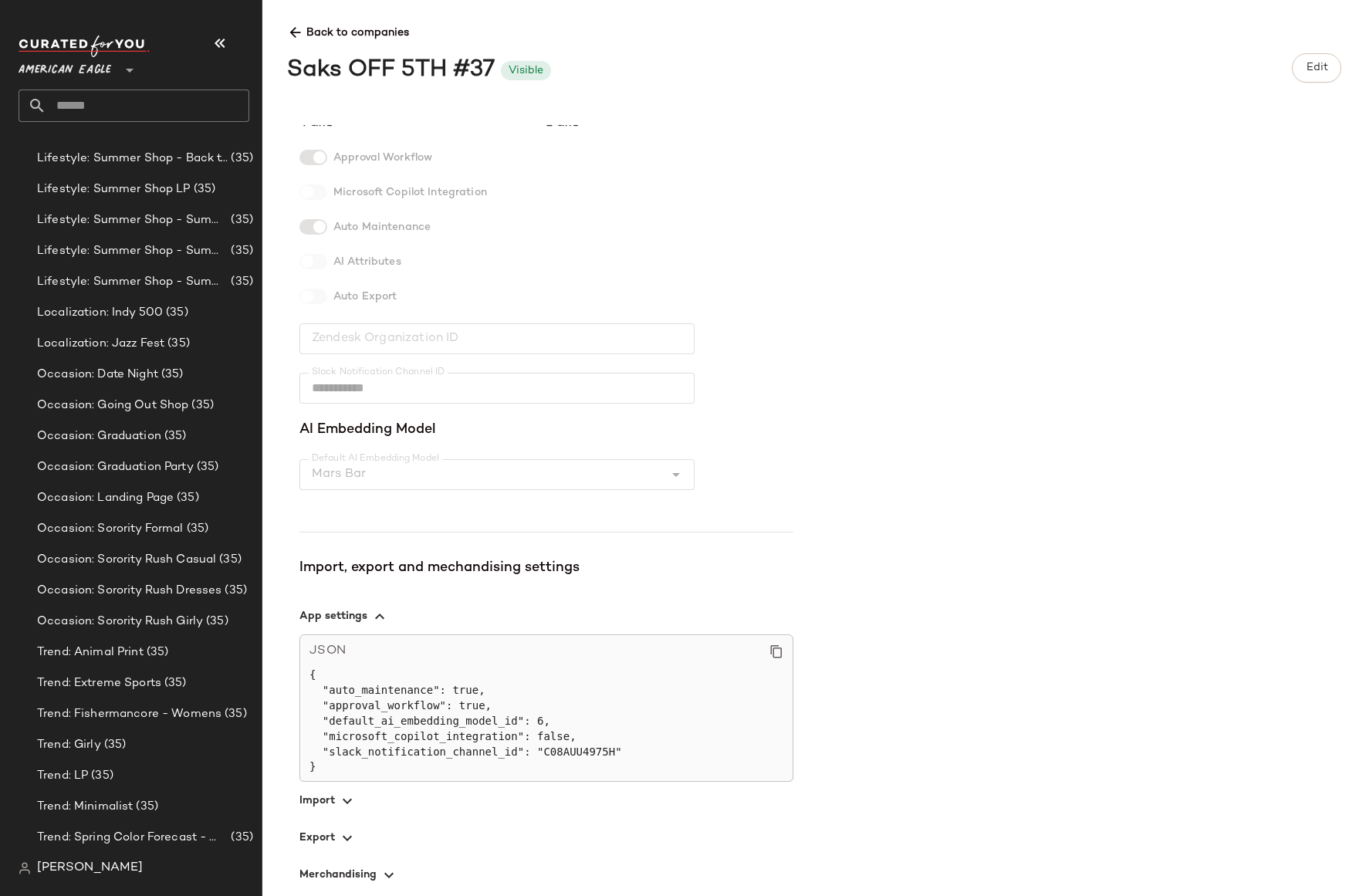
scroll to position [232, 0]
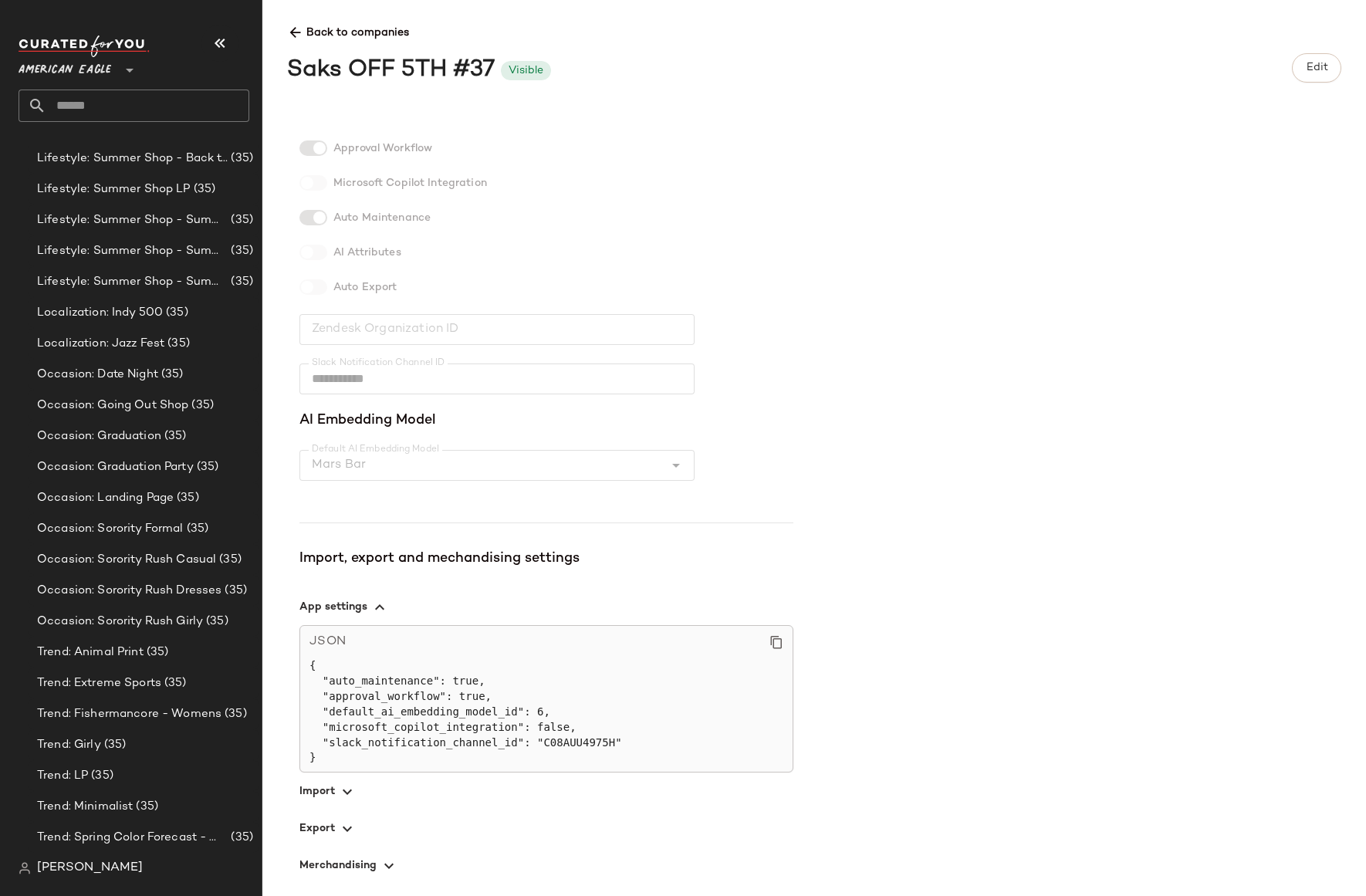
click at [342, 836] on icon "button" at bounding box center [347, 828] width 19 height 19
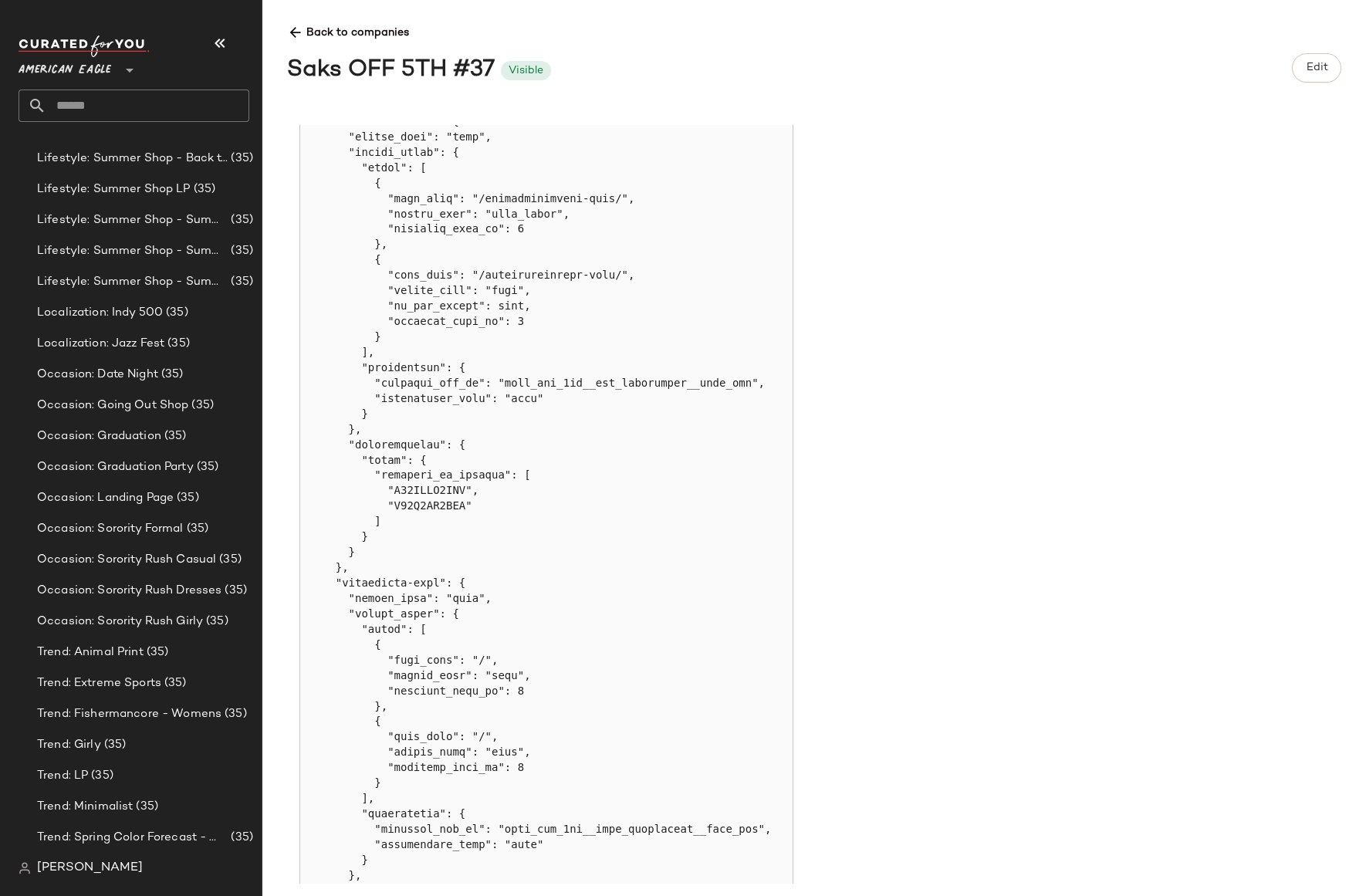
scroll to position [1241, 0]
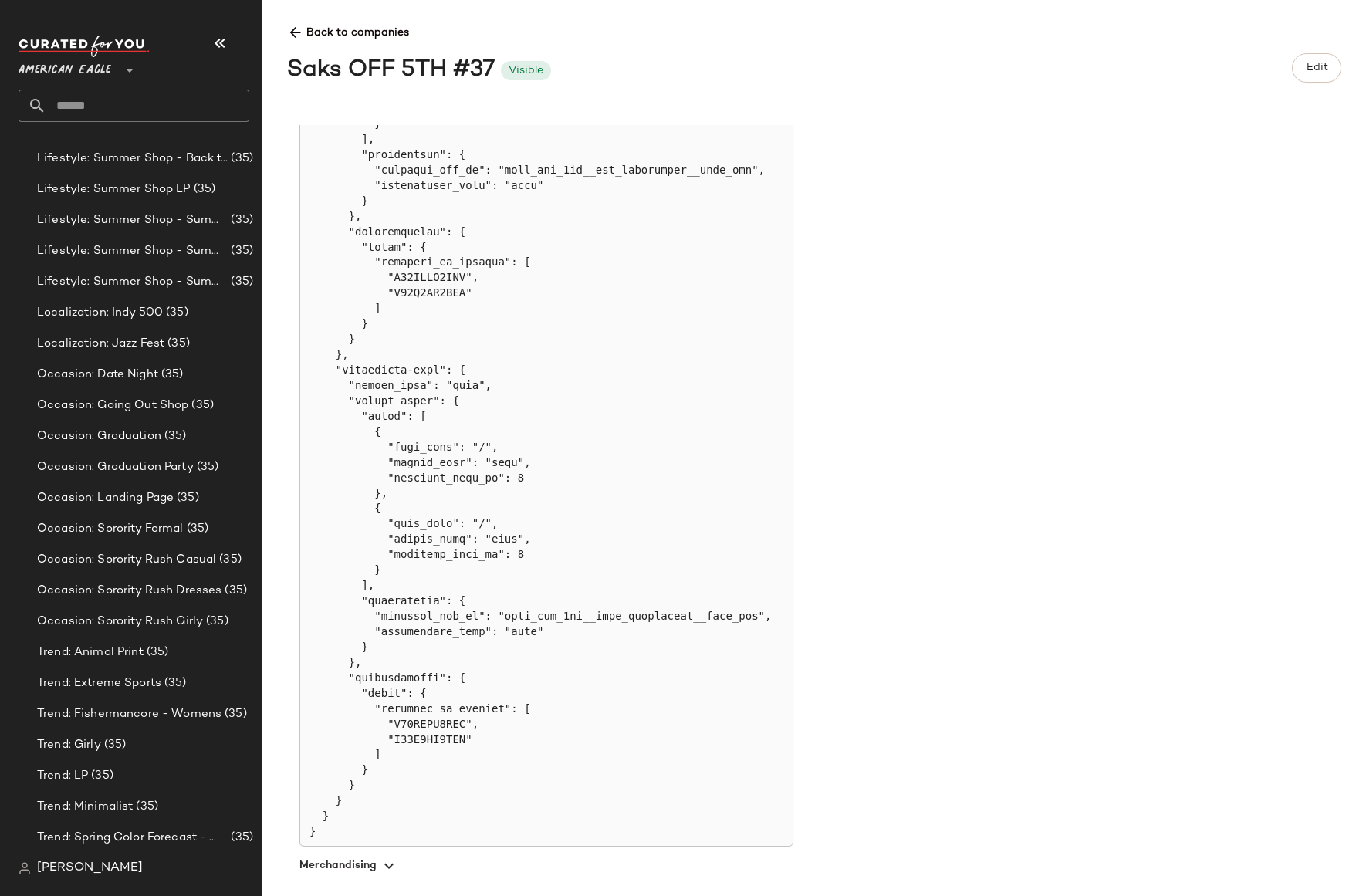
click at [1339, 613] on div "**********" at bounding box center [827, 504] width 1079 height 759
click at [291, 35] on icon at bounding box center [295, 33] width 16 height 16
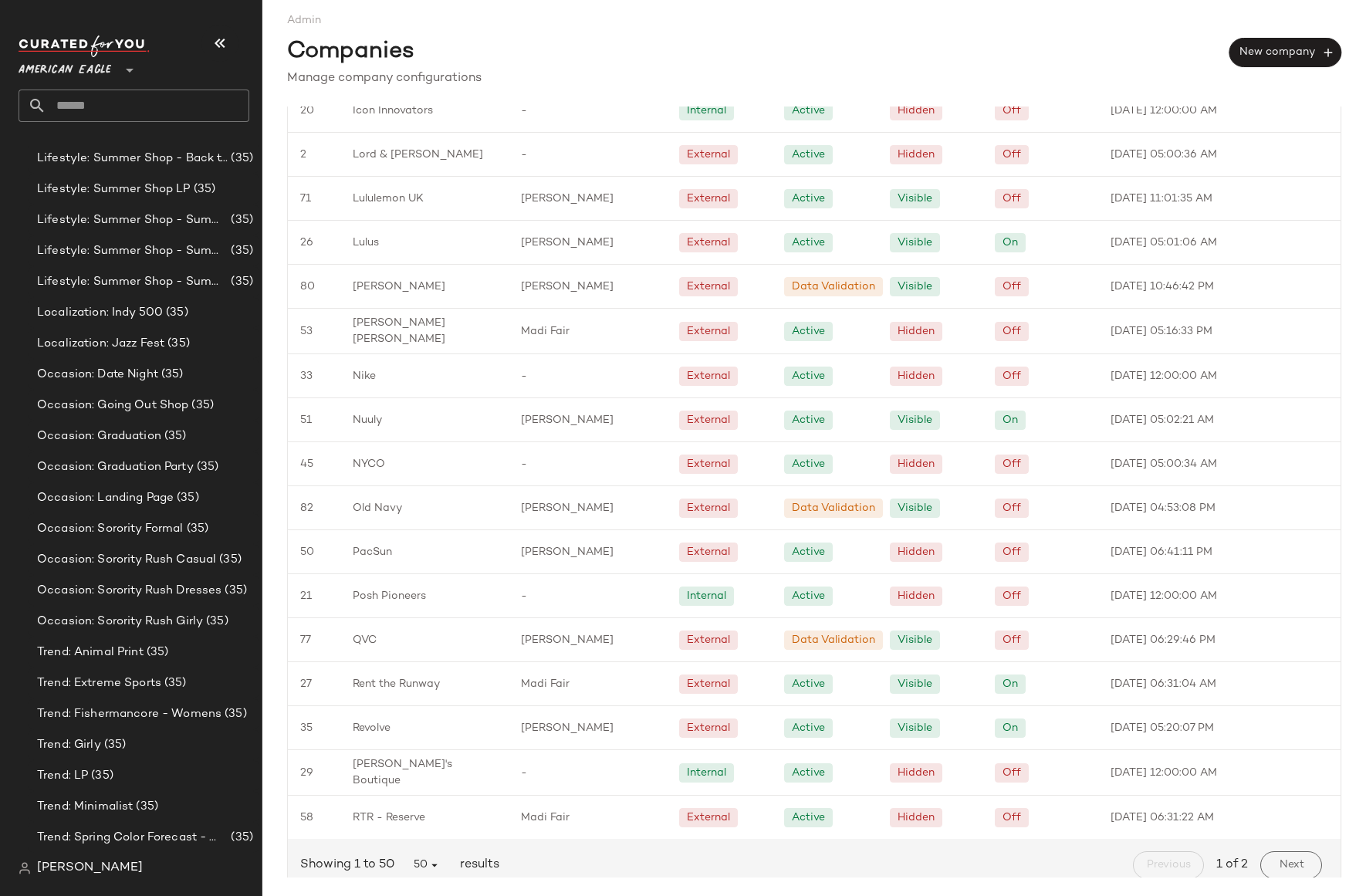
scroll to position [1530, 0]
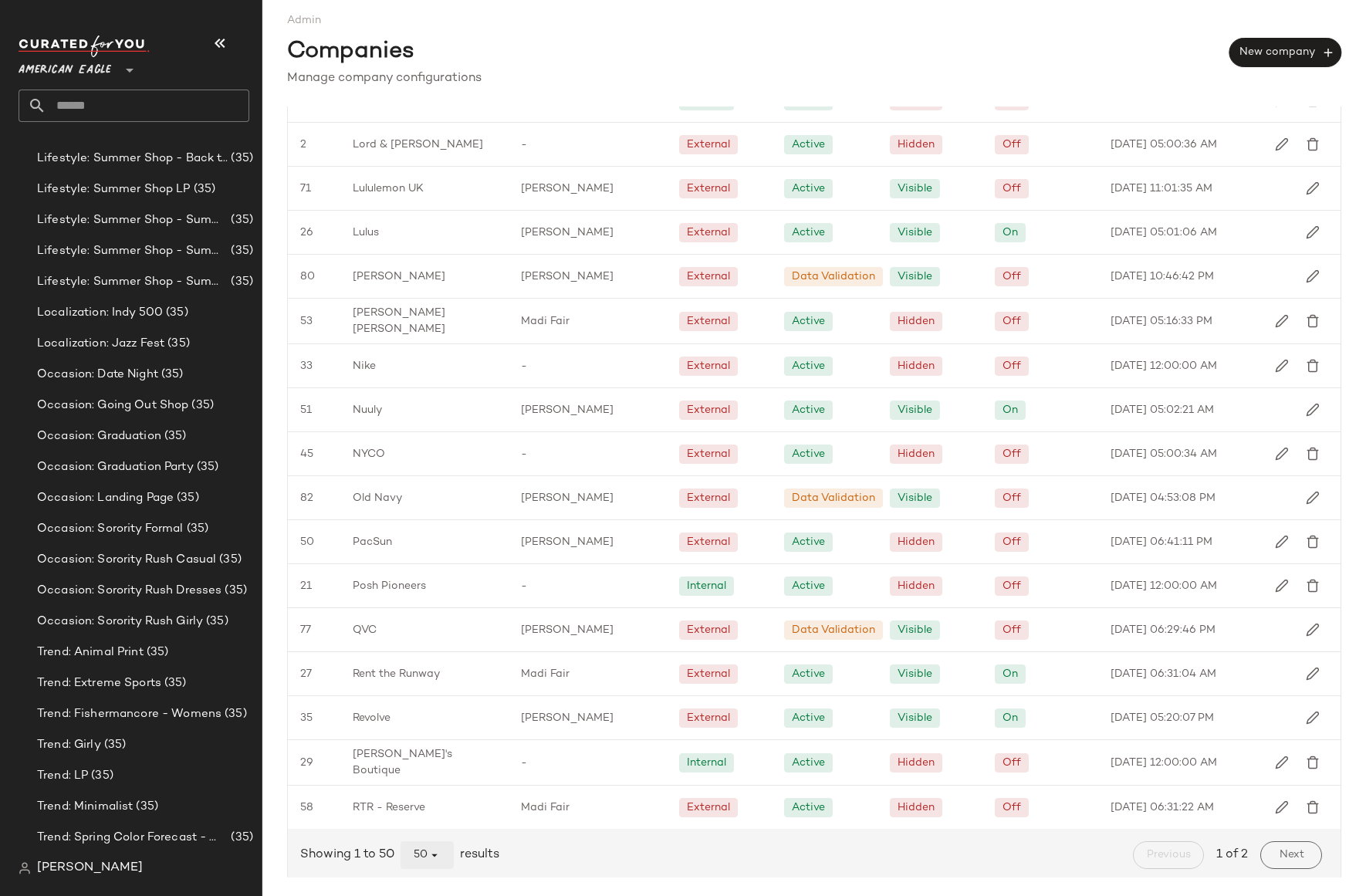
click at [426, 849] on span "50" at bounding box center [427, 855] width 28 height 14
click at [437, 811] on div "All" at bounding box center [428, 811] width 29 height 19
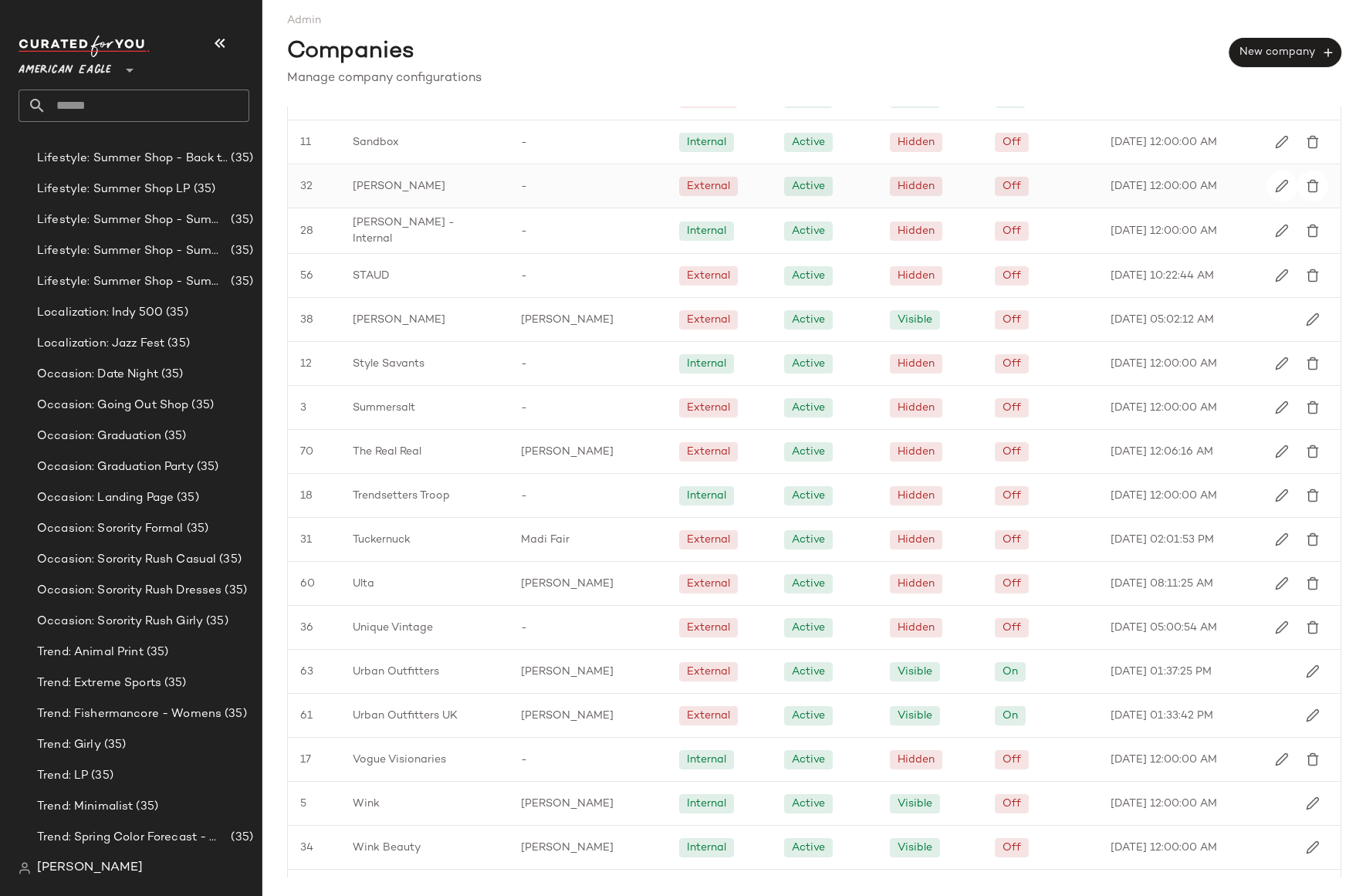
scroll to position [2231, 0]
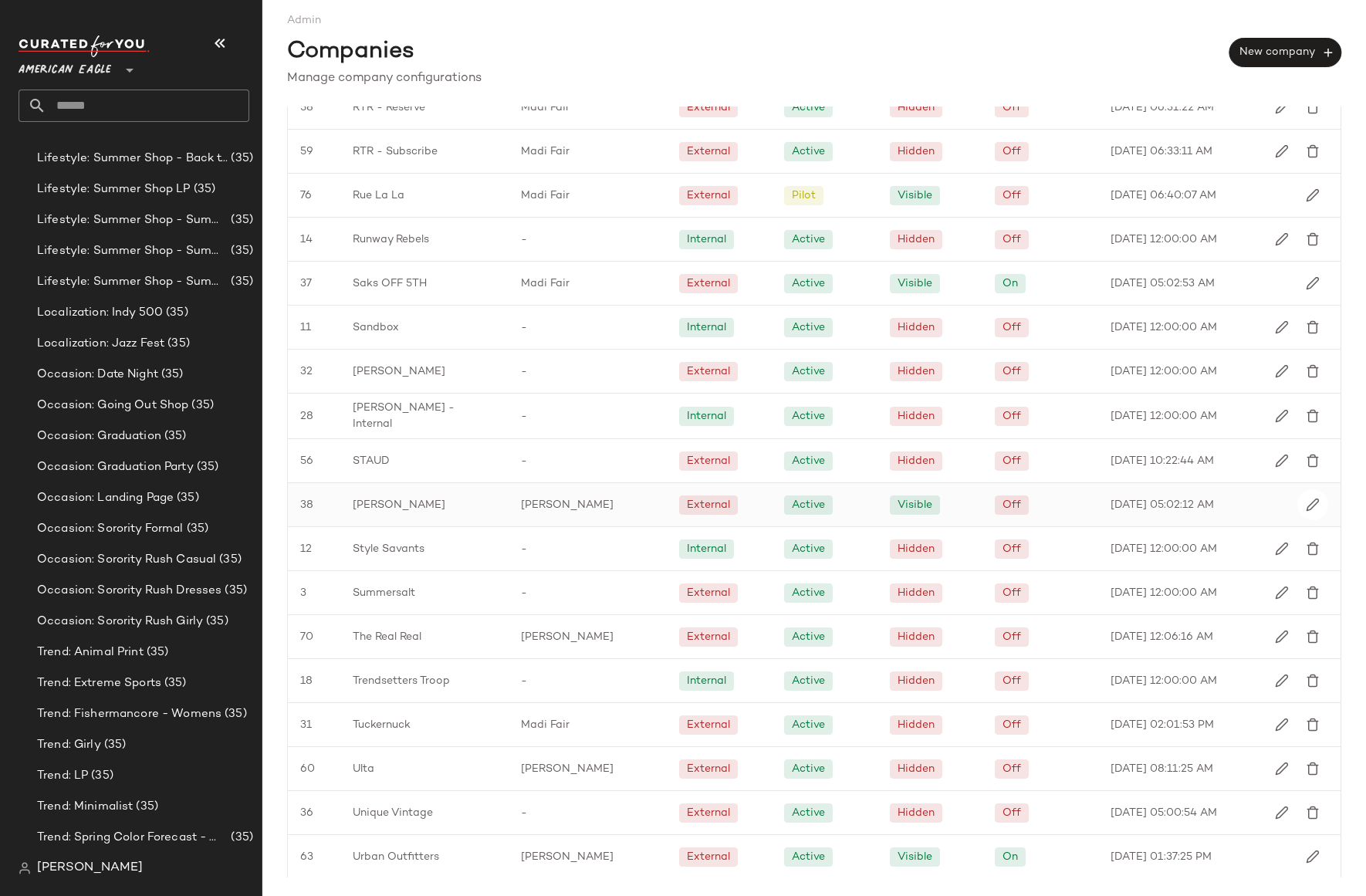
click at [373, 497] on span "[PERSON_NAME]" at bounding box center [398, 505] width 93 height 16
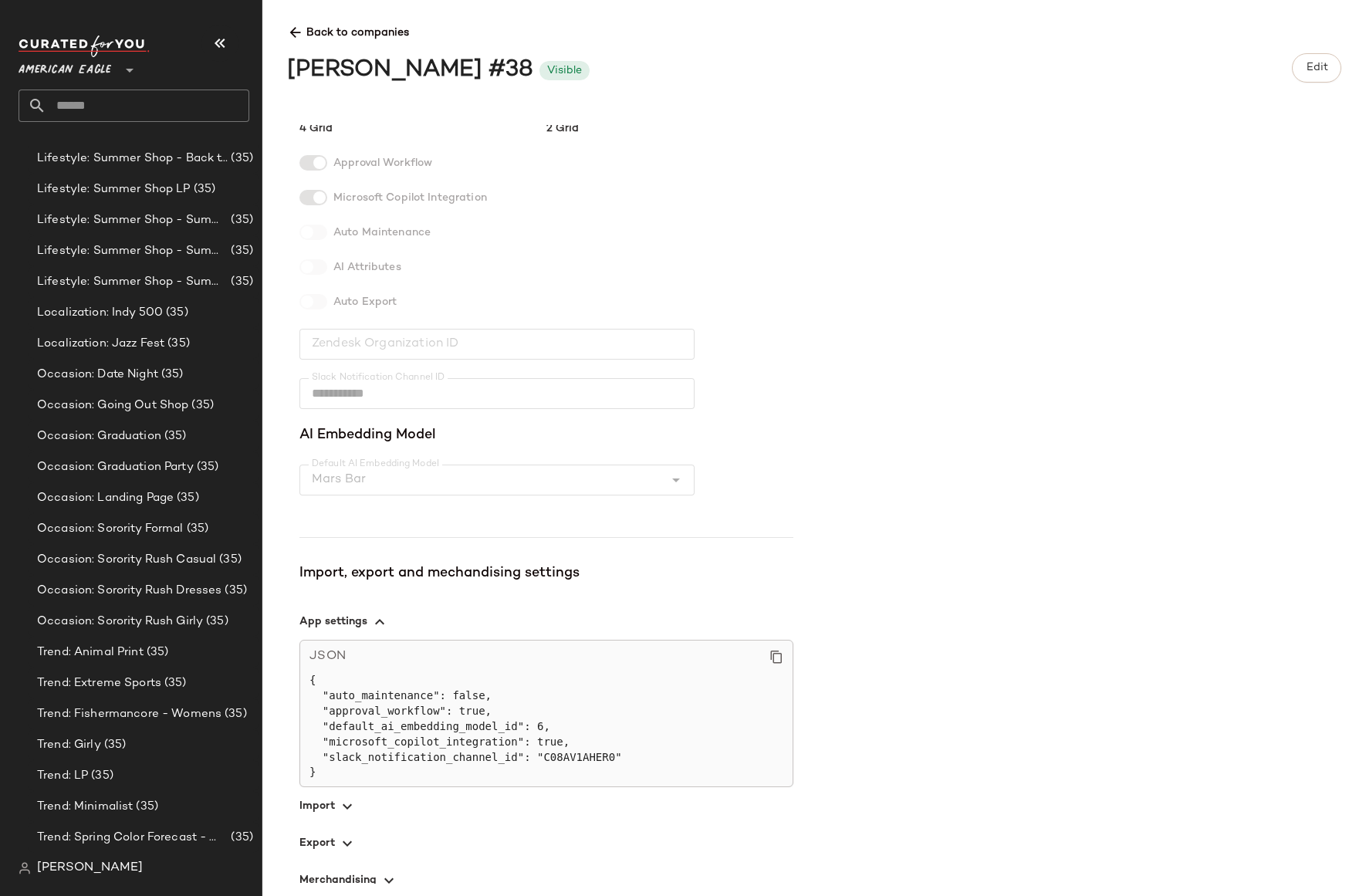
scroll to position [232, 0]
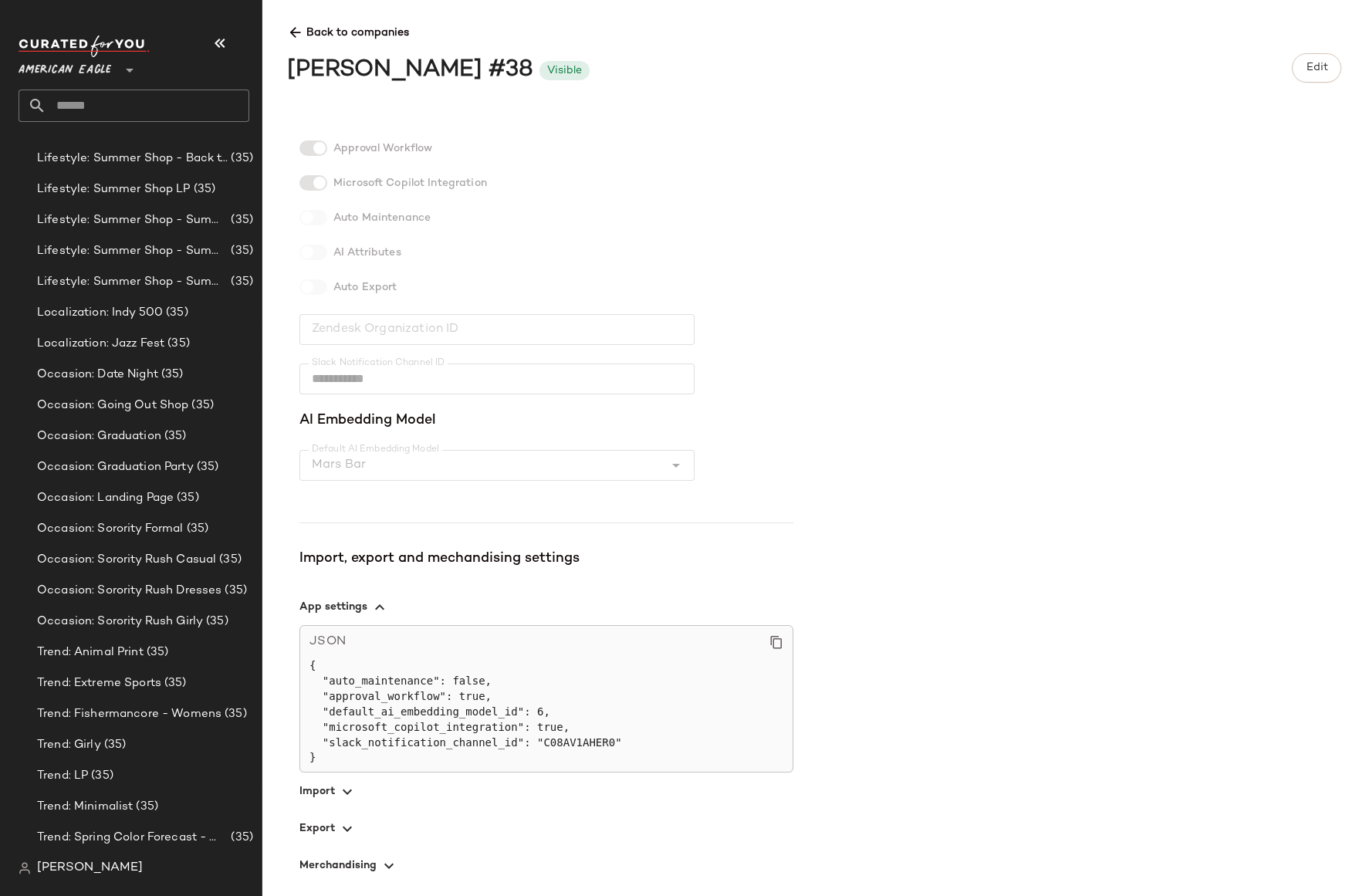
click at [319, 816] on span "button" at bounding box center [547, 828] width 494 height 37
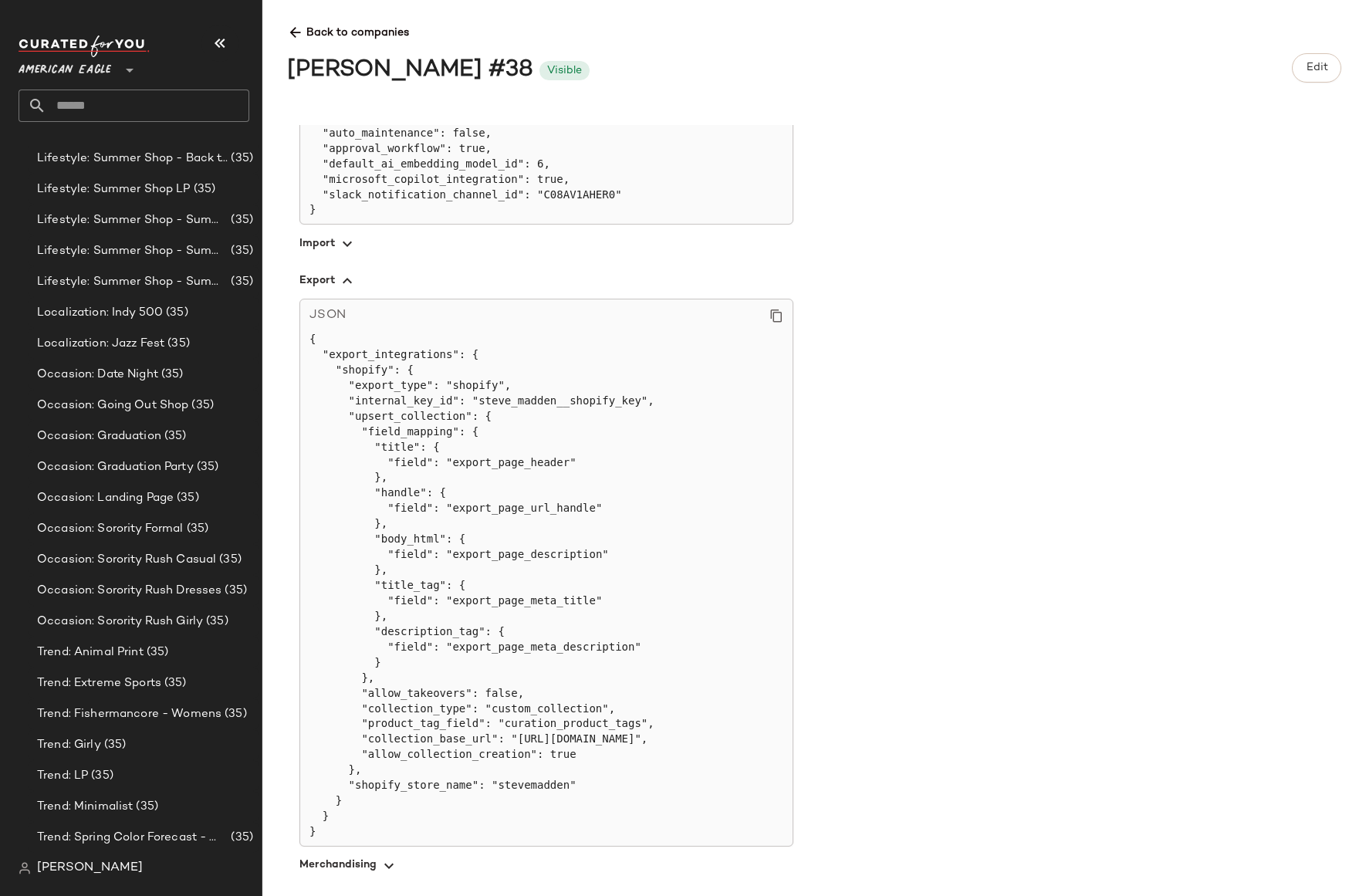
scroll to position [795, 0]
click at [291, 28] on icon at bounding box center [295, 33] width 16 height 16
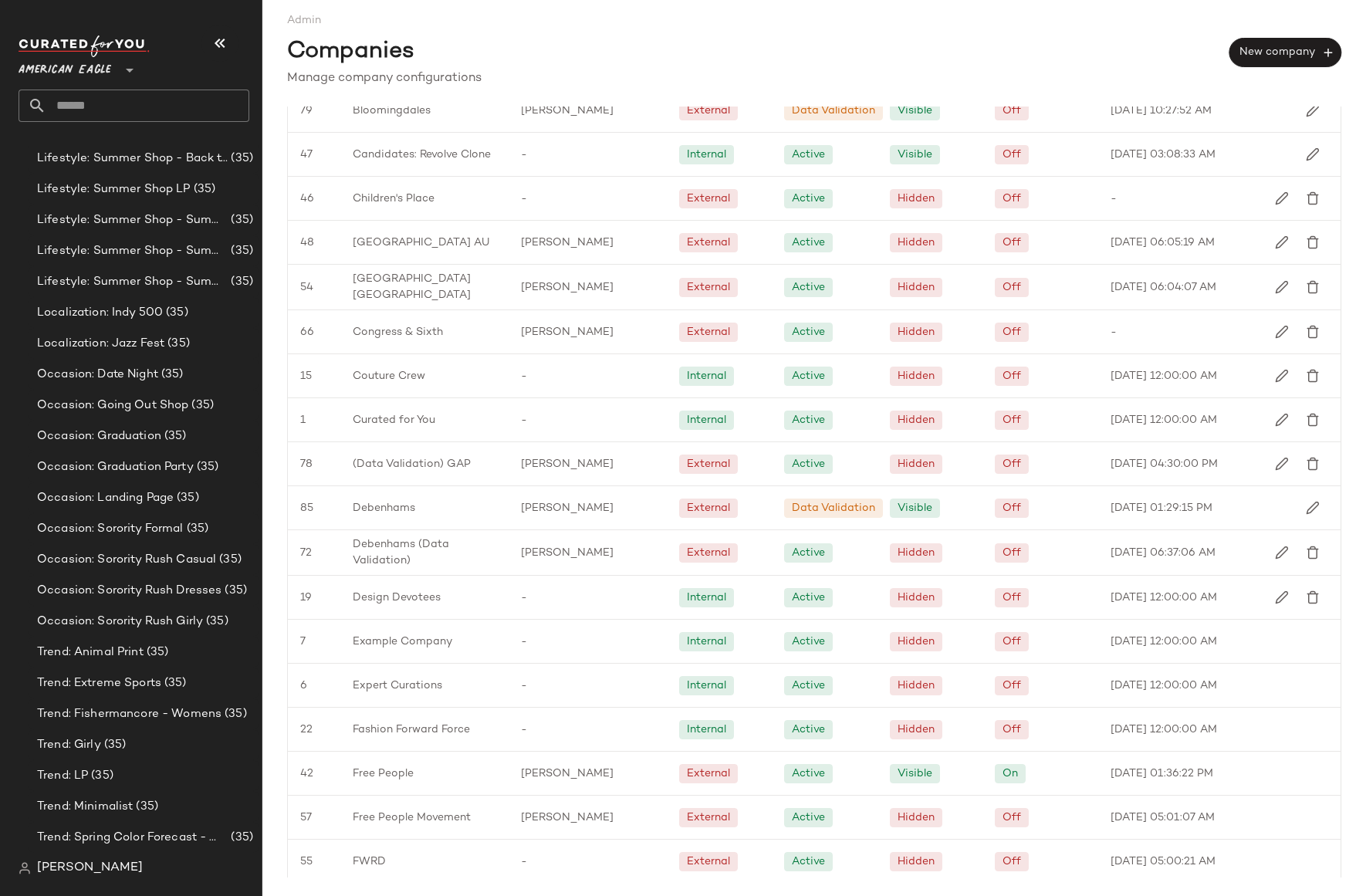
scroll to position [1530, 0]
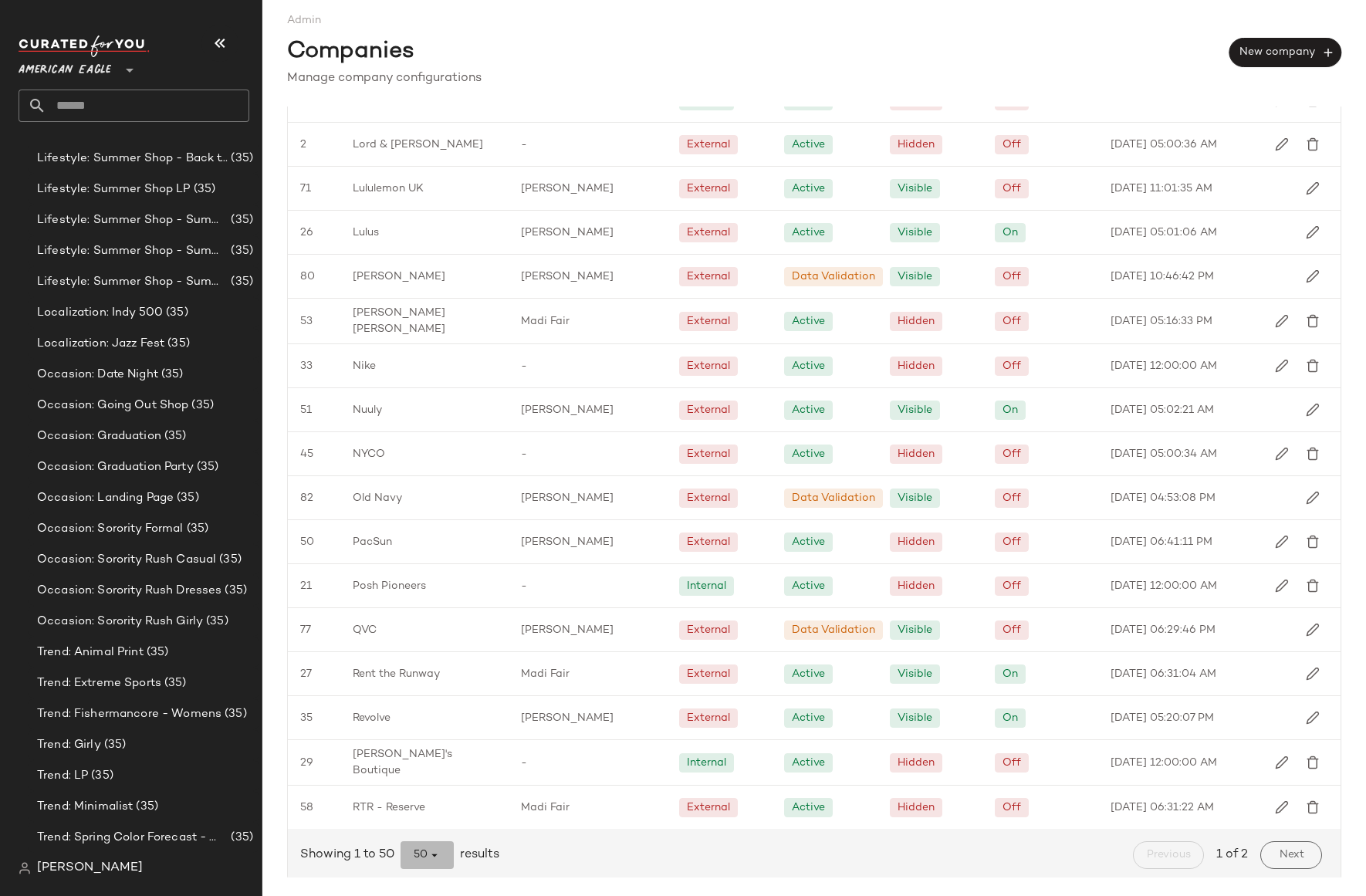
click at [426, 856] on span "50" at bounding box center [427, 855] width 28 height 14
click at [431, 809] on div "All" at bounding box center [428, 811] width 29 height 19
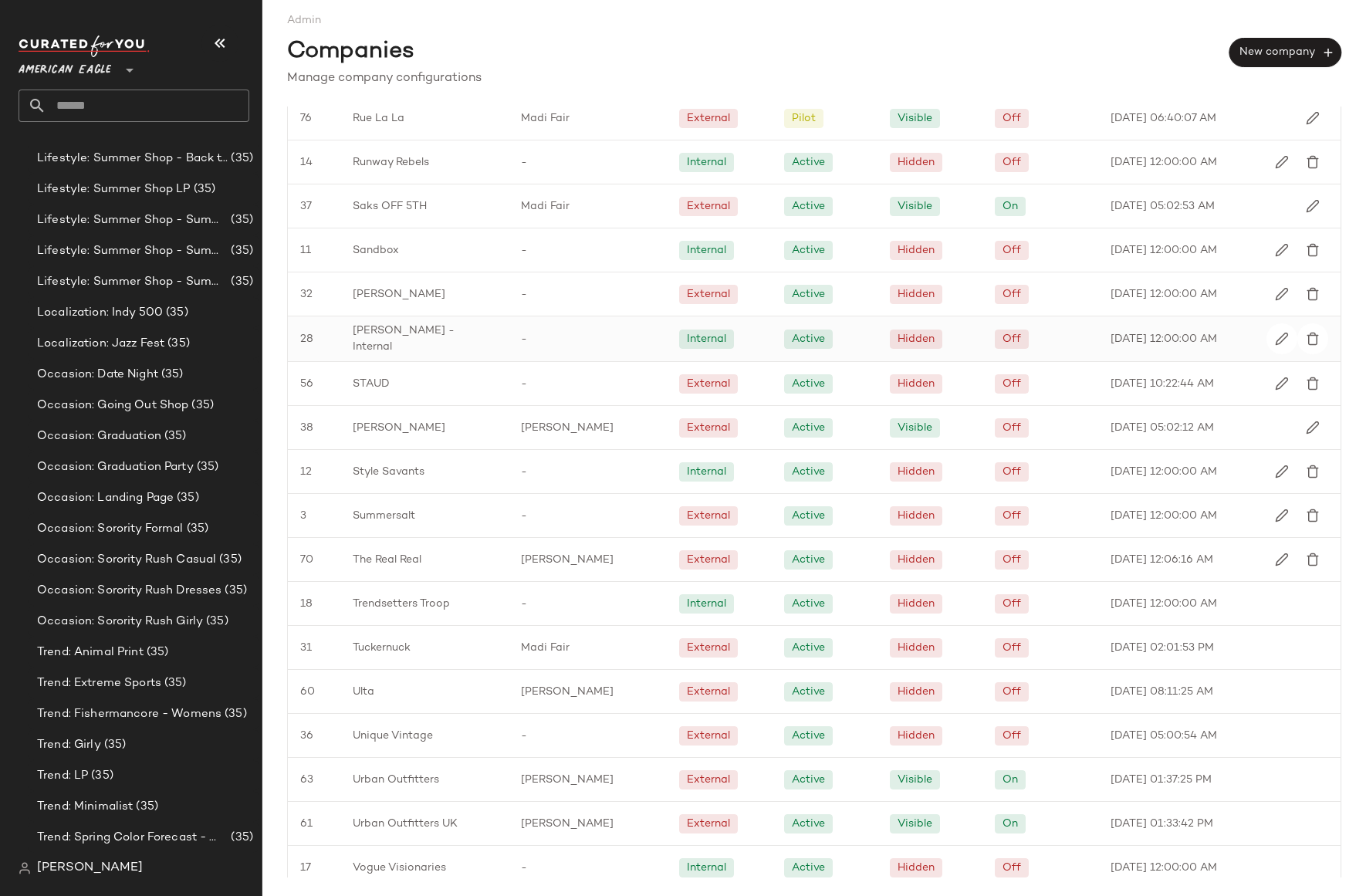
scroll to position [2587, 0]
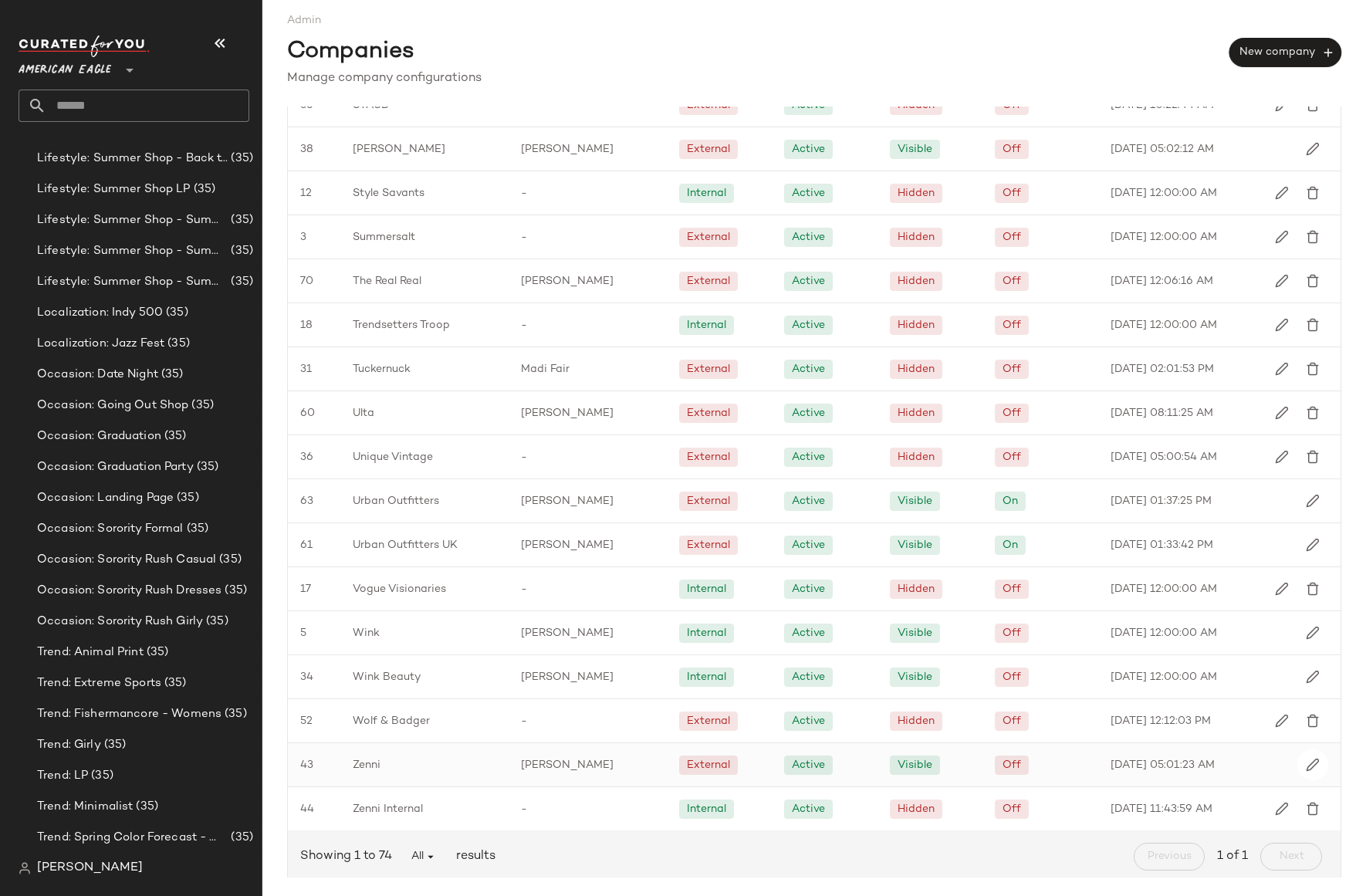
click at [376, 760] on span "Zenni" at bounding box center [366, 766] width 28 height 16
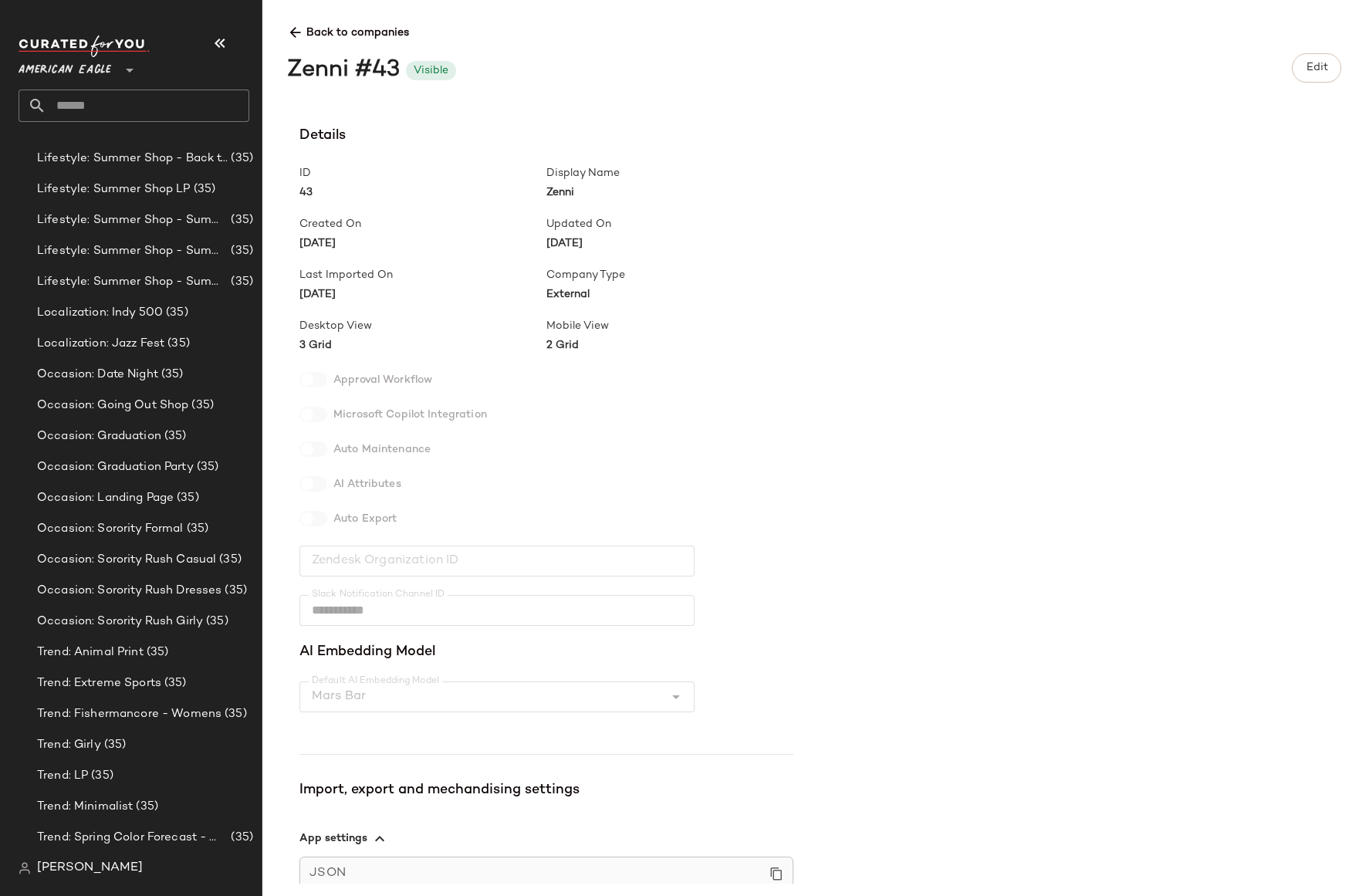
scroll to position [247, 0]
